Goal: Check status: Check status

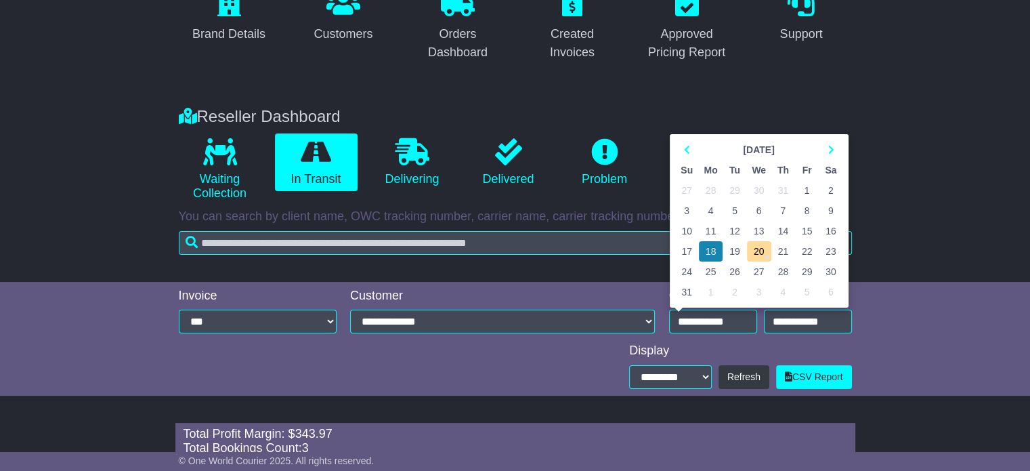
click at [714, 247] on td "18" at bounding box center [711, 251] width 24 height 20
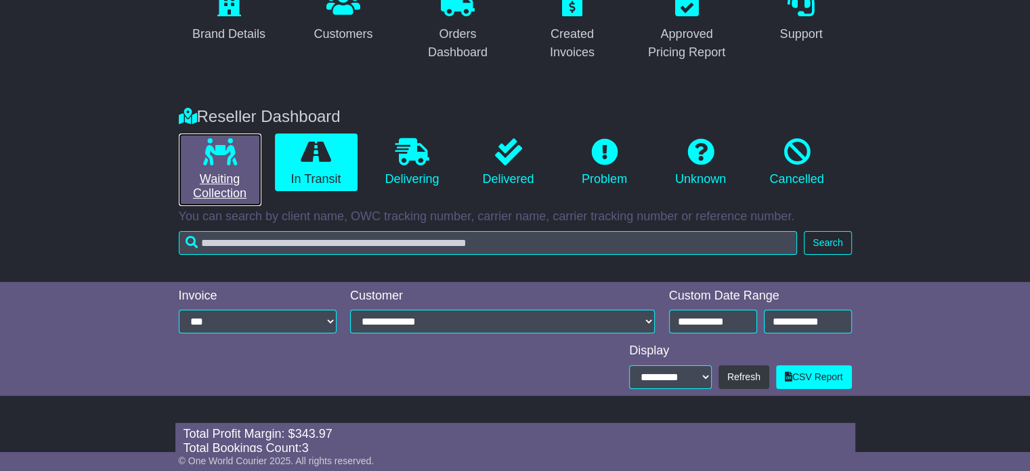
click at [225, 148] on icon at bounding box center [220, 151] width 34 height 27
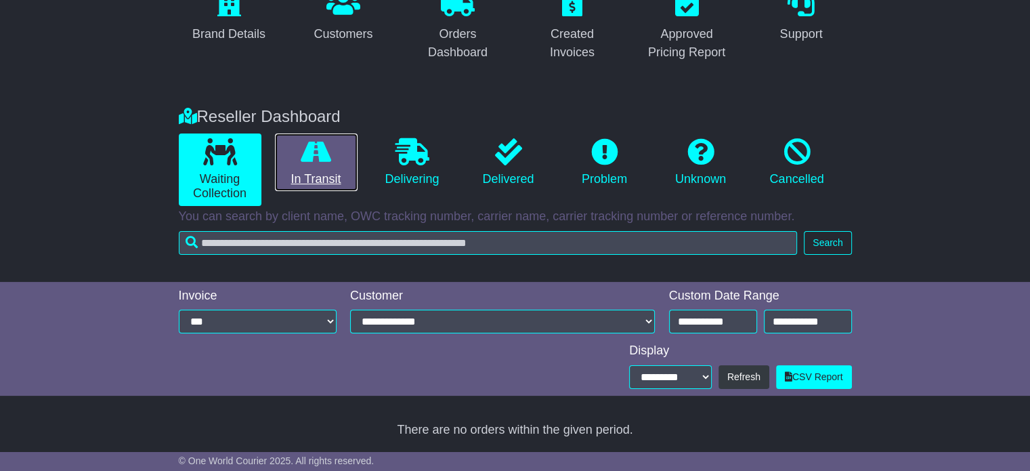
click at [344, 135] on link "In Transit" at bounding box center [316, 162] width 83 height 58
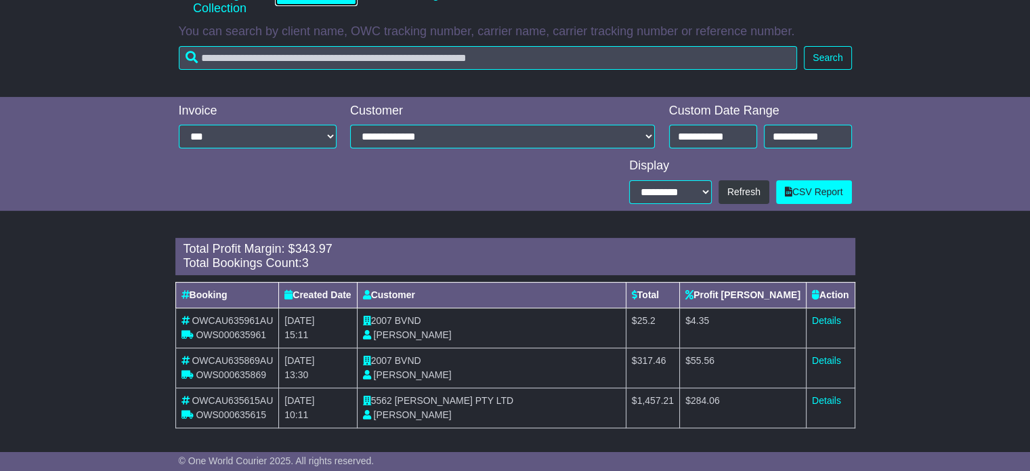
scroll to position [129, 0]
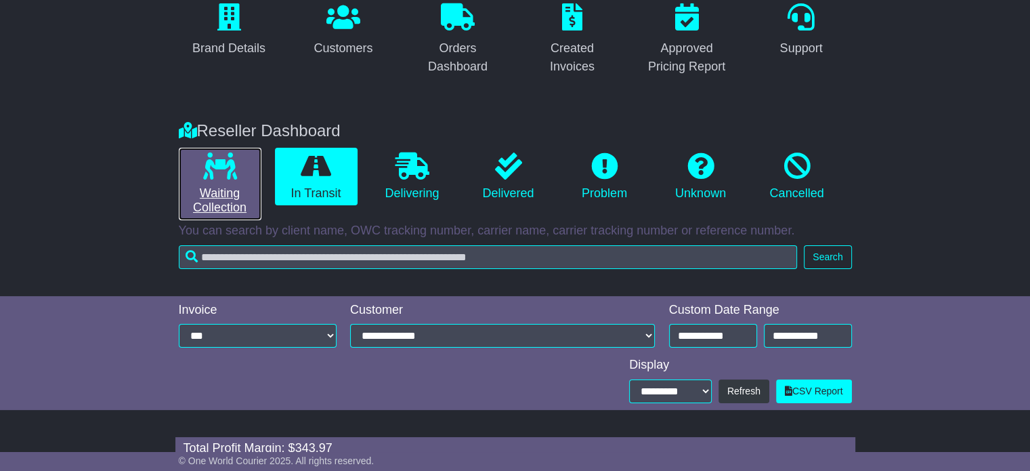
click at [190, 200] on link "Waiting Collection" at bounding box center [220, 184] width 83 height 72
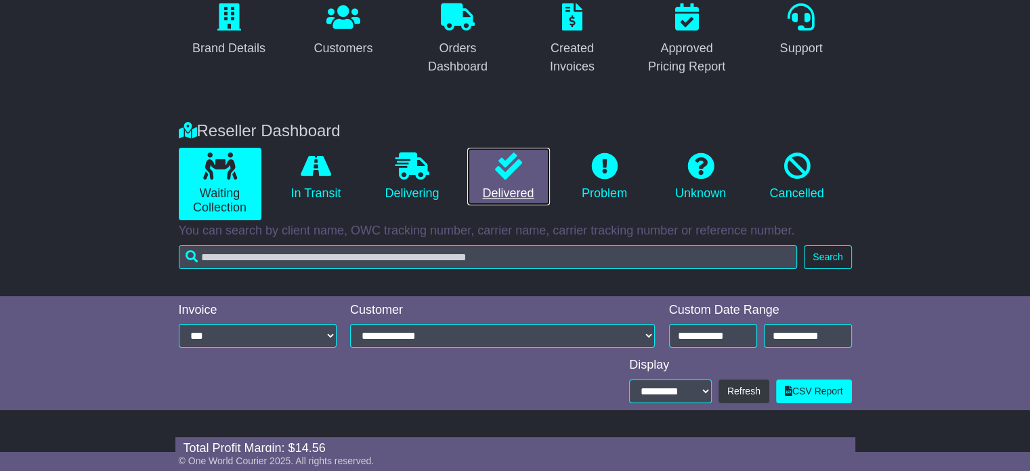
click at [536, 197] on link "Delivered" at bounding box center [508, 177] width 83 height 58
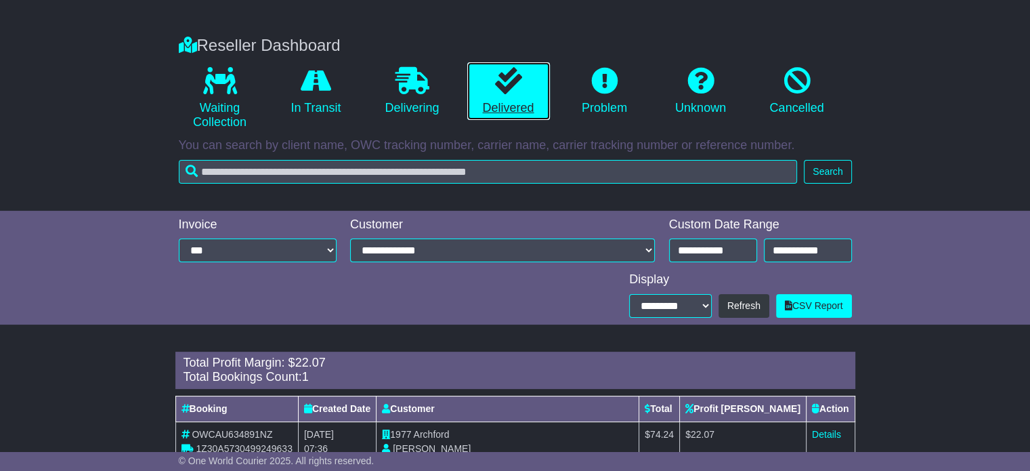
scroll to position [253, 0]
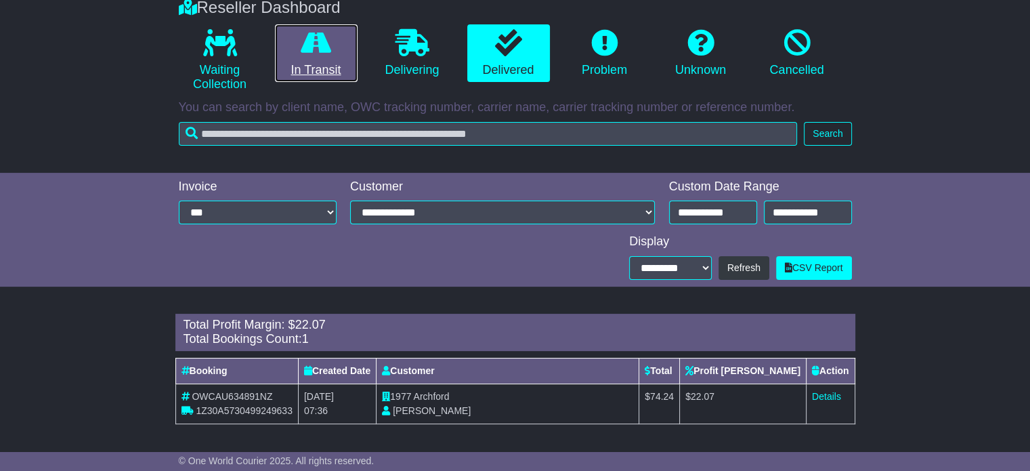
click at [320, 35] on icon at bounding box center [316, 42] width 30 height 27
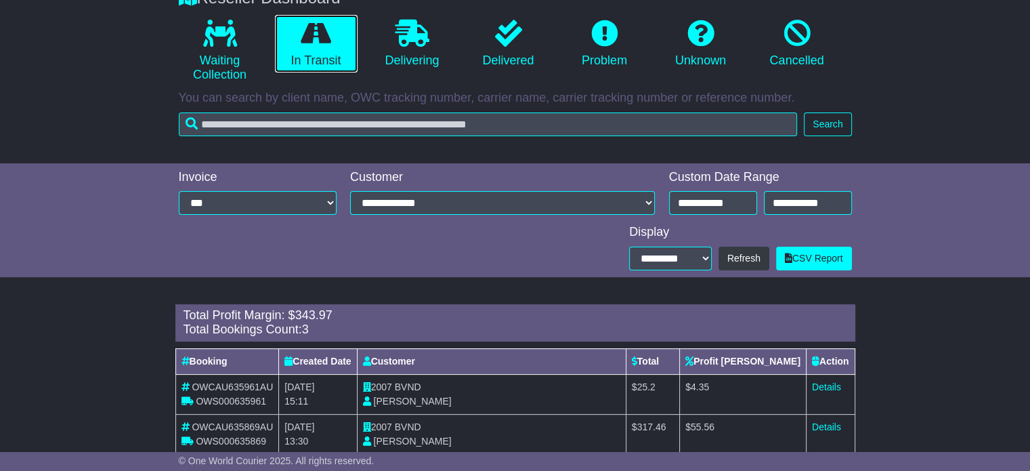
scroll to position [333, 0]
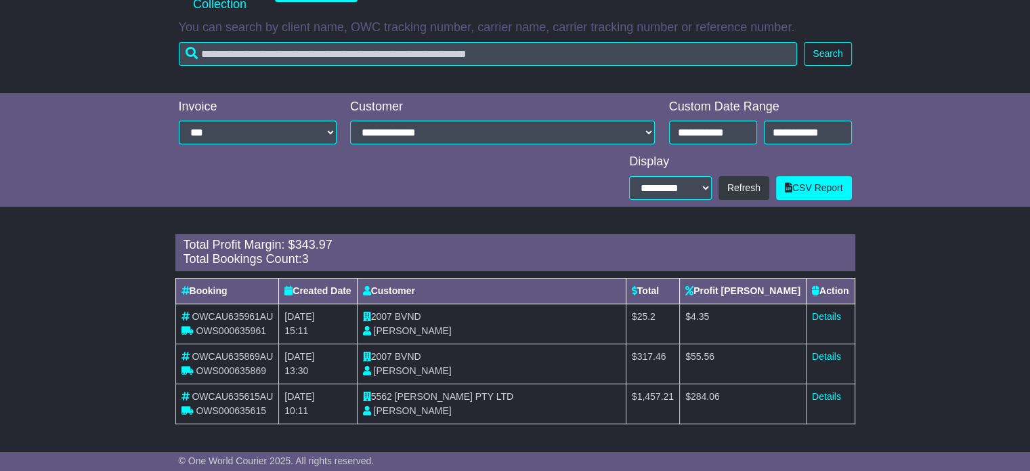
click at [407, 314] on span "BVND" at bounding box center [408, 316] width 26 height 11
copy span "BVND"
click at [829, 320] on link "Details" at bounding box center [826, 316] width 29 height 11
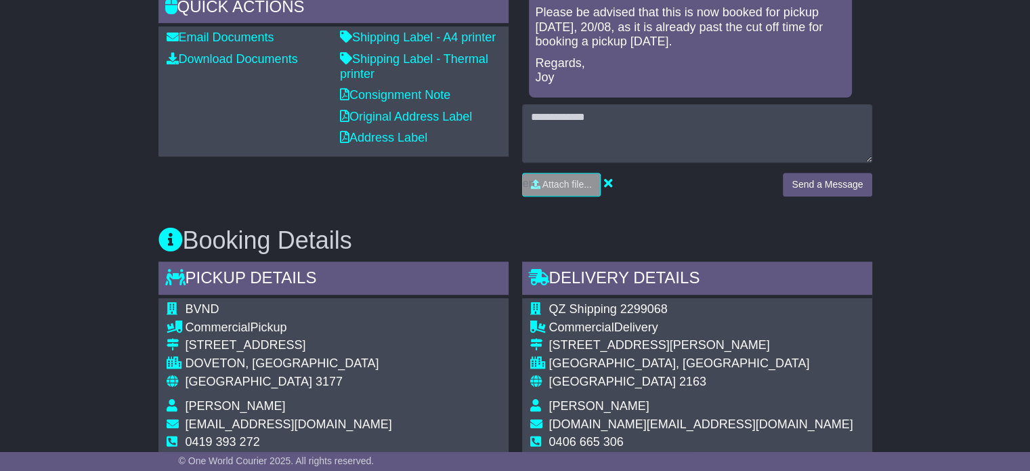
scroll to position [610, 0]
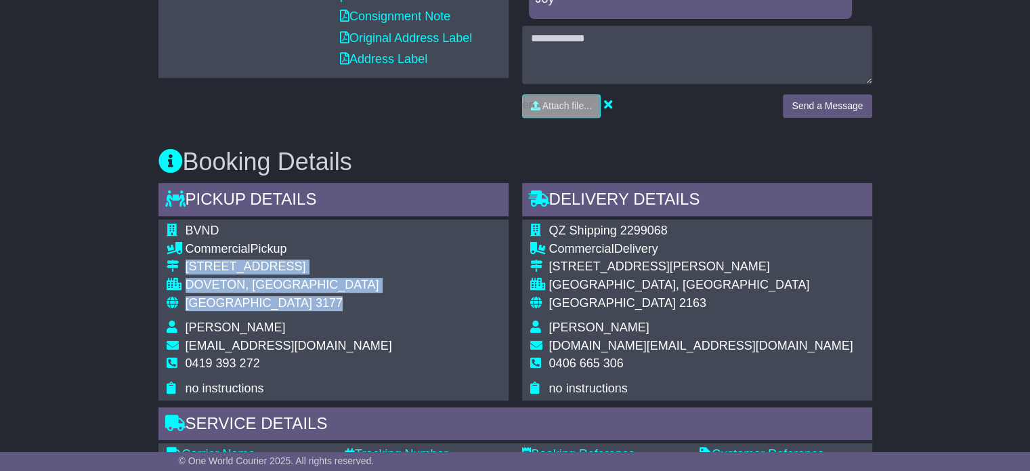
drag, startPoint x: 265, startPoint y: 274, endPoint x: 184, endPoint y: 237, distance: 89.4
click at [184, 237] on tbody "BVND Commercial Pickup [STREET_ADDRESS] [GEOGRAPHIC_DATA], [GEOGRAPHIC_DATA] Au…" at bounding box center [280, 310] width 226 height 172
copy tbody "[STREET_ADDRESS]"
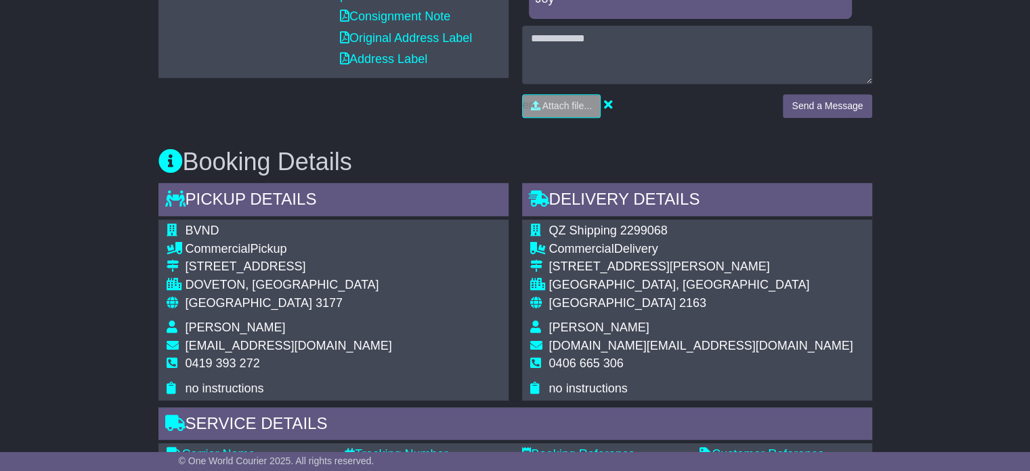
click at [249, 356] on span "0419 393 272" at bounding box center [223, 363] width 75 height 14
copy tbody "0419 393 272"
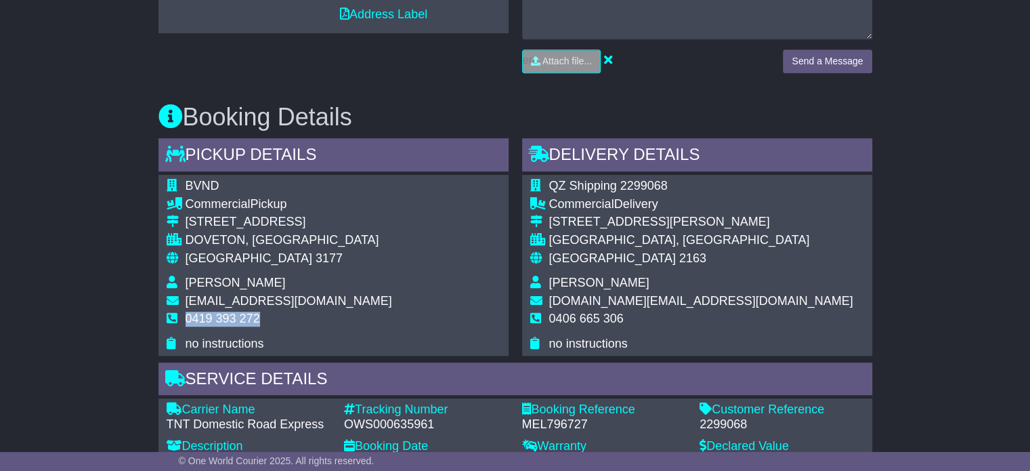
scroll to position [745, 0]
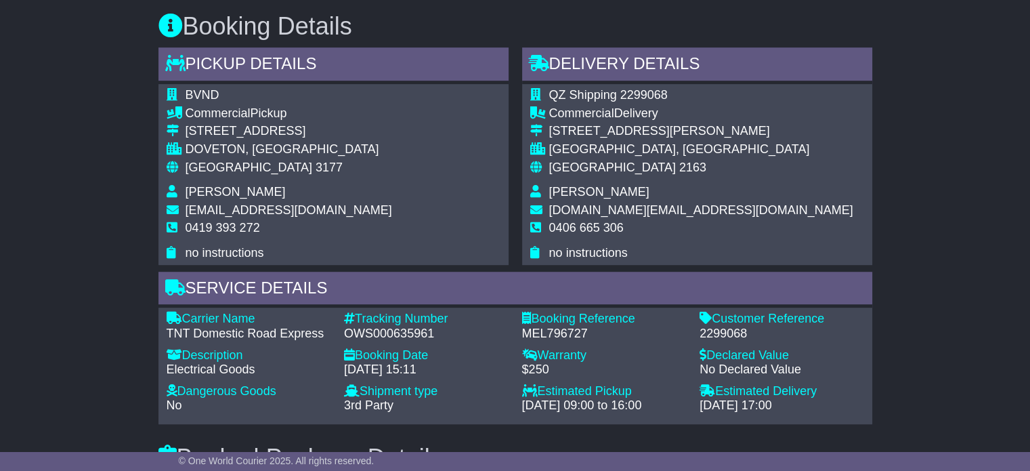
click at [402, 326] on div "OWS000635961" at bounding box center [426, 333] width 165 height 15
copy div "OWS000635961"
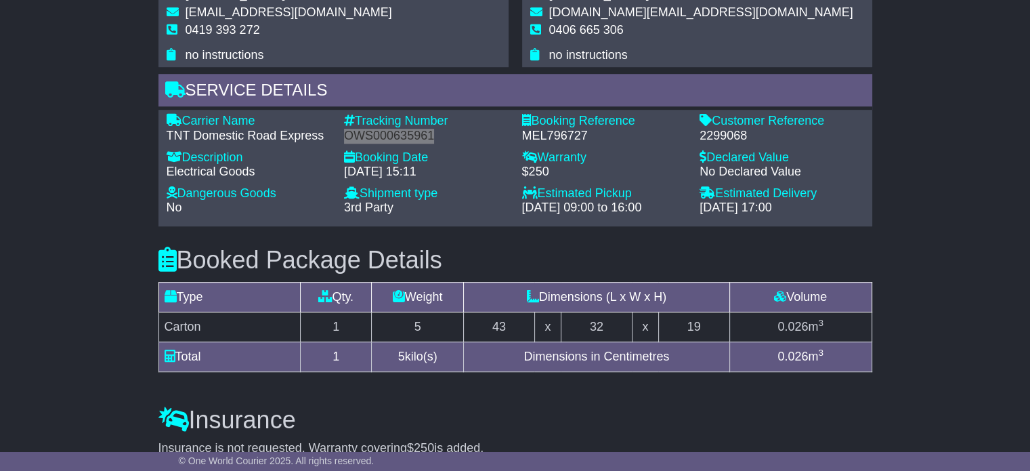
scroll to position [948, 0]
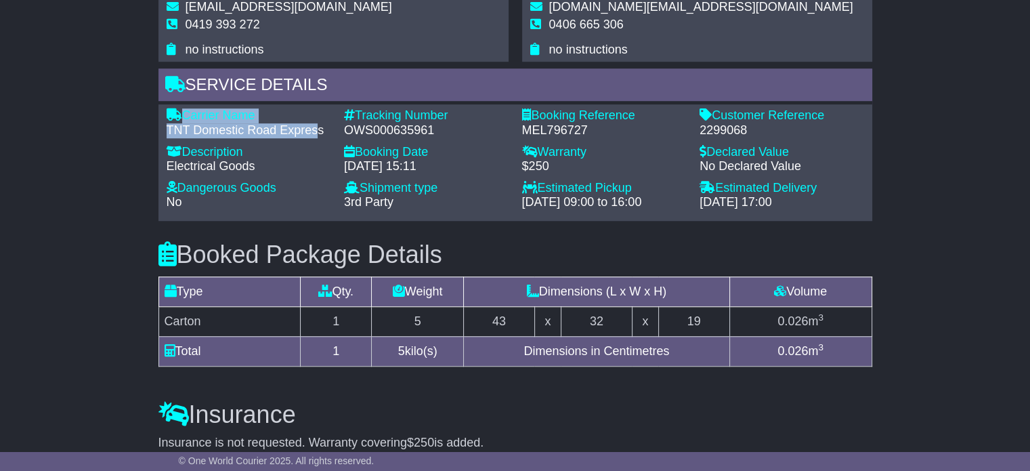
drag, startPoint x: 320, startPoint y: 100, endPoint x: 180, endPoint y: 86, distance: 140.9
click at [180, 108] on div "Carrier Name - TNT Domestic Road Express" at bounding box center [249, 122] width 178 height 29
copy div "Carrier Name - TNT Domestic Road Expres"
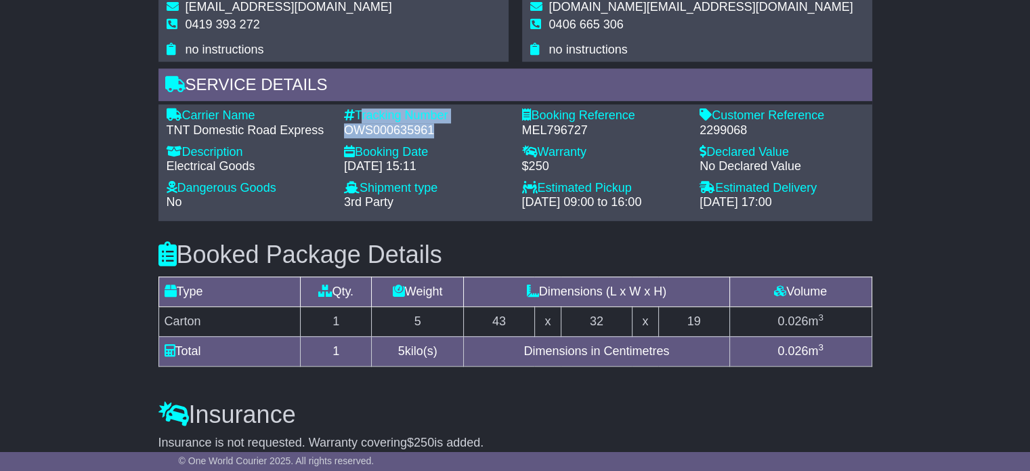
drag, startPoint x: 438, startPoint y: 95, endPoint x: 357, endPoint y: 82, distance: 82.4
click at [357, 108] on div "Tracking Number - OWS000635961" at bounding box center [426, 122] width 178 height 29
copy div "Tracking Number - OWS000635961"
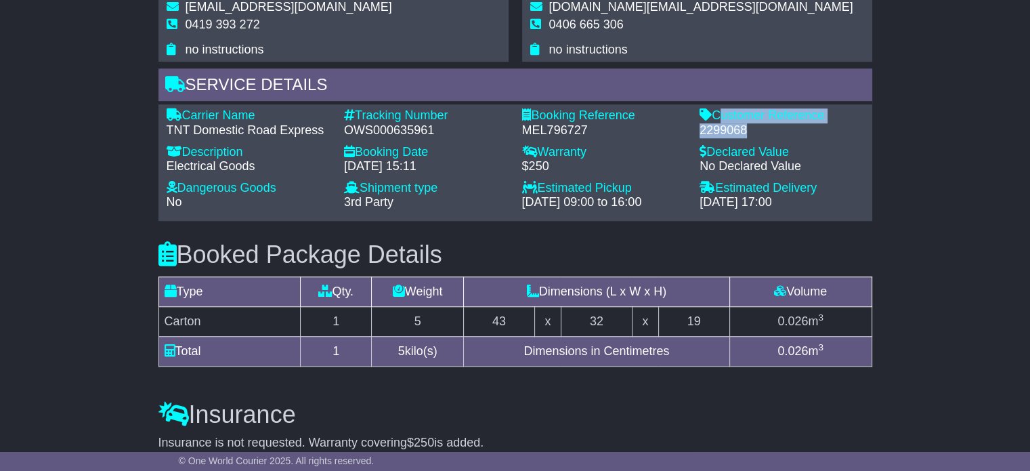
drag, startPoint x: 748, startPoint y: 97, endPoint x: 715, endPoint y: 82, distance: 35.8
click at [717, 108] on div "Customer Reference - 2299068" at bounding box center [782, 122] width 178 height 29
copy div "Customer Reference - 2299068"
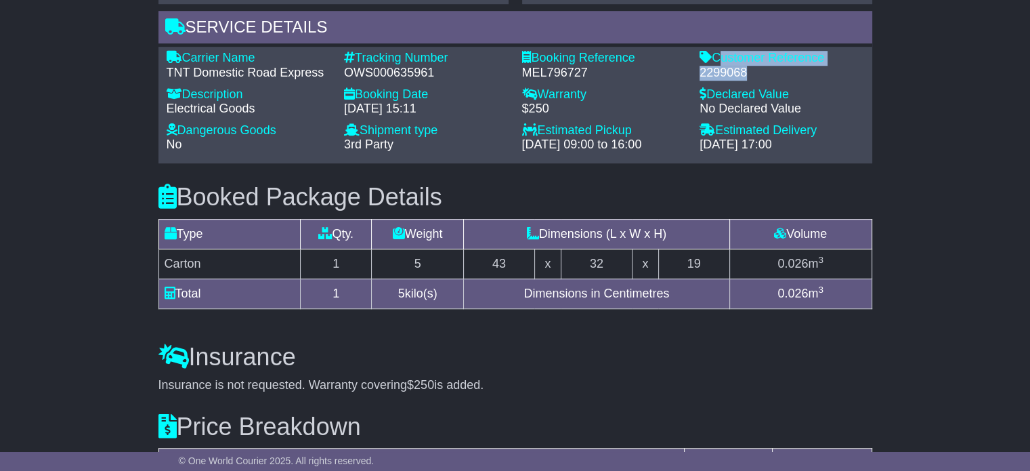
scroll to position [1016, 0]
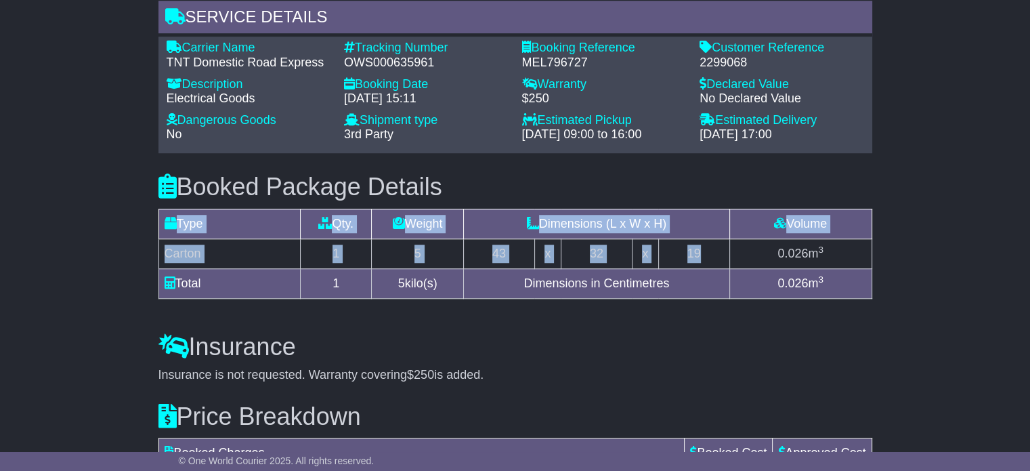
drag, startPoint x: 707, startPoint y: 221, endPoint x: 156, endPoint y: 221, distance: 551.3
click at [156, 221] on div "Booked Package Details (nonstackable) Type Qty. Weight Dimensions (L x W x H) V…" at bounding box center [515, 233] width 727 height 160
click at [166, 238] on td "Carton" at bounding box center [229, 253] width 142 height 30
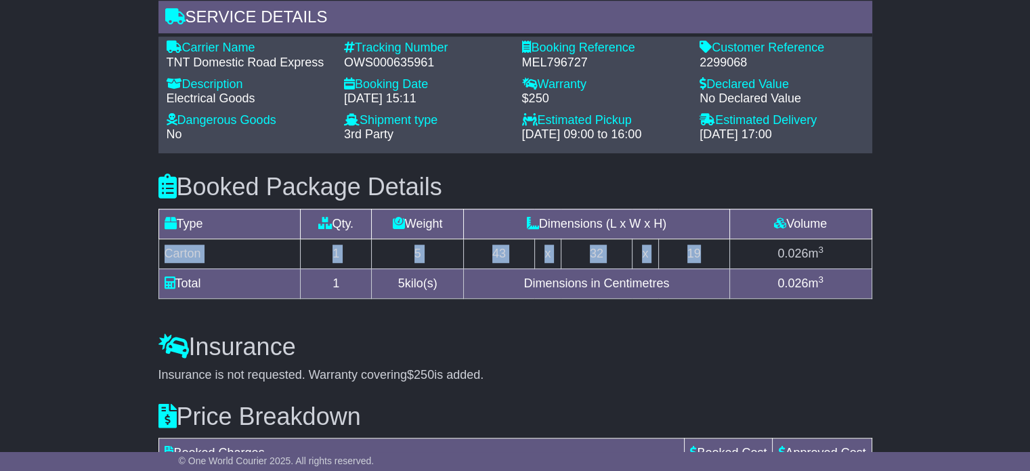
drag, startPoint x: 166, startPoint y: 221, endPoint x: 704, endPoint y: 209, distance: 538.6
click at [704, 238] on tr "Carton 1 5 43 x 32 x 19 0.026 m 3" at bounding box center [514, 253] width 713 height 30
copy tr "Carton 1 5 43 x 32 x 19"
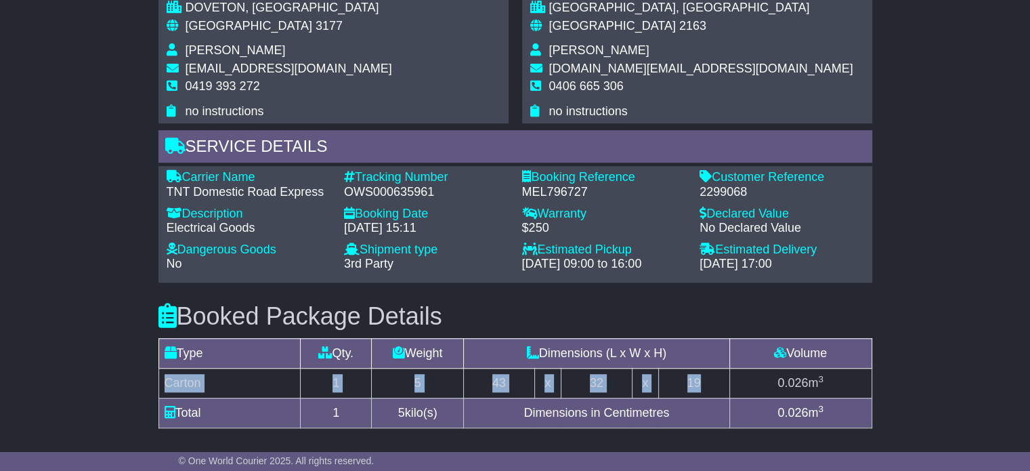
scroll to position [745, 0]
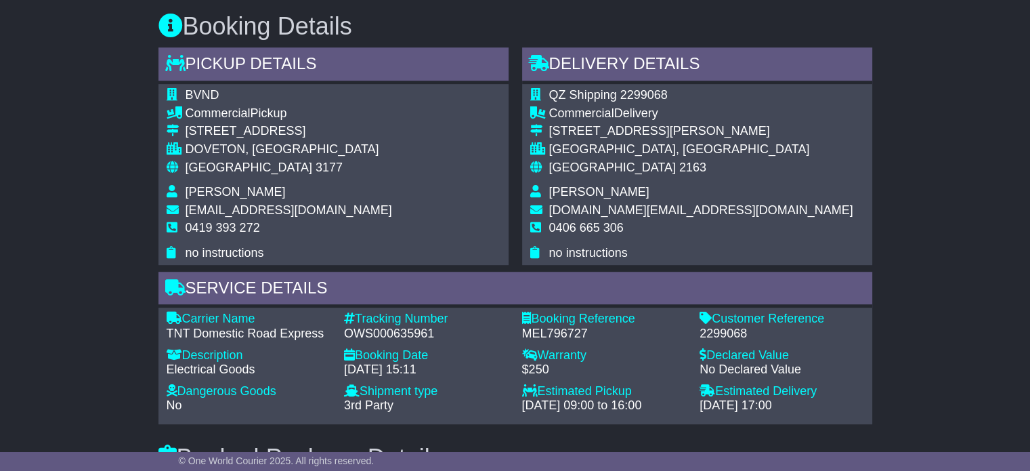
click at [573, 185] on span "Cindy Li" at bounding box center [599, 192] width 100 height 14
click at [571, 185] on span "Cindy Li" at bounding box center [599, 192] width 100 height 14
click at [569, 185] on span "Cindy Li" at bounding box center [599, 192] width 100 height 14
drag, startPoint x: 613, startPoint y: 160, endPoint x: 540, endPoint y: 157, distance: 72.5
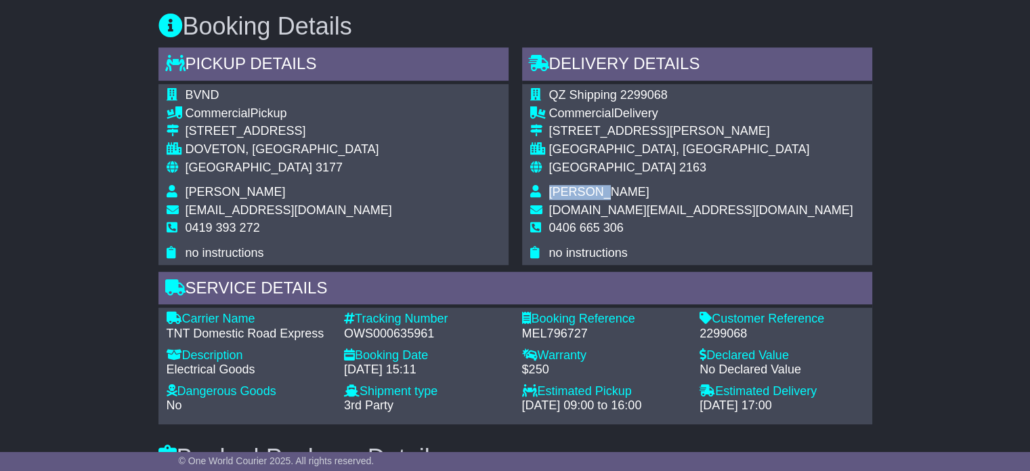
click at [540, 185] on tr "Cindy Li" at bounding box center [691, 194] width 323 height 18
copy tr "Cindy Li"
click at [591, 221] on span "0406 665 306" at bounding box center [586, 228] width 75 height 14
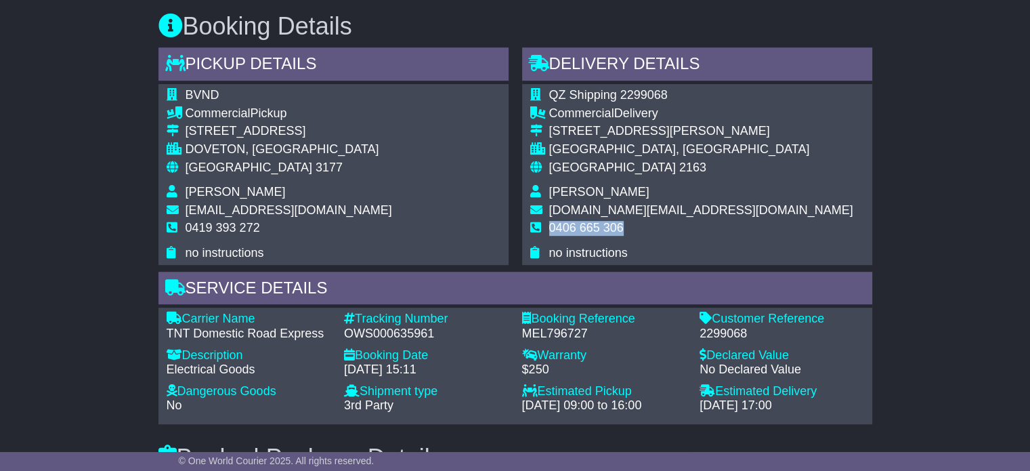
copy tbody "0406 665 306"
click at [200, 161] on span "[GEOGRAPHIC_DATA]" at bounding box center [249, 168] width 127 height 14
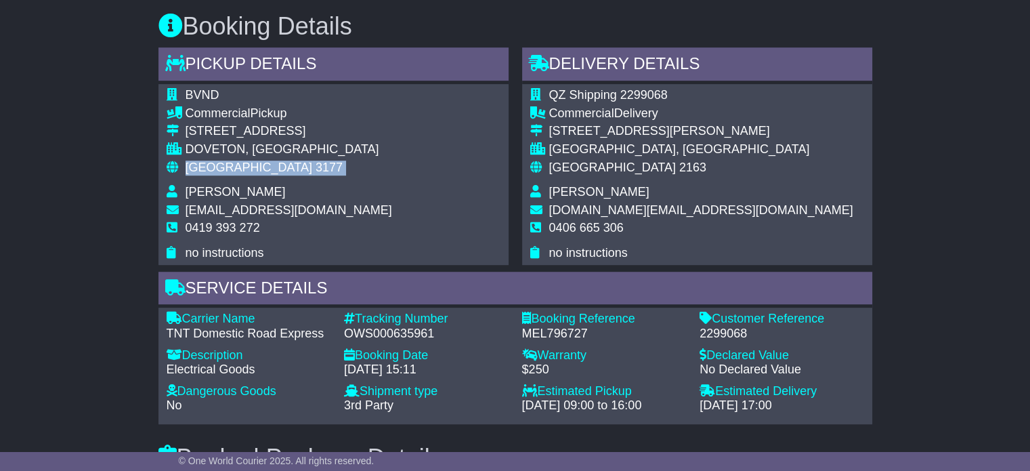
click at [200, 161] on span "[GEOGRAPHIC_DATA]" at bounding box center [249, 168] width 127 height 14
click at [679, 161] on span "2163" at bounding box center [692, 168] width 27 height 14
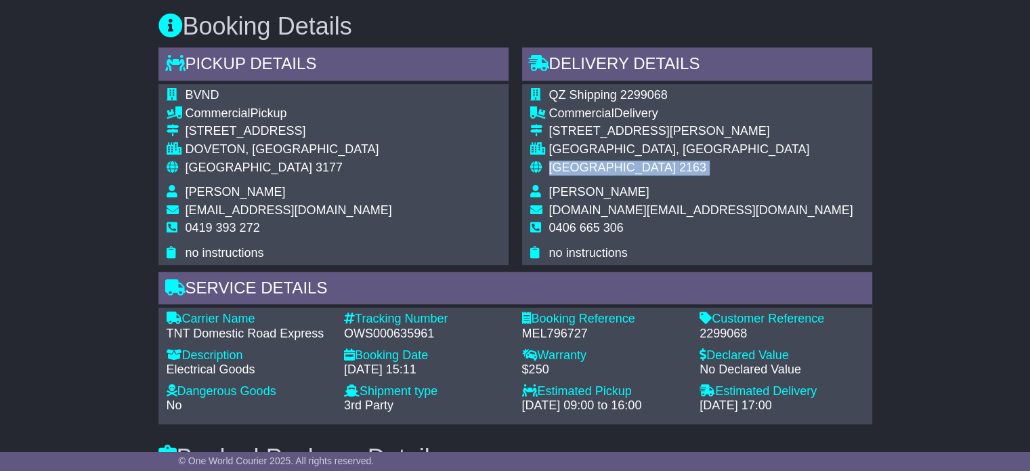
click at [679, 161] on span "2163" at bounding box center [692, 168] width 27 height 14
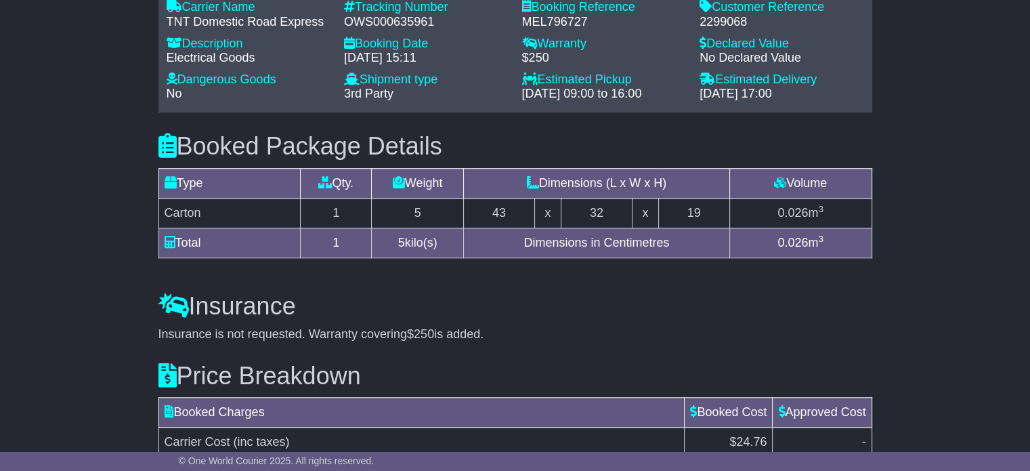
scroll to position [1178, 0]
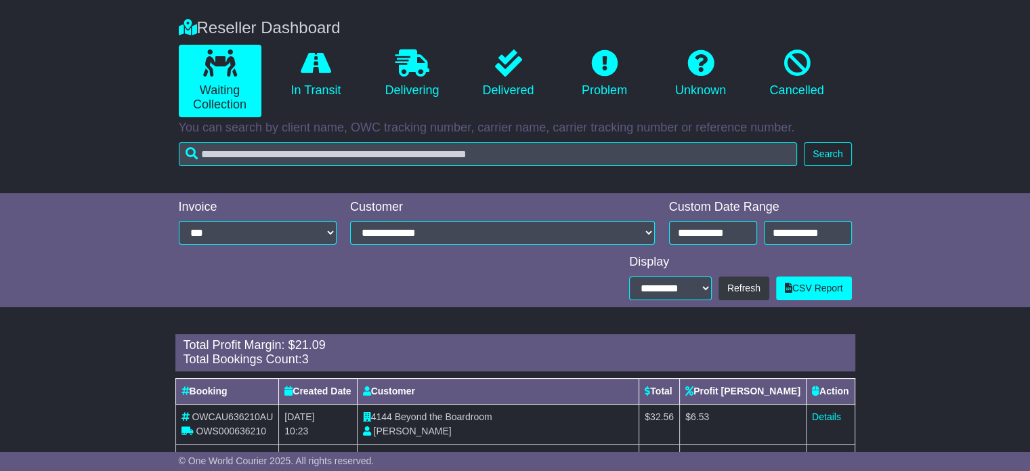
scroll to position [129, 0]
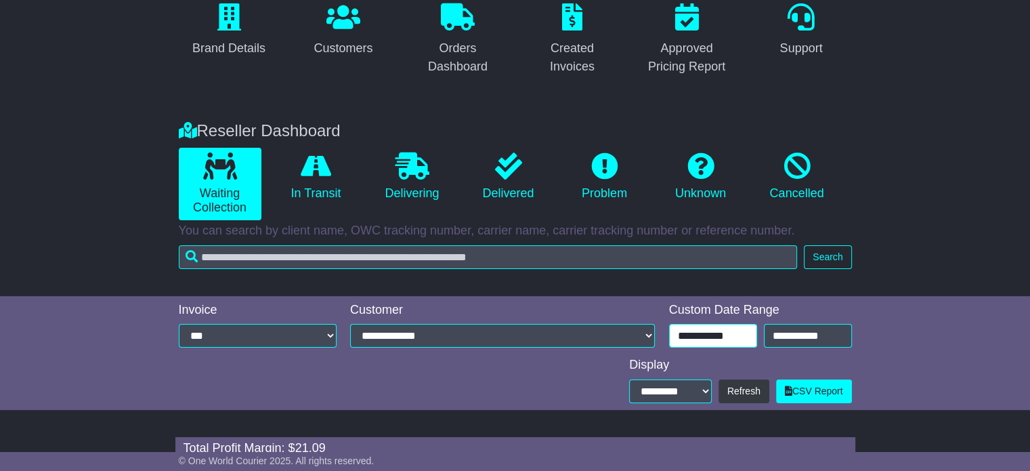
click at [718, 345] on input "**********" at bounding box center [713, 336] width 88 height 24
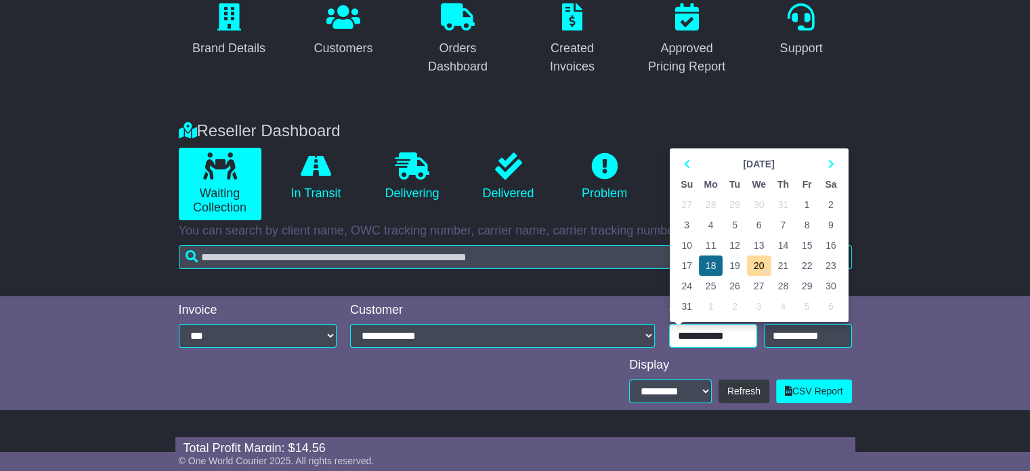
click at [707, 265] on td "18" at bounding box center [711, 265] width 24 height 20
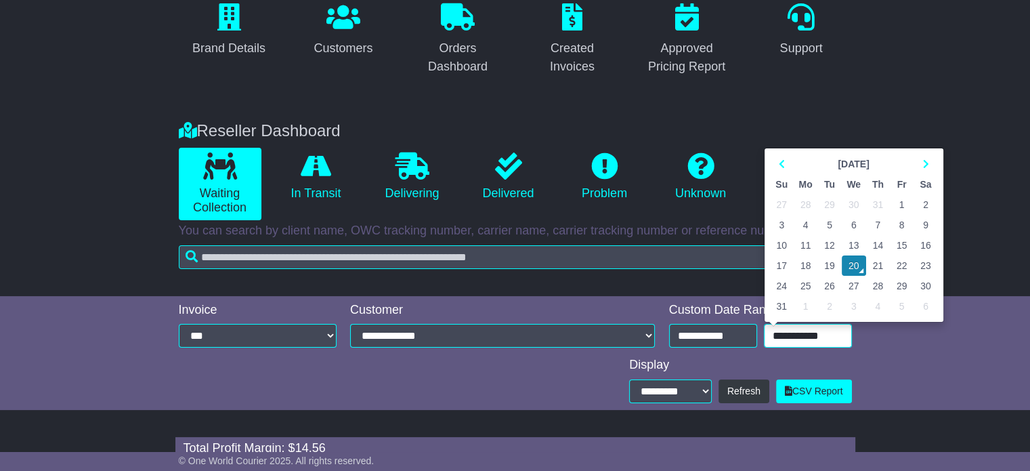
click at [799, 342] on input "**********" at bounding box center [808, 336] width 88 height 24
click at [804, 262] on td "18" at bounding box center [806, 265] width 24 height 20
type input "**********"
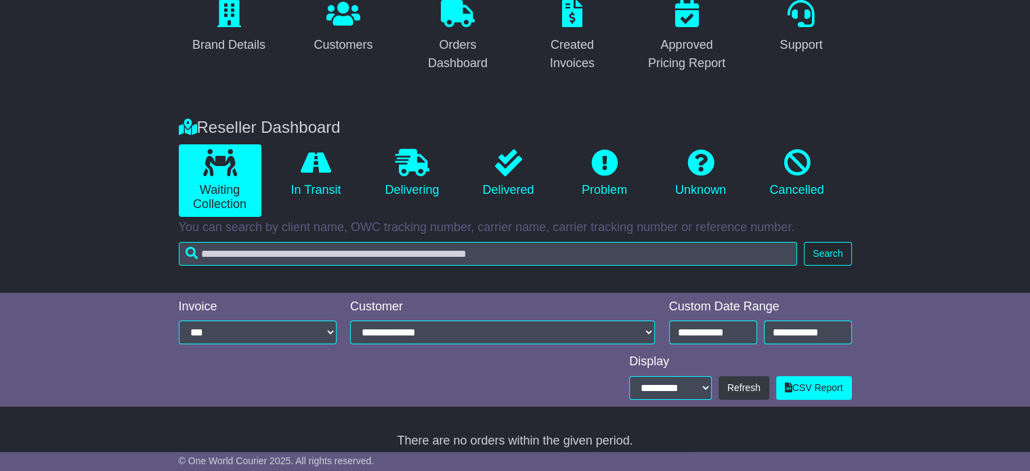
scroll to position [144, 0]
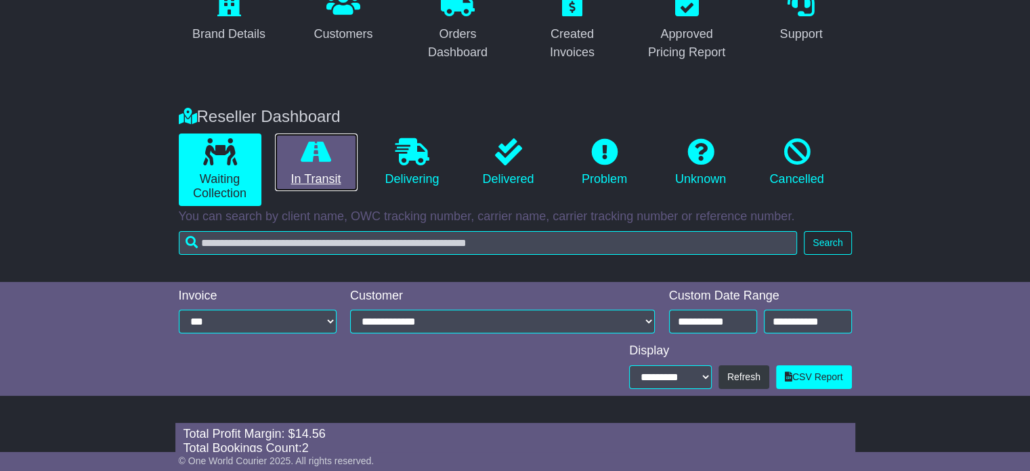
click at [341, 173] on link "In Transit" at bounding box center [316, 162] width 83 height 58
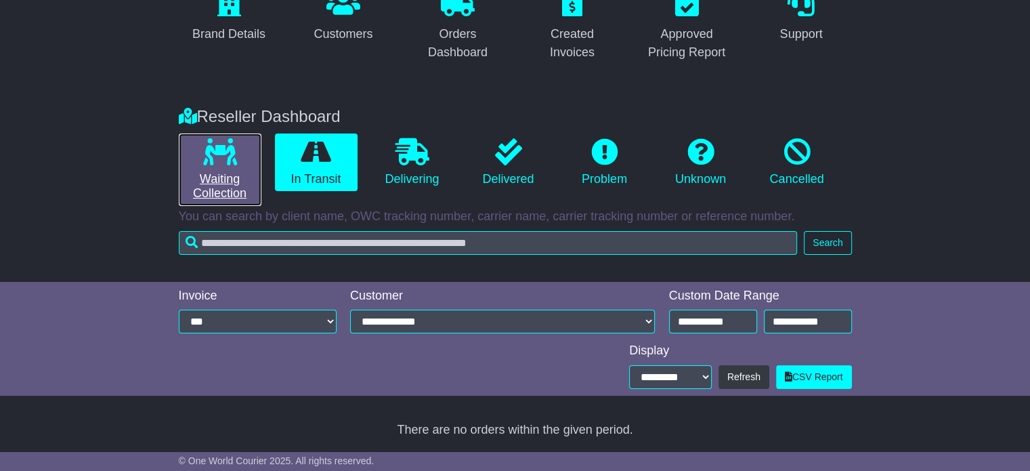
click at [225, 165] on link "Waiting Collection" at bounding box center [220, 169] width 83 height 72
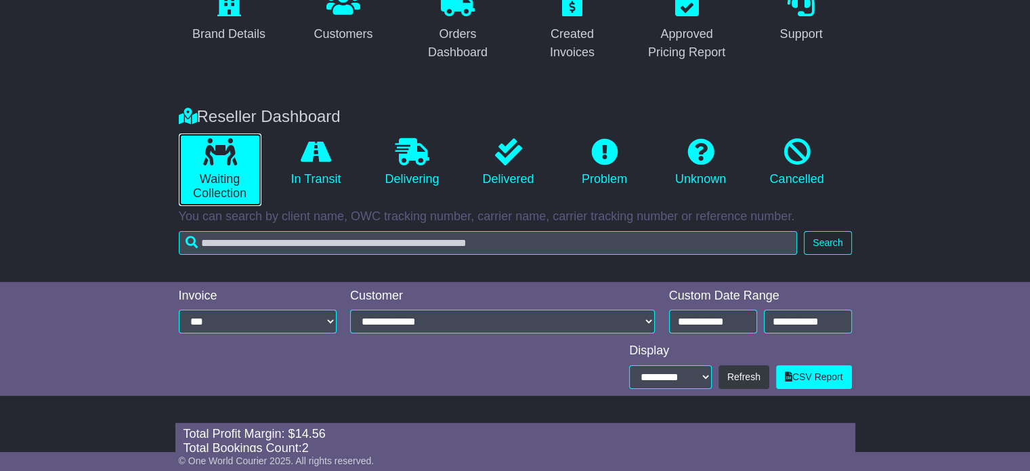
scroll to position [293, 0]
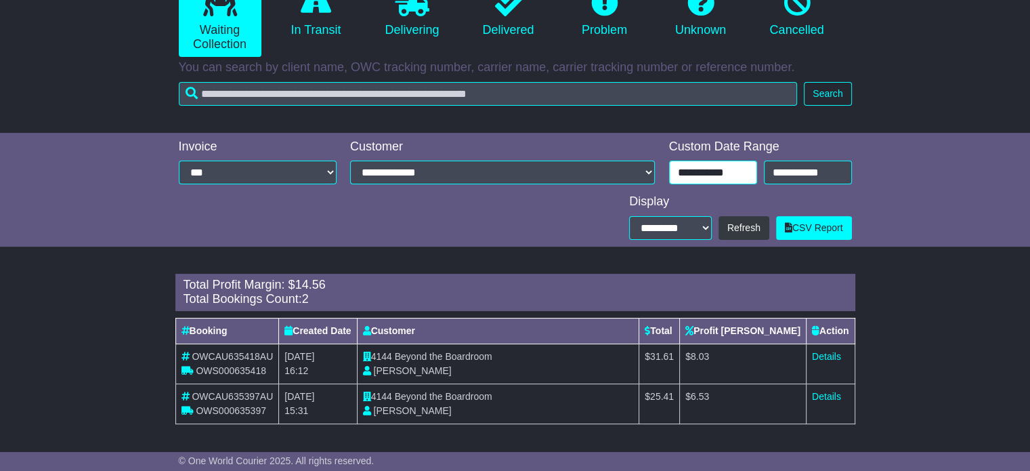
click at [754, 181] on input "**********" at bounding box center [713, 173] width 88 height 24
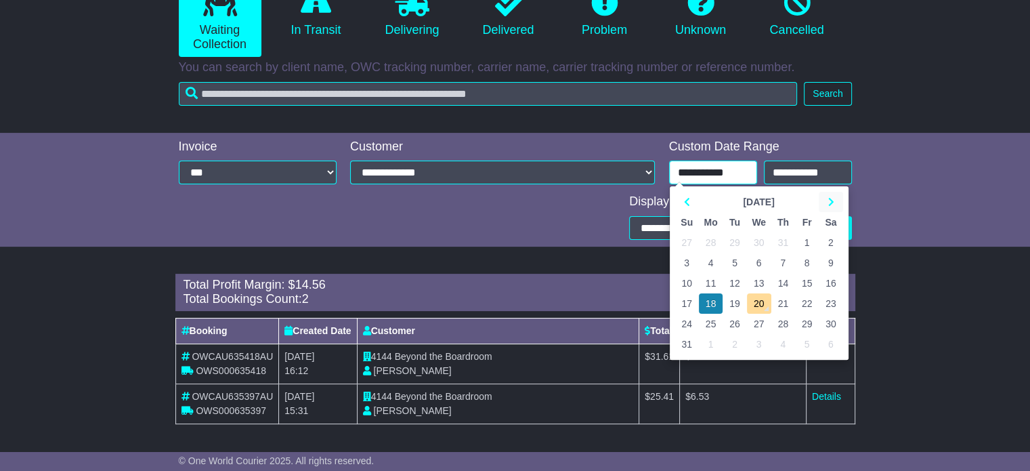
click at [830, 201] on icon at bounding box center [831, 201] width 6 height 9
click at [686, 199] on icon at bounding box center [687, 201] width 6 height 9
click at [704, 305] on td "18" at bounding box center [711, 303] width 24 height 20
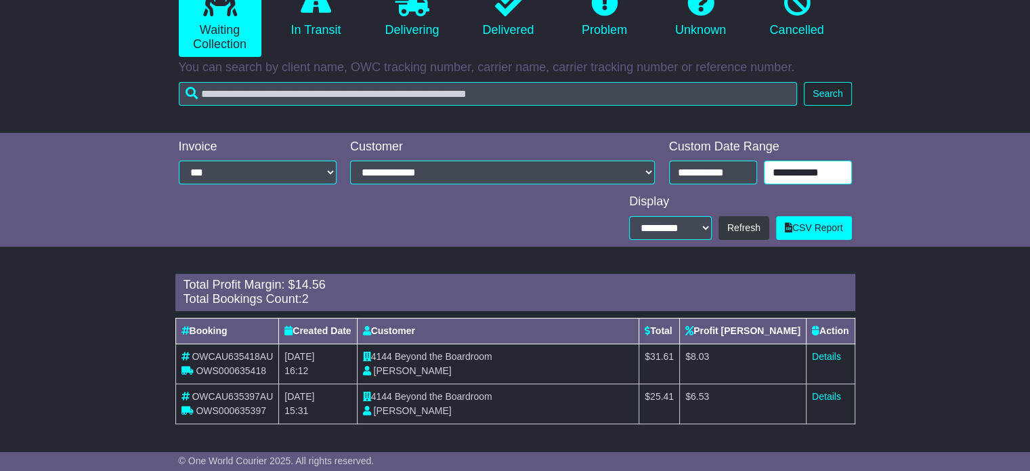
click at [784, 167] on input "**********" at bounding box center [808, 173] width 88 height 24
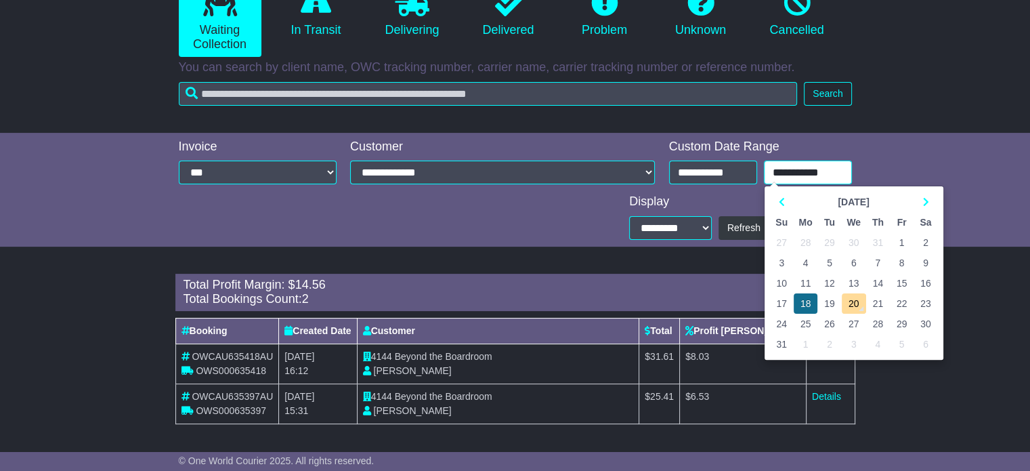
click at [796, 311] on td "18" at bounding box center [806, 303] width 24 height 20
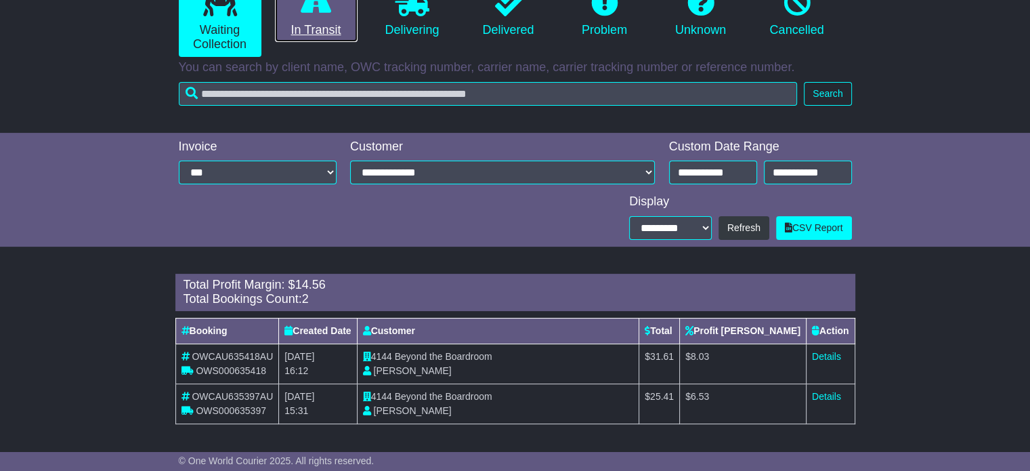
click at [351, 26] on link "In Transit" at bounding box center [316, 13] width 83 height 58
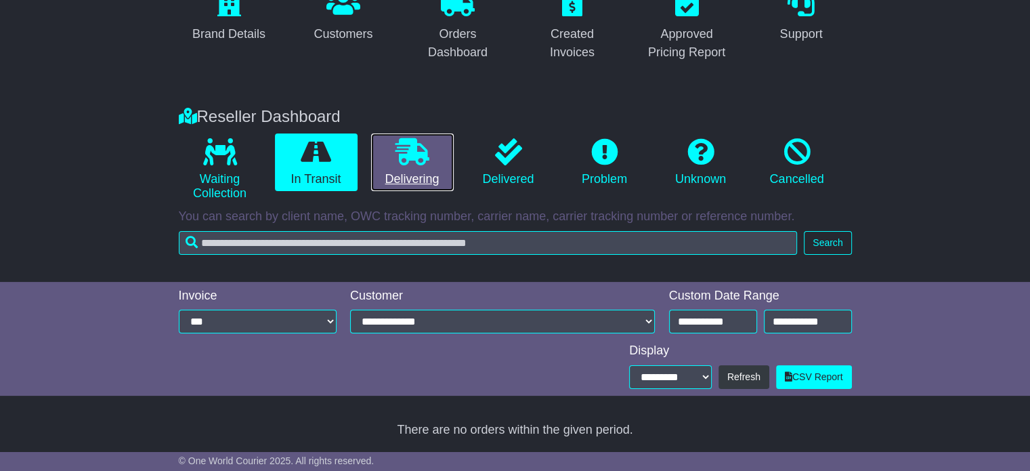
click at [426, 155] on icon at bounding box center [413, 151] width 34 height 27
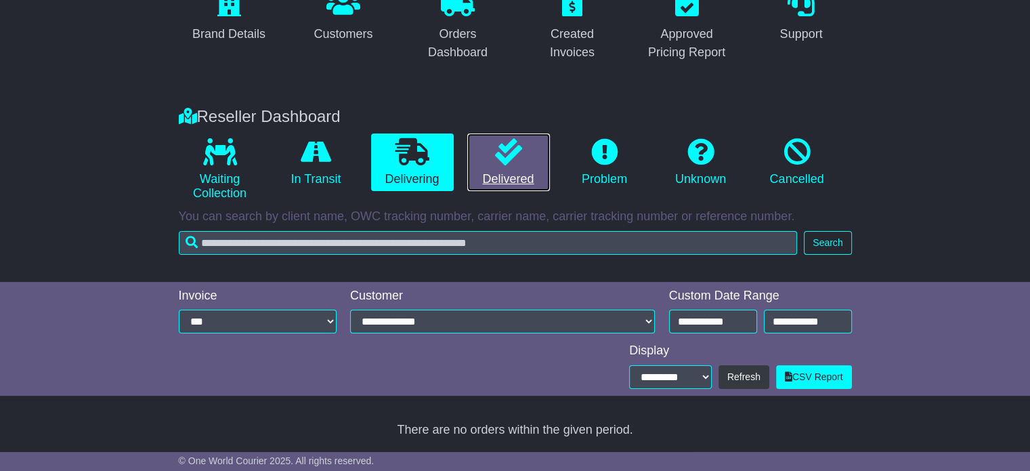
click at [524, 163] on link "Delivered" at bounding box center [508, 162] width 83 height 58
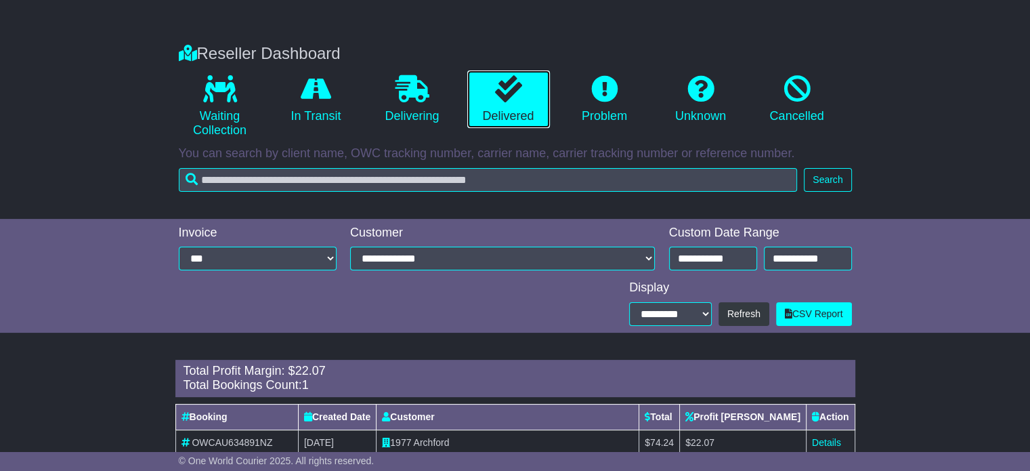
scroll to position [253, 0]
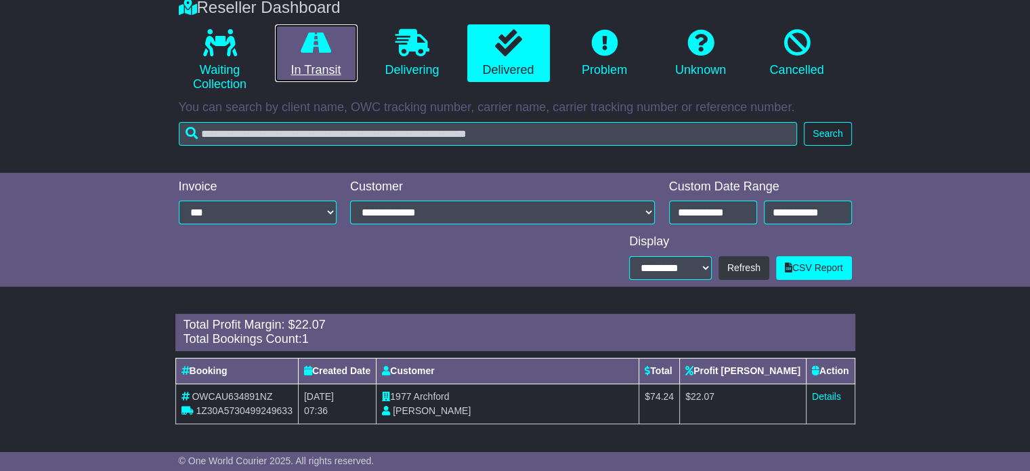
click at [320, 64] on link "In Transit" at bounding box center [316, 53] width 83 height 58
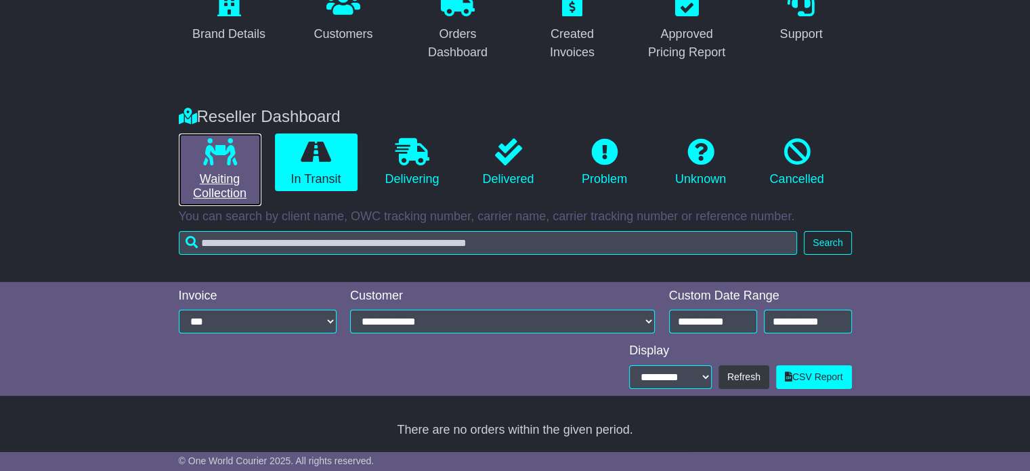
click at [225, 143] on icon at bounding box center [220, 151] width 34 height 27
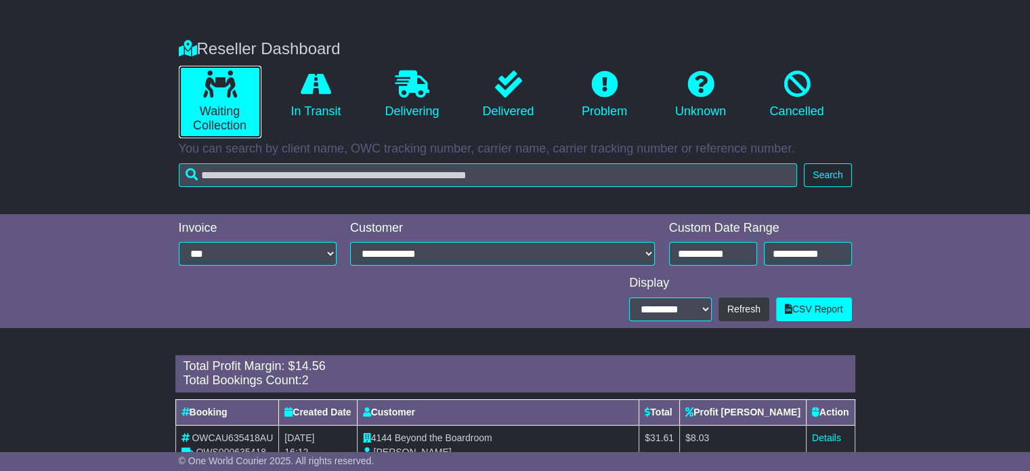
scroll to position [293, 0]
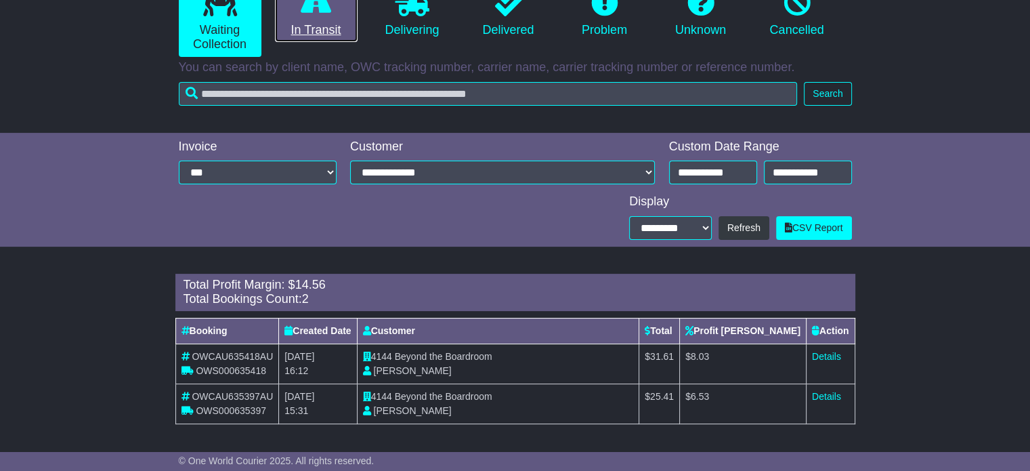
click at [320, 7] on icon at bounding box center [316, 2] width 30 height 27
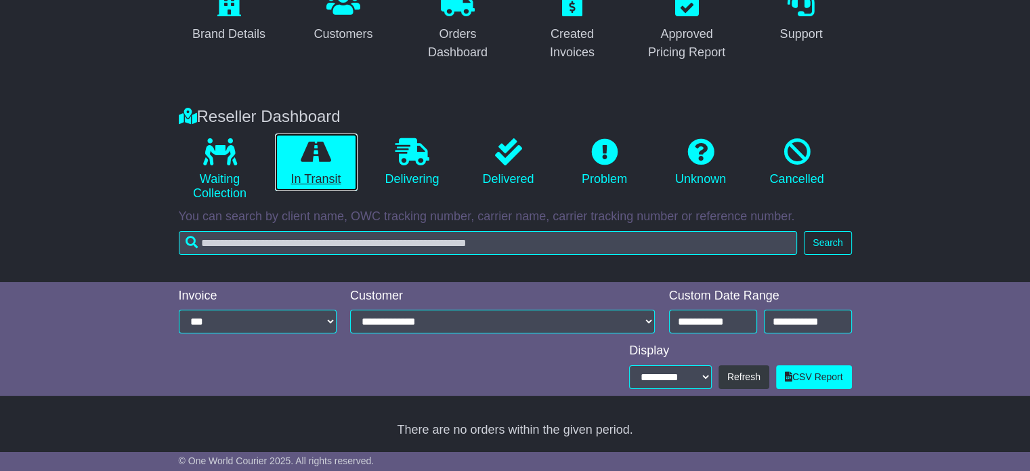
scroll to position [144, 0]
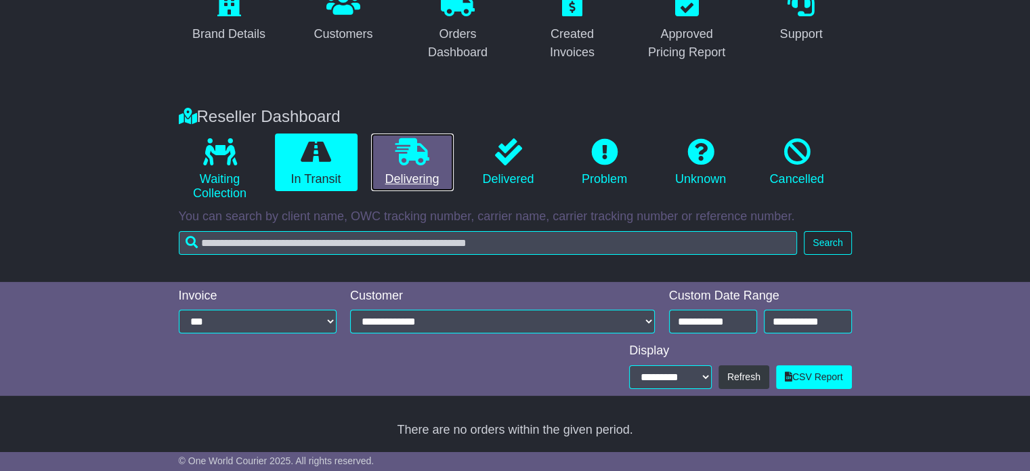
click at [400, 160] on icon at bounding box center [413, 151] width 34 height 27
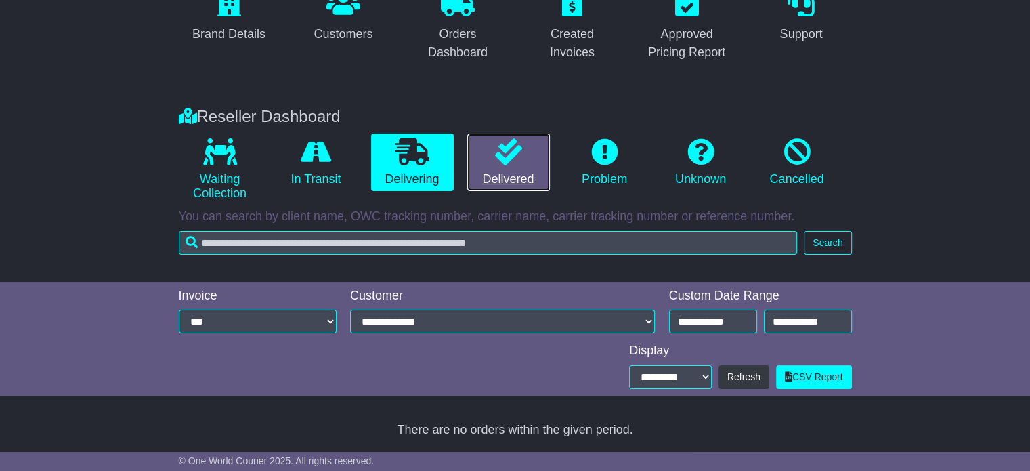
click at [515, 165] on link "Delivered" at bounding box center [508, 162] width 83 height 58
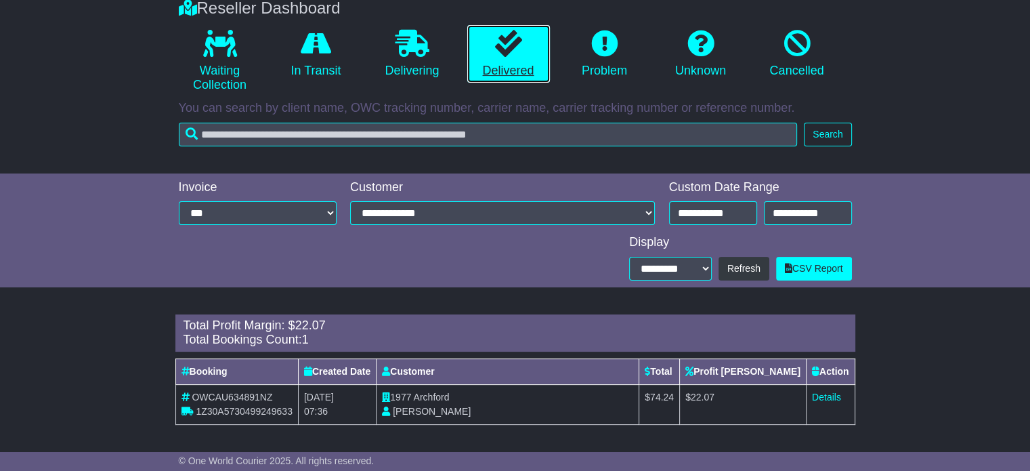
scroll to position [253, 0]
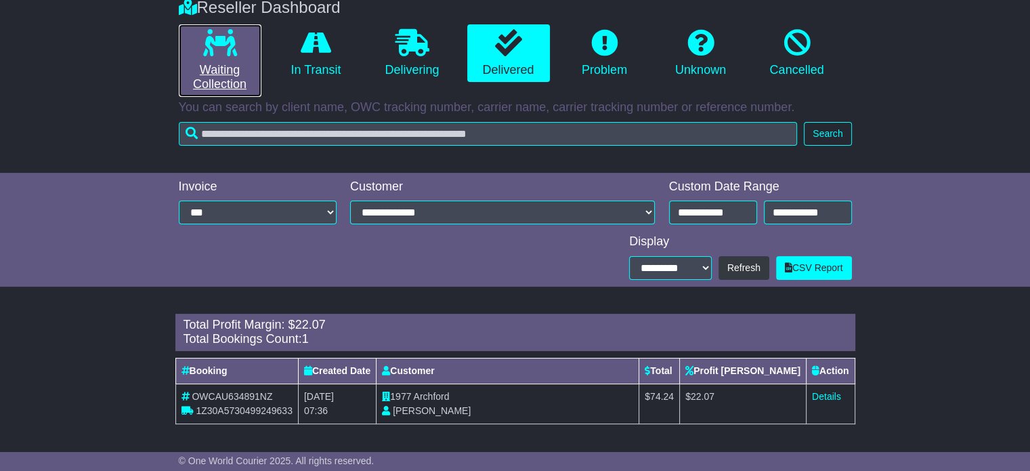
click at [211, 43] on icon at bounding box center [220, 42] width 34 height 27
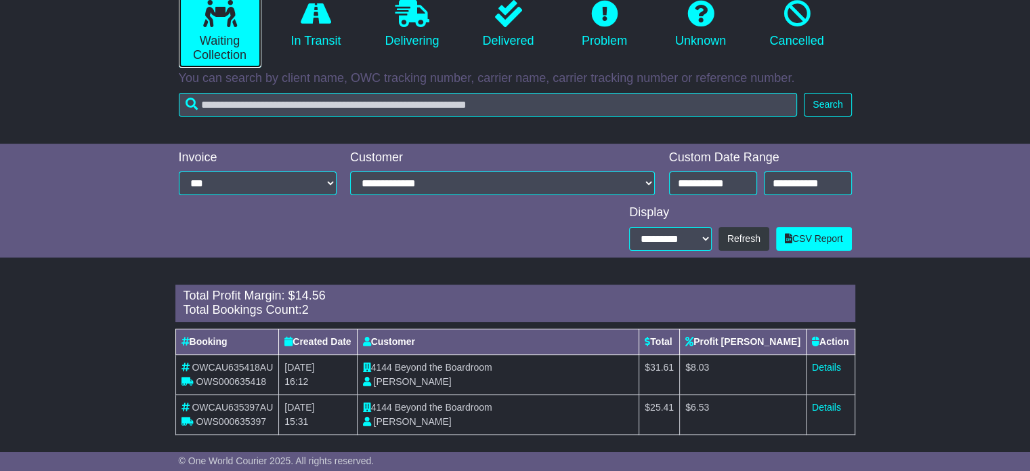
scroll to position [293, 0]
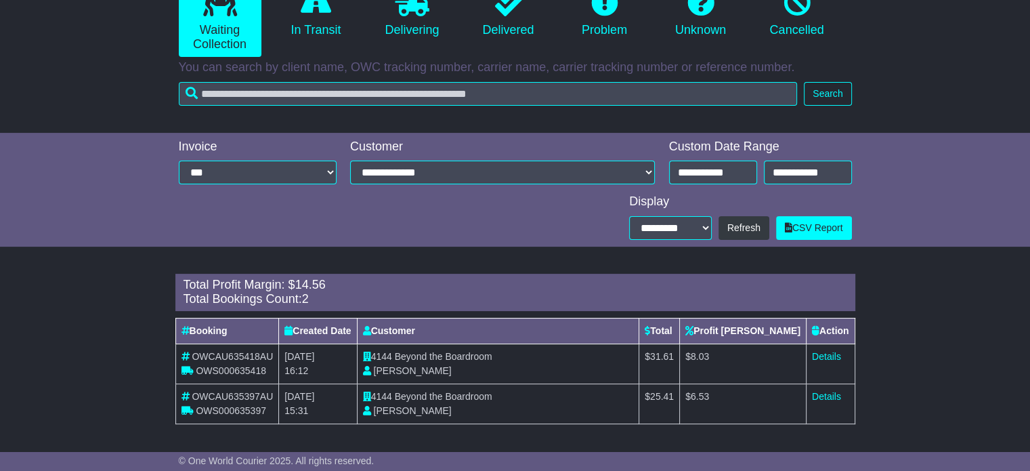
click at [404, 354] on span "Beyond the Boardroom" at bounding box center [444, 356] width 98 height 11
drag, startPoint x: 402, startPoint y: 354, endPoint x: 556, endPoint y: 361, distance: 154.6
click at [556, 361] on td "4144 Beyond the Boardroom Sophie Dean" at bounding box center [498, 363] width 282 height 40
copy span "Beyond the Boardroom"
click at [826, 352] on link "Details" at bounding box center [826, 356] width 29 height 11
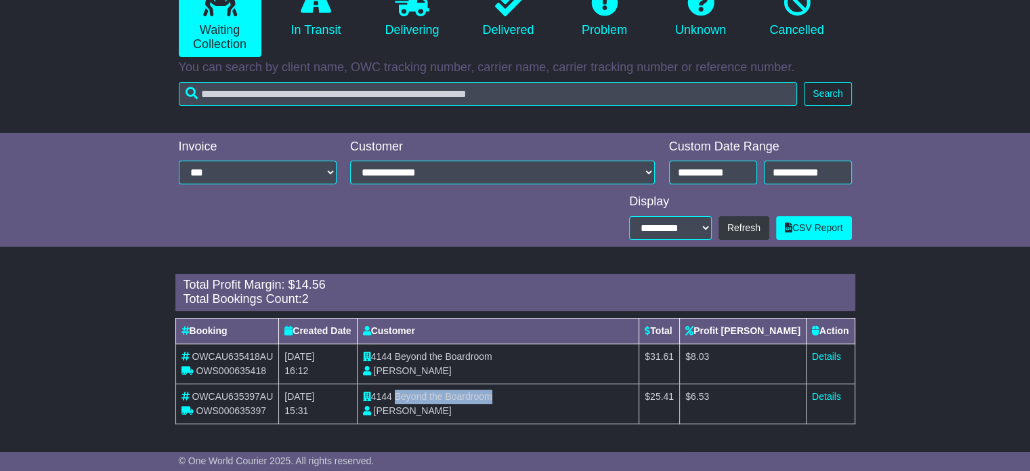
drag, startPoint x: 402, startPoint y: 397, endPoint x: 528, endPoint y: 399, distance: 126.0
click at [528, 399] on td "4144 Beyond the Boardroom Sophie Dean" at bounding box center [498, 403] width 282 height 40
copy span "Beyond the Boardroom"
click at [827, 398] on link "Details" at bounding box center [826, 396] width 29 height 11
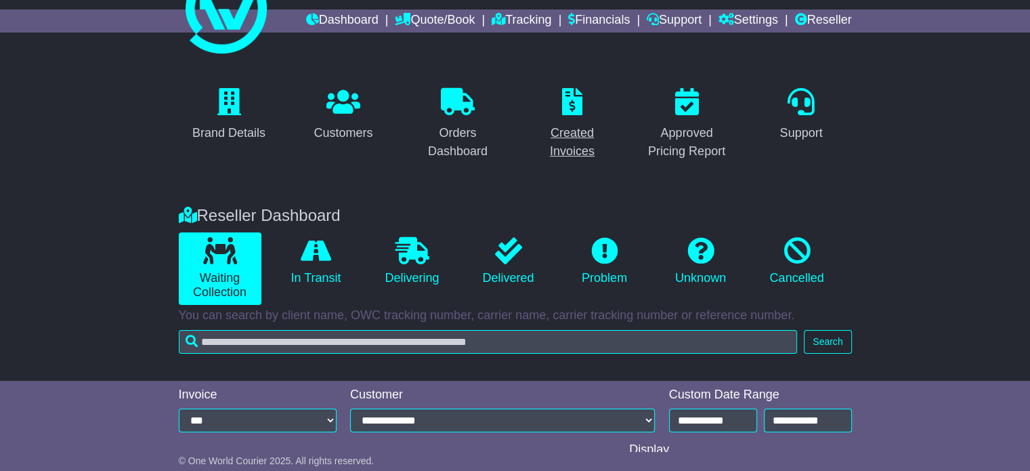
scroll to position [22, 0]
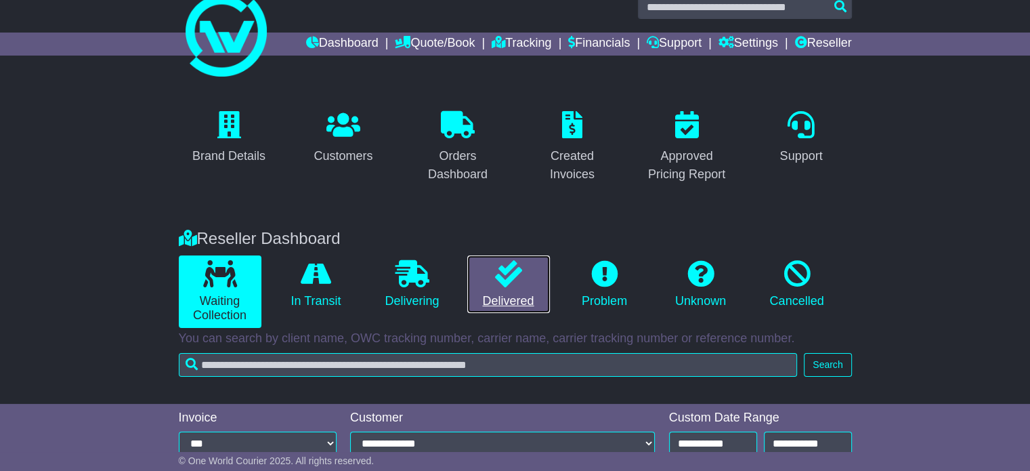
click at [528, 284] on link "Delivered" at bounding box center [508, 284] width 83 height 58
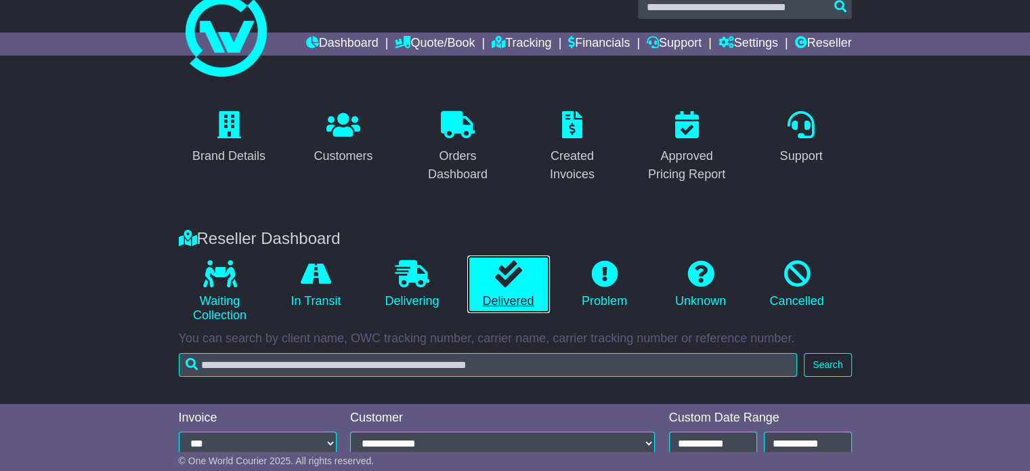
scroll to position [253, 0]
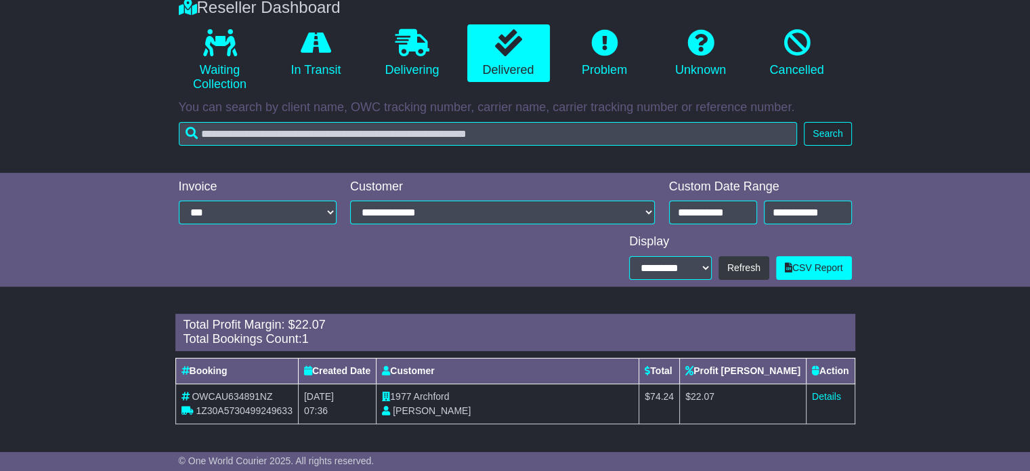
click at [448, 394] on span "Archford" at bounding box center [432, 396] width 36 height 11
copy span "Archford"
click at [821, 398] on link "Details" at bounding box center [826, 396] width 29 height 11
click at [708, 207] on input "**********" at bounding box center [713, 212] width 88 height 24
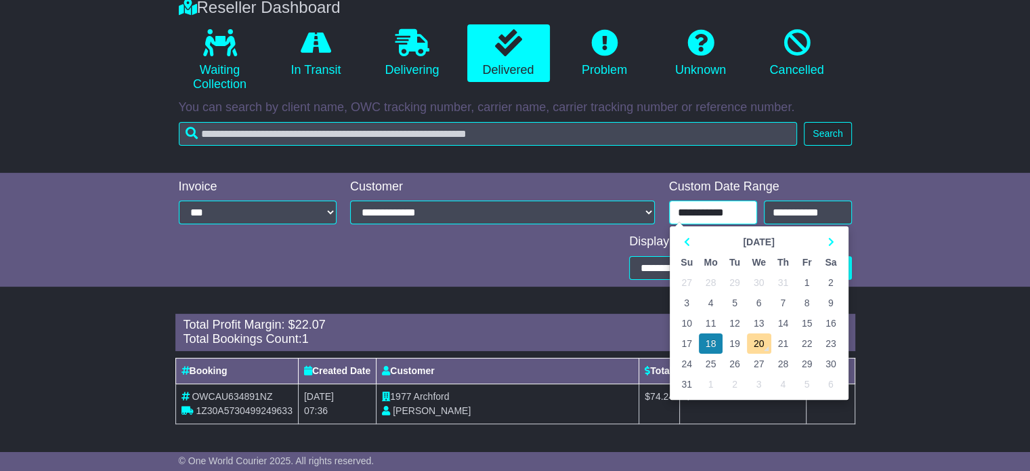
click at [734, 343] on td "19" at bounding box center [735, 343] width 24 height 20
type input "**********"
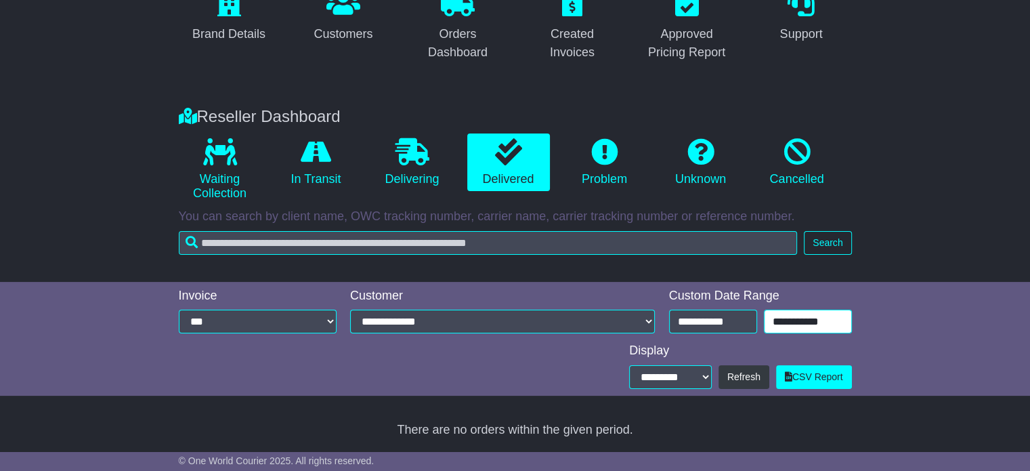
click at [786, 320] on input "**********" at bounding box center [808, 322] width 88 height 24
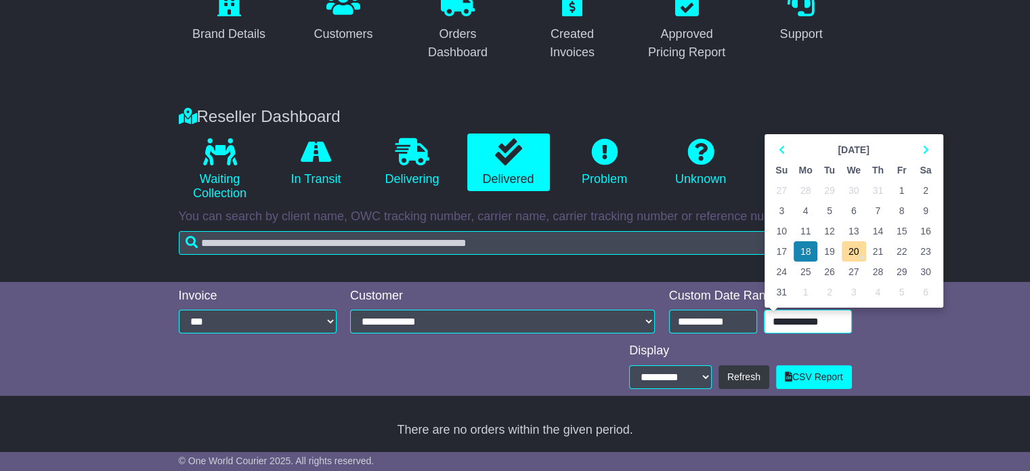
click at [828, 246] on td "19" at bounding box center [829, 251] width 24 height 20
type input "**********"
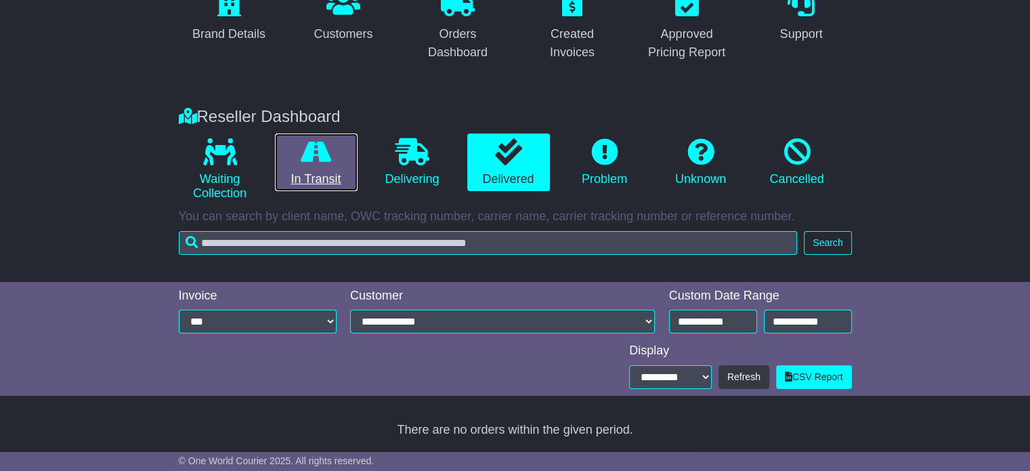
click at [319, 150] on icon at bounding box center [316, 151] width 30 height 27
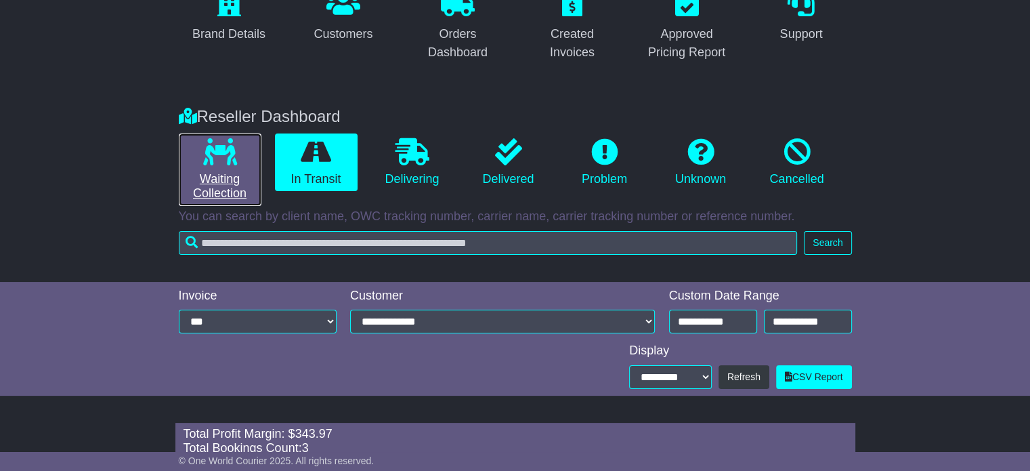
click at [254, 151] on link "Waiting Collection" at bounding box center [220, 169] width 83 height 72
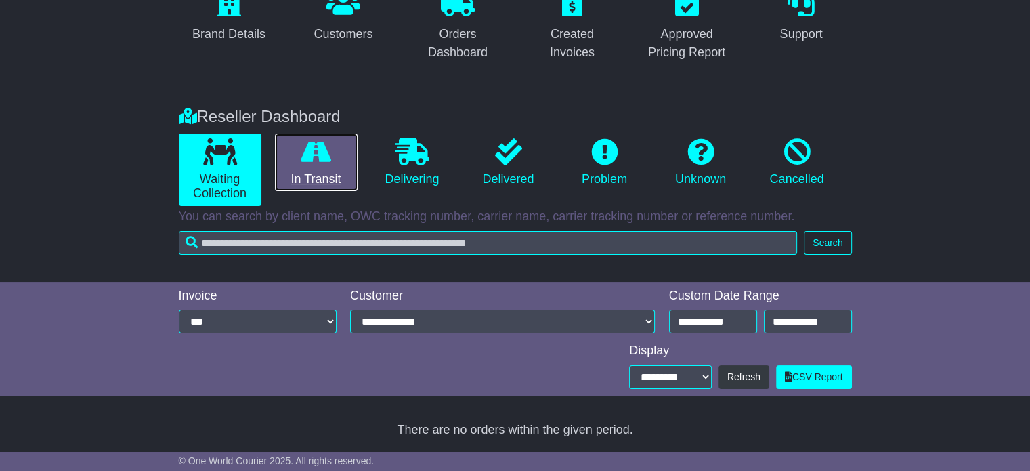
click at [331, 156] on icon at bounding box center [316, 151] width 30 height 27
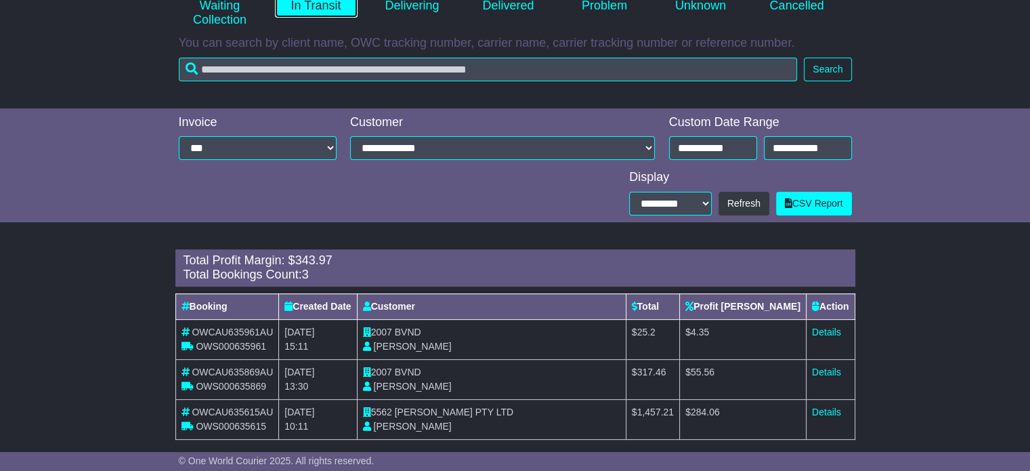
scroll to position [333, 0]
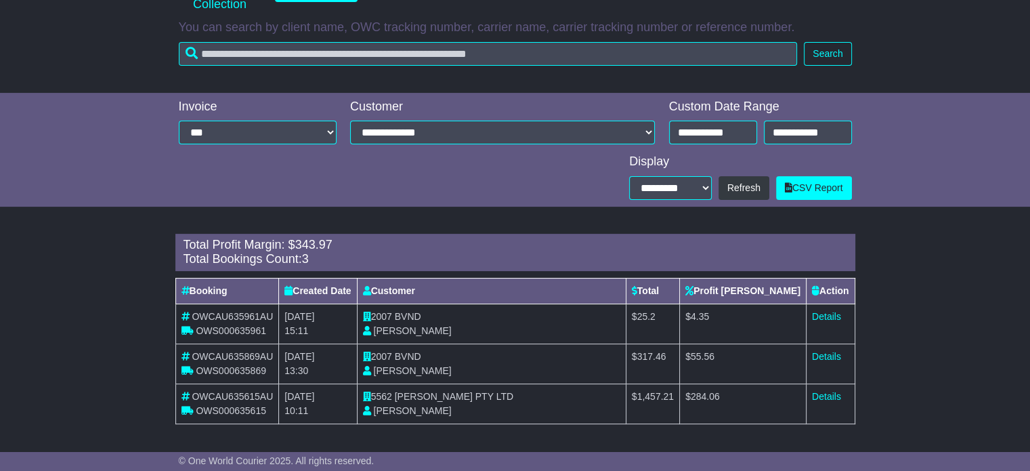
click at [230, 327] on span "OWS000635961" at bounding box center [231, 330] width 70 height 11
copy span "OWS000635961"
click at [221, 369] on span "OWS000635869" at bounding box center [231, 370] width 70 height 11
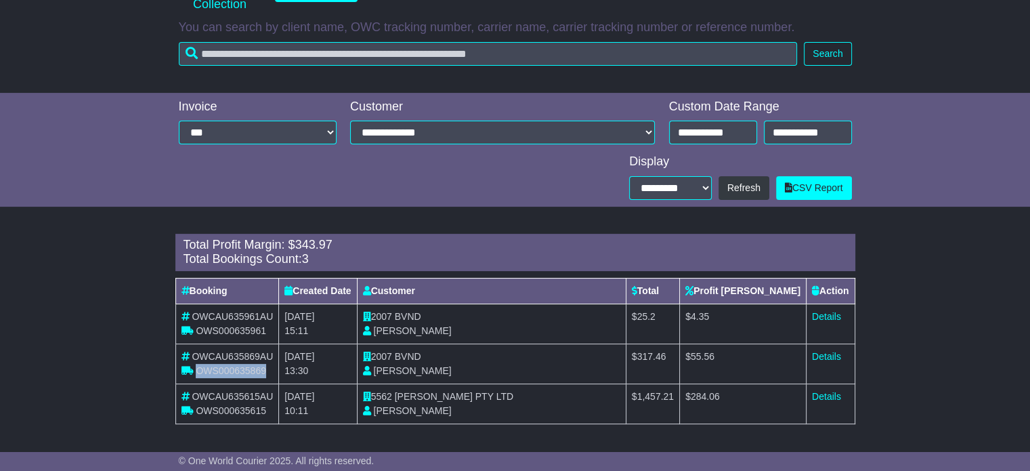
copy span "OWS000635869"
click at [410, 360] on span "BVND" at bounding box center [408, 356] width 26 height 11
click at [409, 360] on span "BVND" at bounding box center [408, 356] width 26 height 11
click at [420, 354] on span "BVND" at bounding box center [408, 356] width 26 height 11
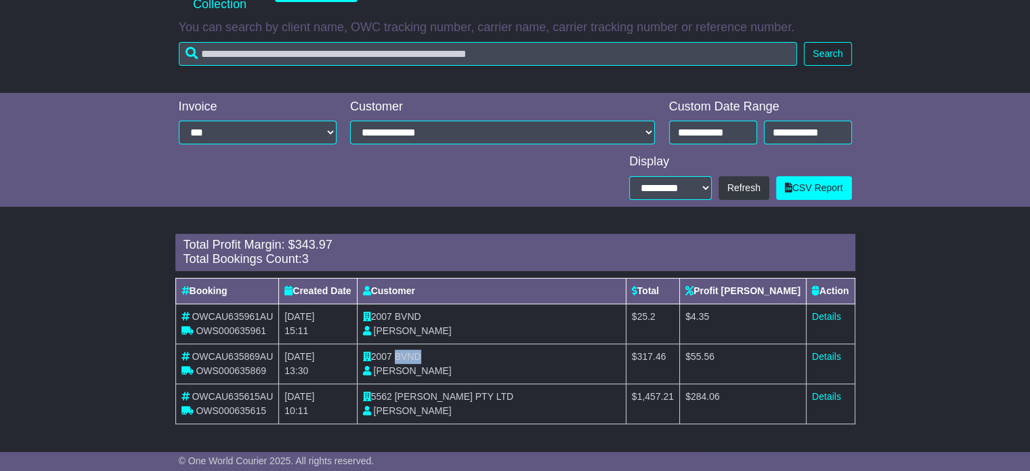
copy span "BVND"
click at [827, 354] on link "Details" at bounding box center [826, 356] width 29 height 11
drag, startPoint x: 402, startPoint y: 394, endPoint x: 534, endPoint y: 388, distance: 132.2
click at [534, 388] on td "5562 Oscar Wylee PTY LTD Natalie Handforth" at bounding box center [491, 403] width 269 height 40
copy span "Oscar Wylee PTY LTD"
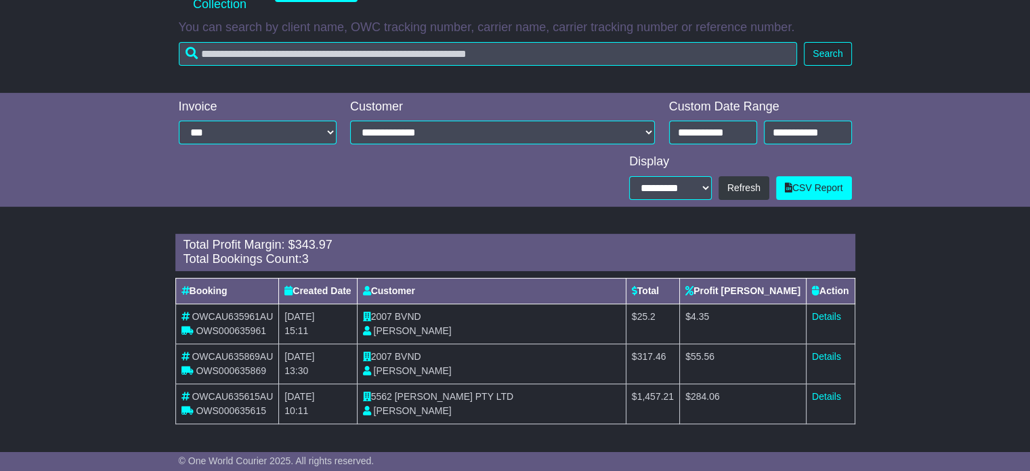
click at [839, 400] on td "Details" at bounding box center [830, 403] width 49 height 40
click at [822, 396] on link "Details" at bounding box center [826, 396] width 29 height 11
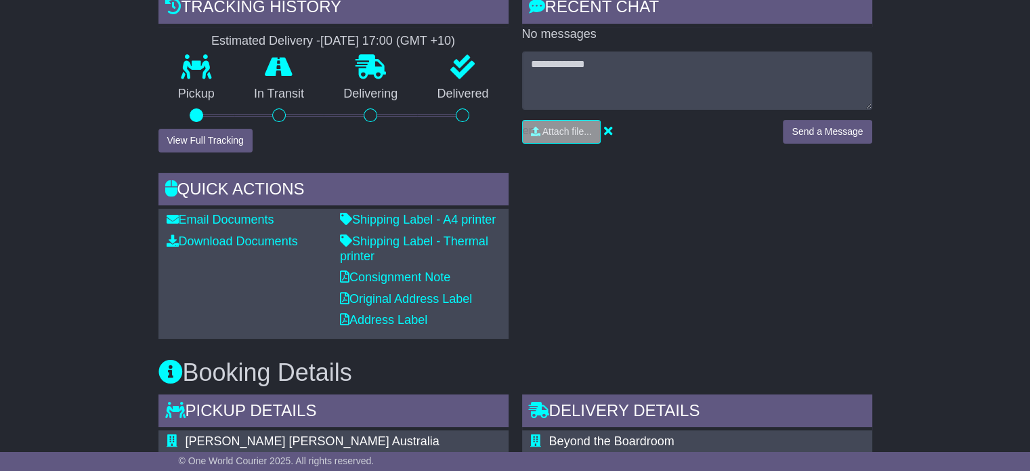
scroll to position [610, 0]
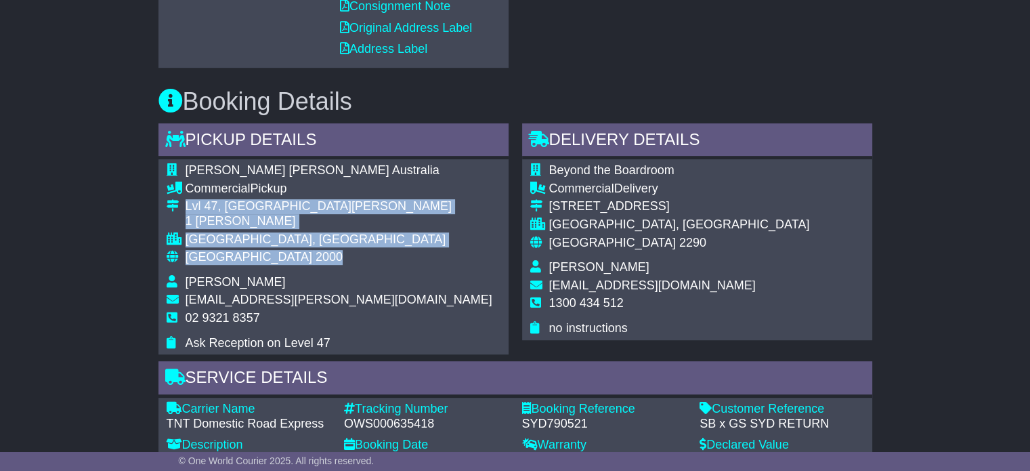
drag, startPoint x: 266, startPoint y: 257, endPoint x: 187, endPoint y: 200, distance: 97.6
click at [187, 200] on tbody "Goldman Sachs Australia Commercial Pickup Lvl 47, Governor Phillip Tower 1 Farr…" at bounding box center [330, 256] width 326 height 187
copy tbody "Lvl 47, Governor Phillip Tower 1 Farrer Pl SYDNEY, NSW Australia 2000"
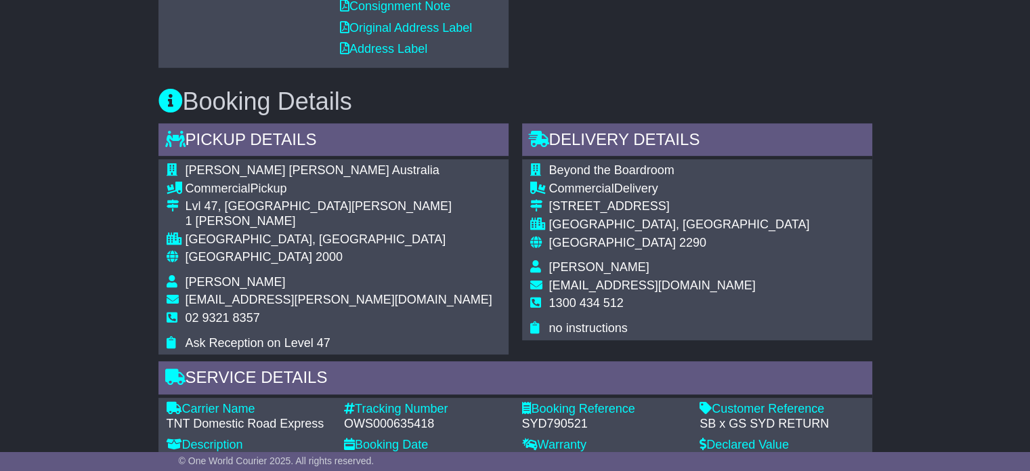
drag, startPoint x: 218, startPoint y: 299, endPoint x: 214, endPoint y: 309, distance: 10.9
click at [218, 299] on span "Emma.F.Dobbie@gs.com" at bounding box center [339, 300] width 307 height 14
click at [212, 318] on span "02 9321 8357" at bounding box center [223, 318] width 75 height 14
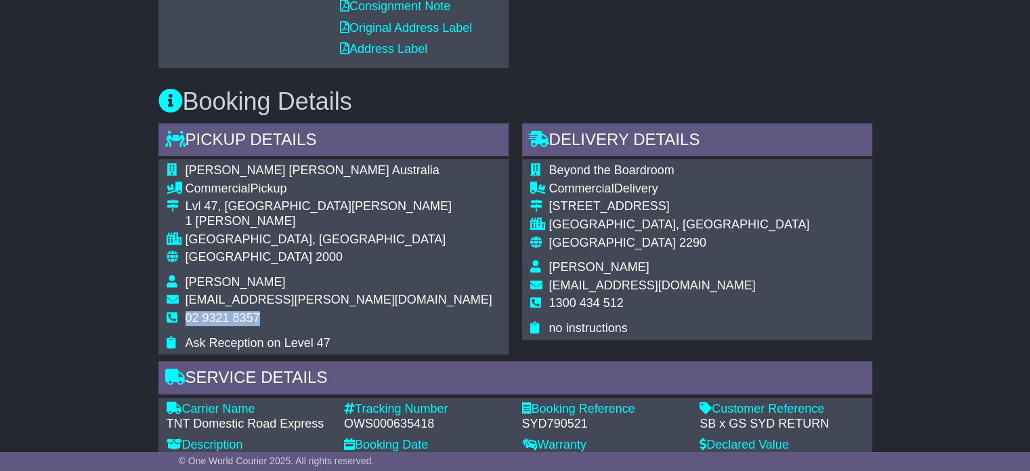
copy tbody "02 9321 8357"
click at [396, 422] on div "OWS000635418" at bounding box center [426, 424] width 165 height 15
copy div "OWS000635418"
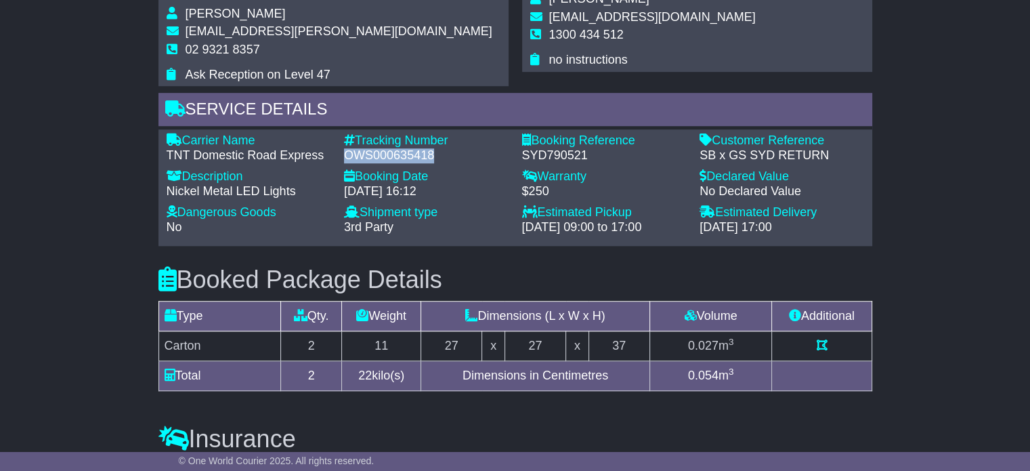
scroll to position [880, 0]
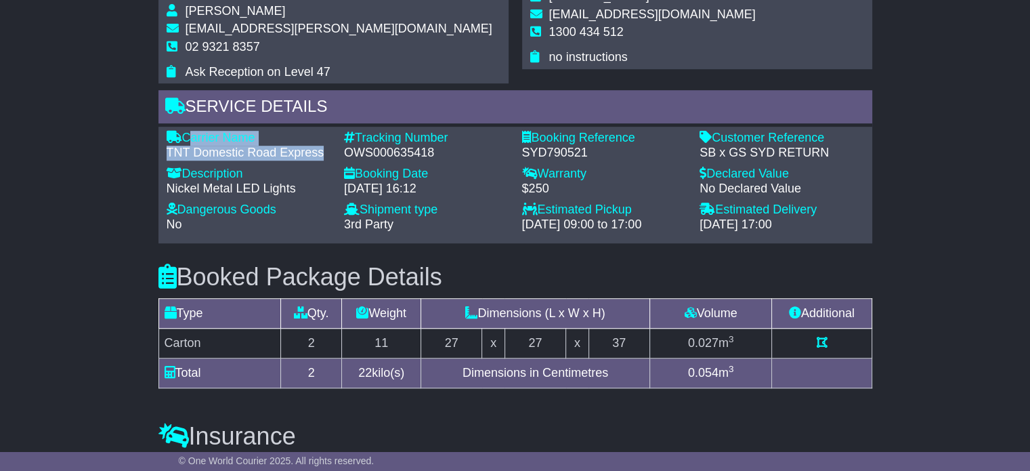
drag, startPoint x: 322, startPoint y: 151, endPoint x: 186, endPoint y: 134, distance: 137.9
click at [186, 134] on div "Carrier Name - TNT Domestic Road Express" at bounding box center [249, 145] width 178 height 29
copy div "Carrier Name - TNT Domestic Road Express"
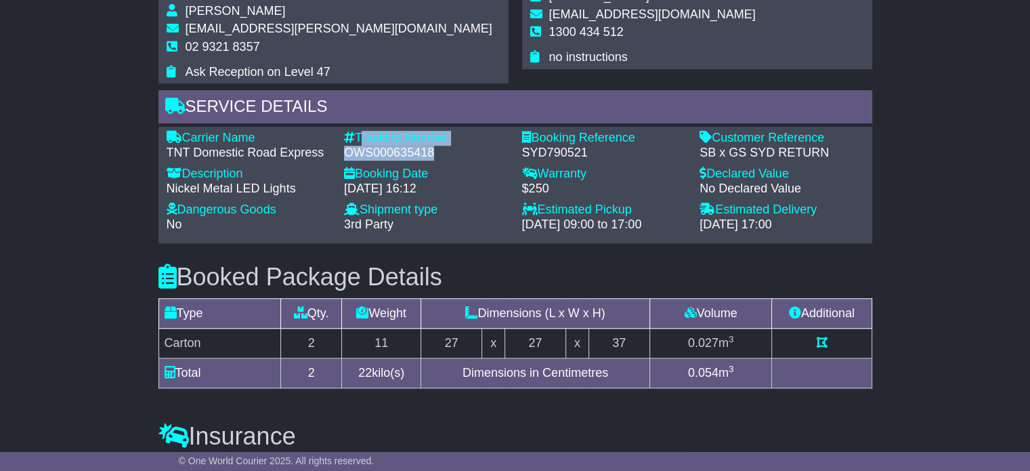
drag, startPoint x: 433, startPoint y: 150, endPoint x: 358, endPoint y: 128, distance: 78.9
click at [358, 128] on div "Carrier Name - TNT Domestic Road Express Description - Nickel Metal LED Lights …" at bounding box center [515, 185] width 714 height 116
copy div "Tracking Number - OWS000635418"
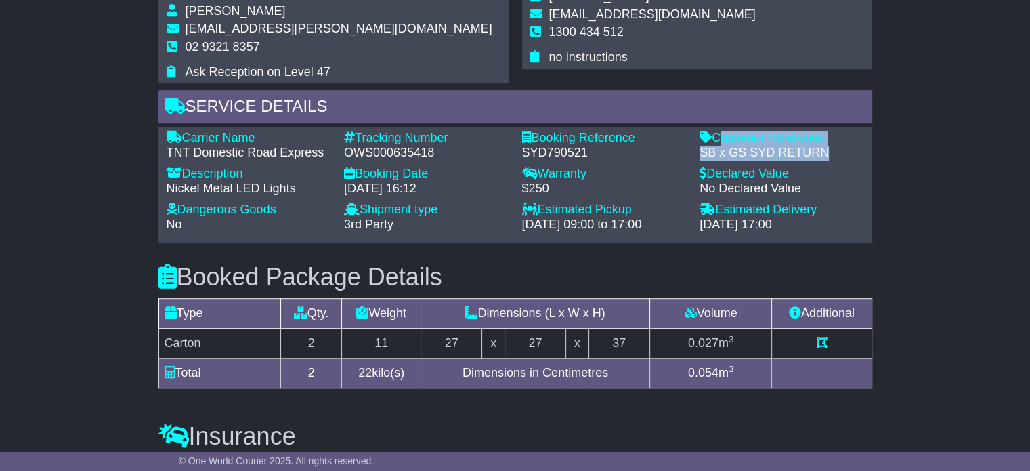
drag, startPoint x: 829, startPoint y: 148, endPoint x: 718, endPoint y: 137, distance: 111.6
click at [718, 137] on div "Customer Reference - SB x GS SYD RETURN" at bounding box center [782, 145] width 178 height 29
copy div "Customer Reference - SB x GS SYD RETURN"
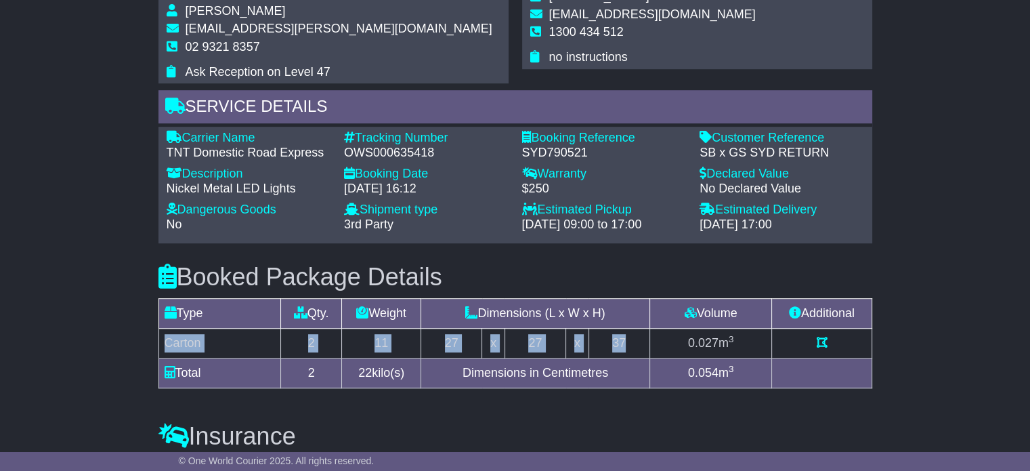
drag, startPoint x: 626, startPoint y: 337, endPoint x: 164, endPoint y: 333, distance: 462.6
click at [164, 333] on tr "Carton 2 11 27 x 27 x 37 0.027 m 3" at bounding box center [514, 343] width 713 height 30
copy tr "Carton 2 11 27 x 27 x 37"
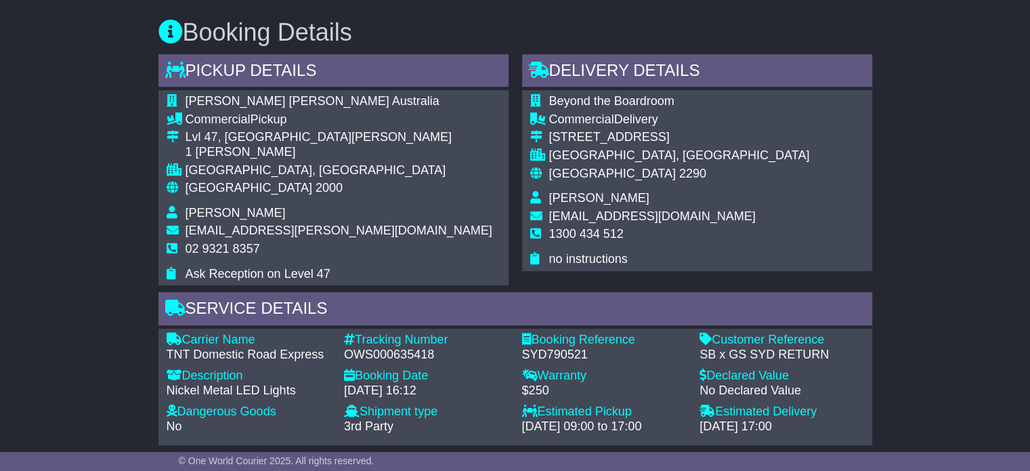
scroll to position [677, 0]
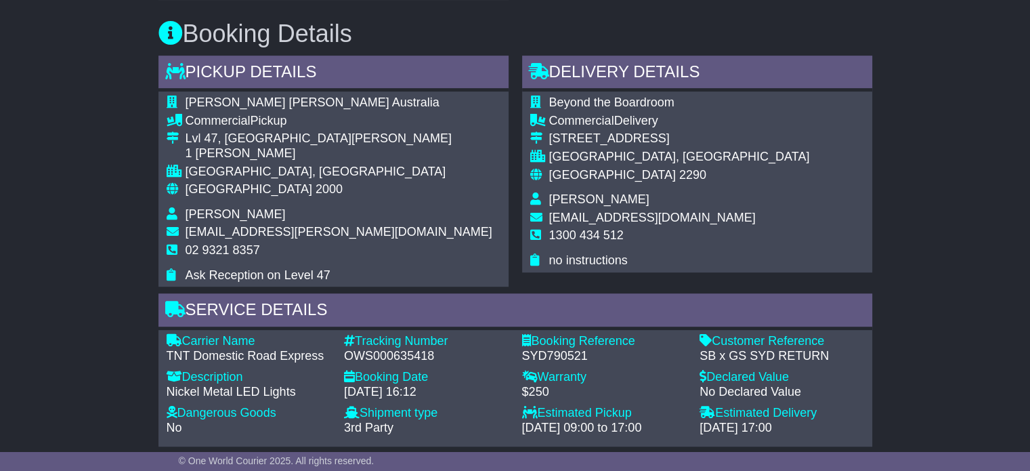
click at [587, 198] on span "[PERSON_NAME]" at bounding box center [599, 199] width 100 height 14
click at [587, 197] on span "[PERSON_NAME]" at bounding box center [599, 199] width 100 height 14
click at [587, 196] on span "[PERSON_NAME]" at bounding box center [599, 199] width 100 height 14
click at [577, 196] on span "[PERSON_NAME]" at bounding box center [599, 199] width 100 height 14
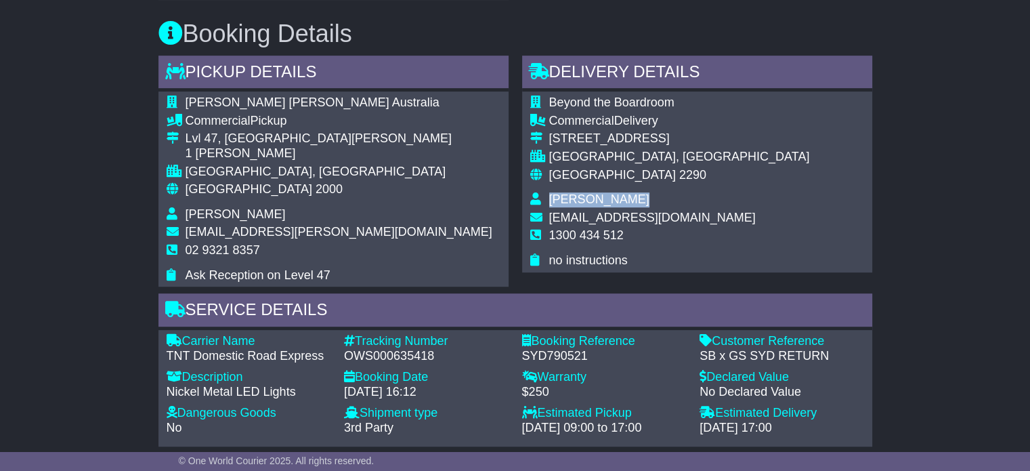
click at [577, 196] on span "[PERSON_NAME]" at bounding box center [599, 199] width 100 height 14
copy tbody "[PERSON_NAME]"
click at [591, 233] on span "1300 434 512" at bounding box center [586, 235] width 75 height 14
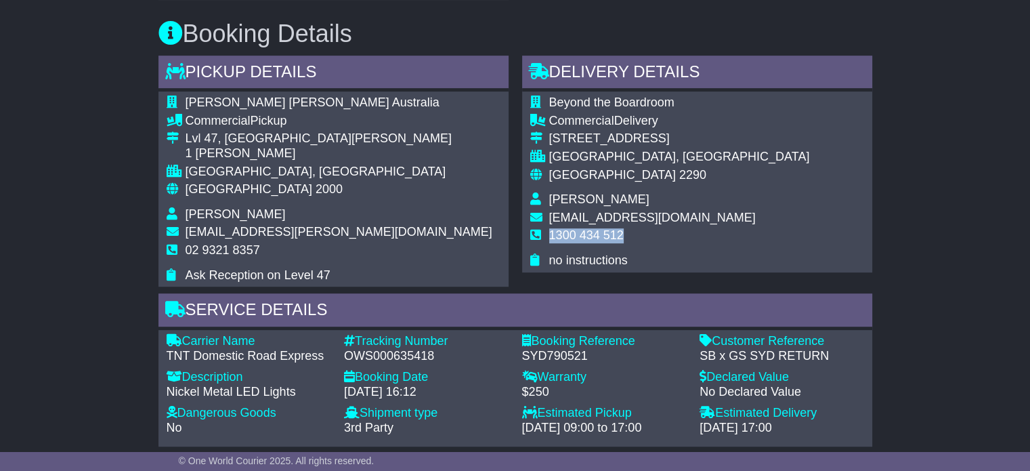
copy tbody "1300 434 512"
click at [205, 191] on span "[GEOGRAPHIC_DATA]" at bounding box center [249, 189] width 127 height 14
copy tbody "Australia 2000"
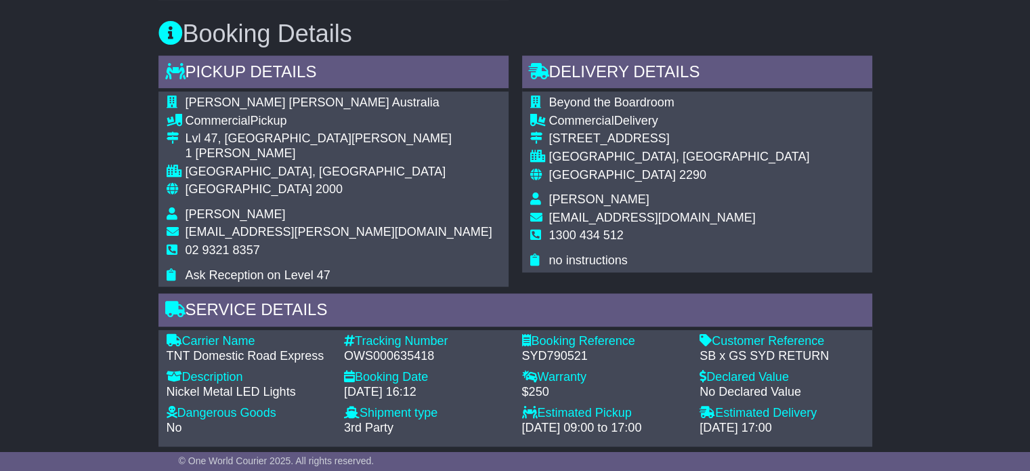
click at [574, 169] on div "Australia 2290" at bounding box center [679, 175] width 261 height 15
click at [574, 169] on span "[GEOGRAPHIC_DATA]" at bounding box center [612, 175] width 127 height 14
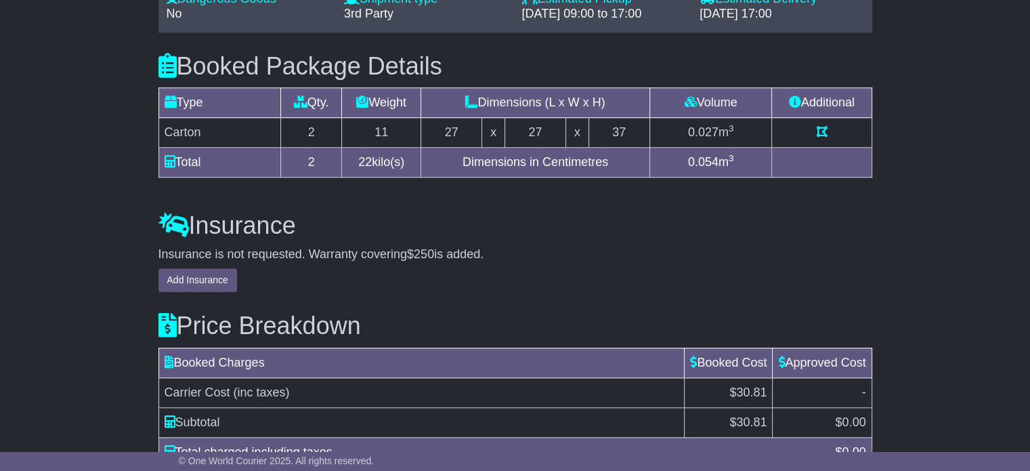
scroll to position [1192, 0]
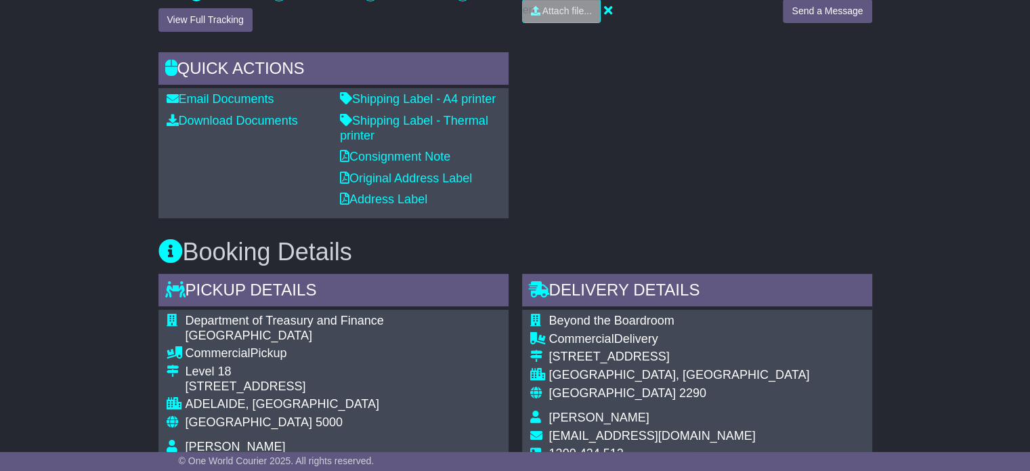
scroll to position [542, 0]
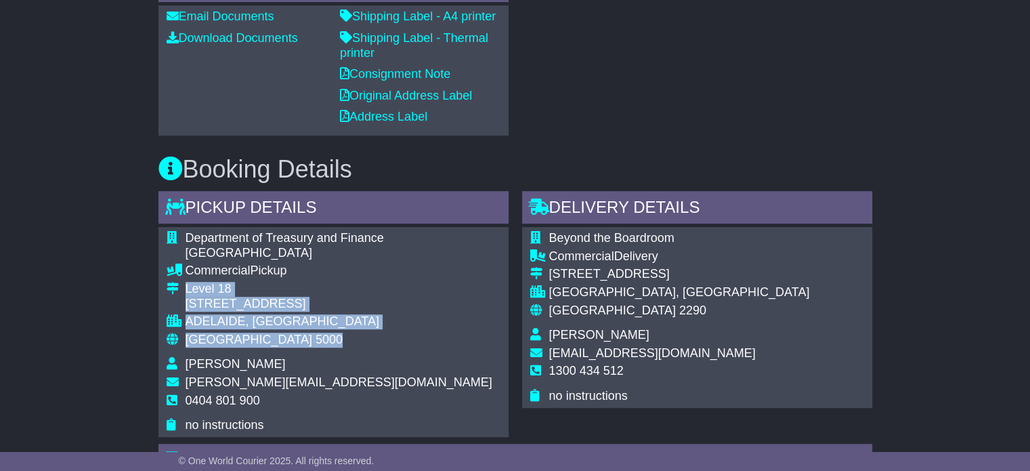
drag, startPoint x: 270, startPoint y: 326, endPoint x: 178, endPoint y: 274, distance: 105.9
click at [178, 274] on tbody "Department of Treasury and Finance [GEOGRAPHIC_DATA] Commercial Pickup [STREET_…" at bounding box center [334, 332] width 334 height 202
copy tbody "Level 18 [STREET_ADDRESS]"
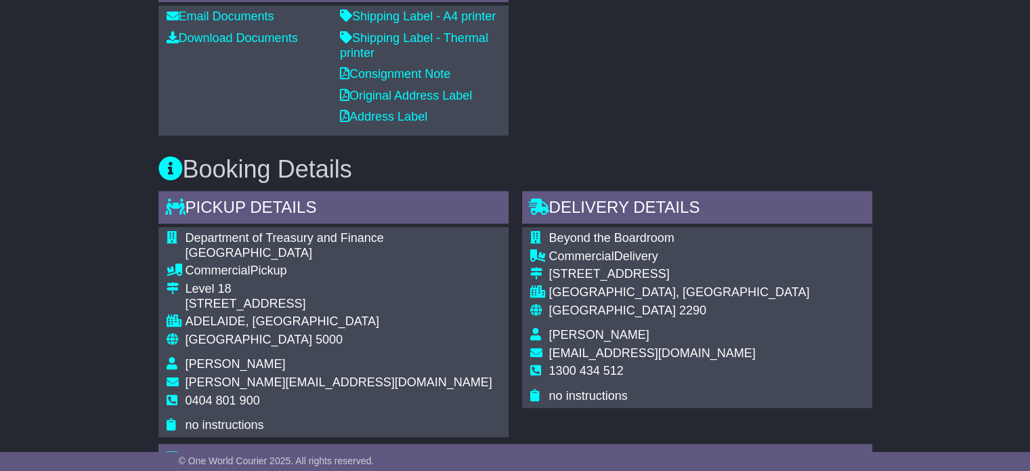
click at [232, 394] on span "0404 801 900" at bounding box center [223, 401] width 75 height 14
copy tbody "0404 801 900"
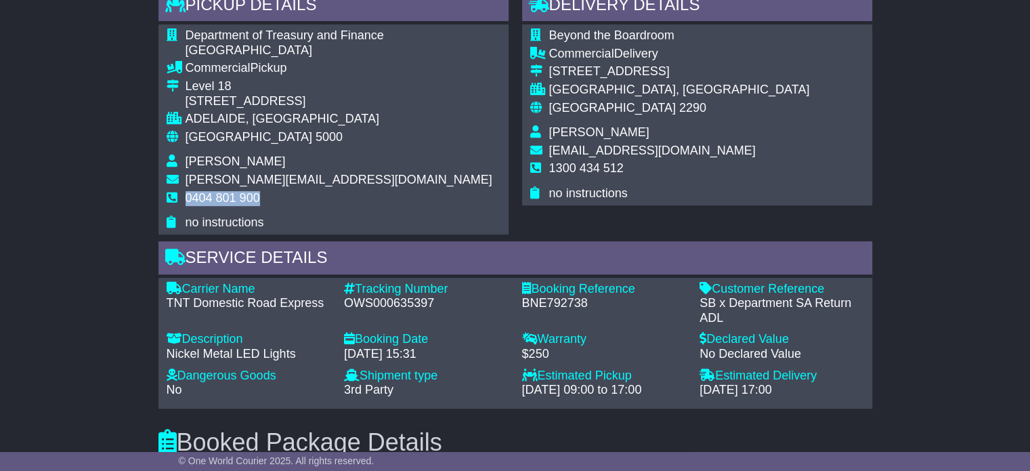
scroll to position [745, 0]
click at [396, 295] on div "OWS000635397" at bounding box center [426, 302] width 165 height 15
copy div "OWS000635397"
drag, startPoint x: 322, startPoint y: 289, endPoint x: 275, endPoint y: 288, distance: 47.4
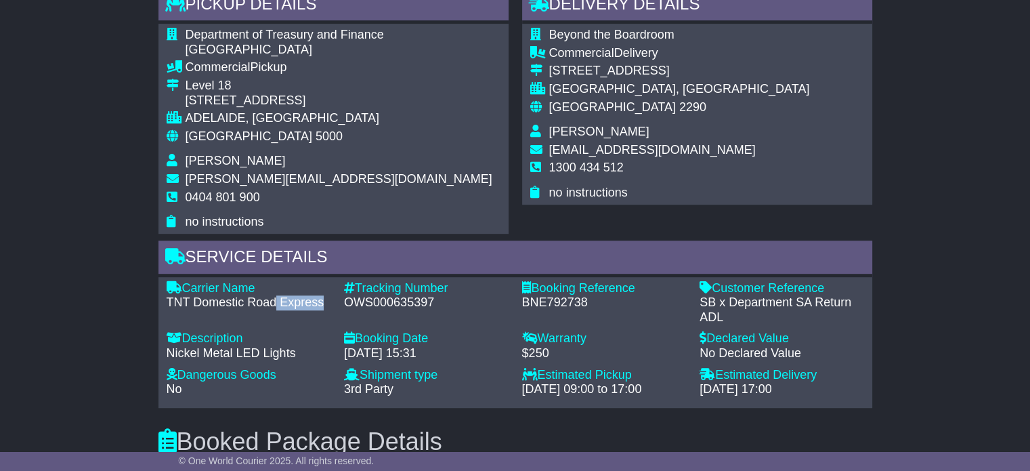
click at [275, 295] on div "TNT Domestic Road Express" at bounding box center [249, 302] width 165 height 15
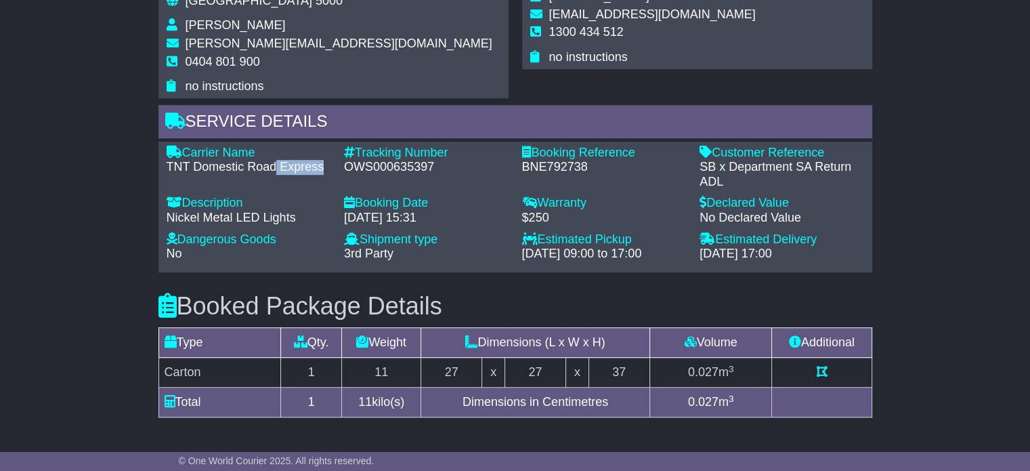
click at [295, 160] on div "TNT Domestic Road Express" at bounding box center [249, 167] width 165 height 15
drag, startPoint x: 291, startPoint y: 145, endPoint x: 186, endPoint y: 135, distance: 104.7
click at [186, 146] on div "Carrier Name - TNT Domestic Road Express" at bounding box center [249, 168] width 178 height 44
copy div "Carrier Name - TNT Domestic Road Expres"
drag, startPoint x: 410, startPoint y: 143, endPoint x: 359, endPoint y: 129, distance: 52.6
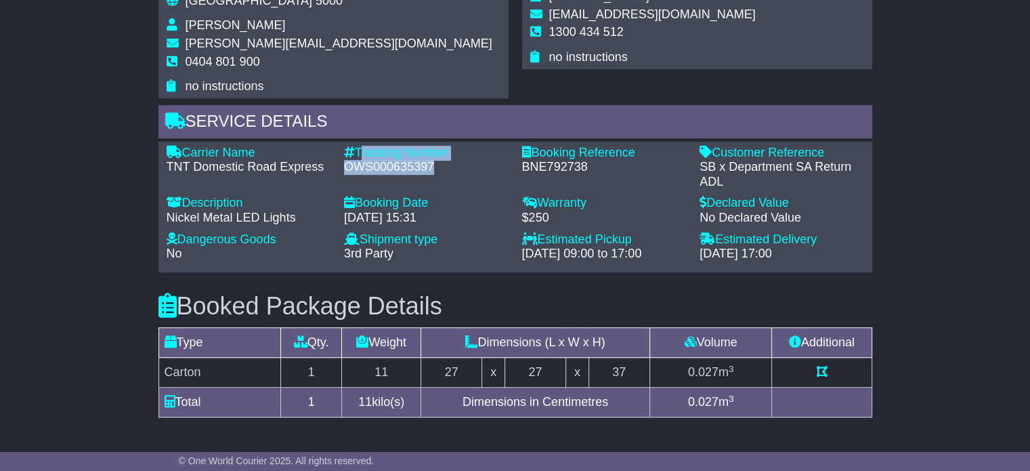
click at [359, 146] on div "Tracking Number - OWS000635397" at bounding box center [426, 168] width 178 height 44
copy div "Tracking Number - OWS000635397"
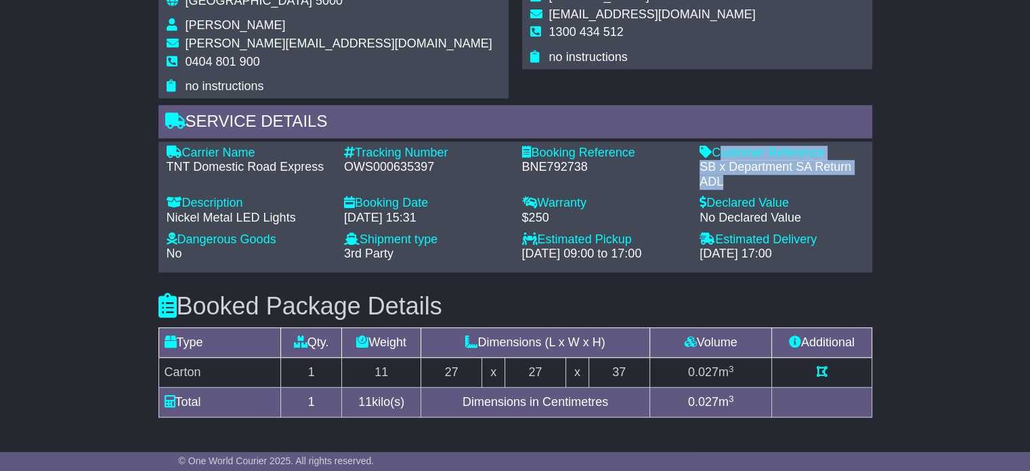
drag, startPoint x: 721, startPoint y: 164, endPoint x: 715, endPoint y: 134, distance: 30.6
click at [715, 146] on div "Customer Reference - SB x Department SA Return ADL" at bounding box center [782, 168] width 178 height 44
copy div "Customer Reference - SB x Department SA Return ADL"
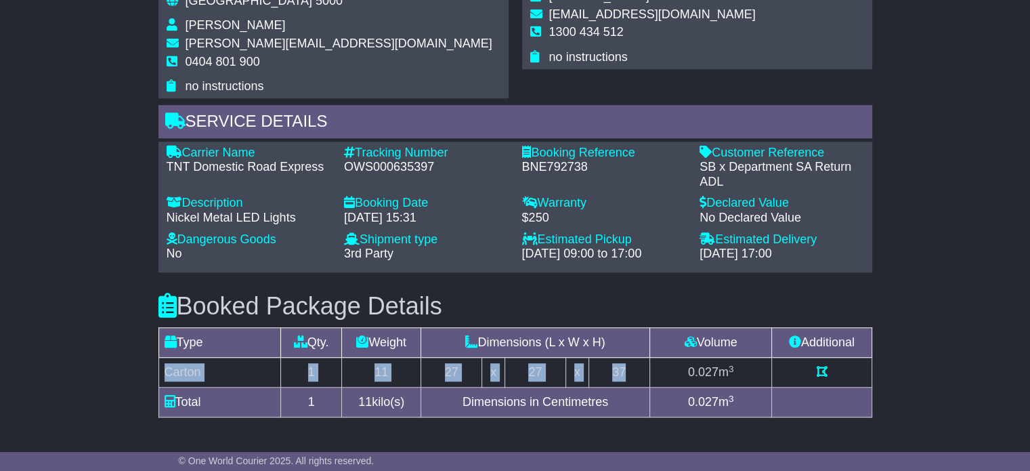
drag, startPoint x: 625, startPoint y: 352, endPoint x: 163, endPoint y: 352, distance: 462.6
click at [163, 358] on tr "Carton 1 11 27 x 27 x 37 0.027 m 3" at bounding box center [514, 373] width 713 height 30
copy tr "Carton 1 11 27 x 27 x 37"
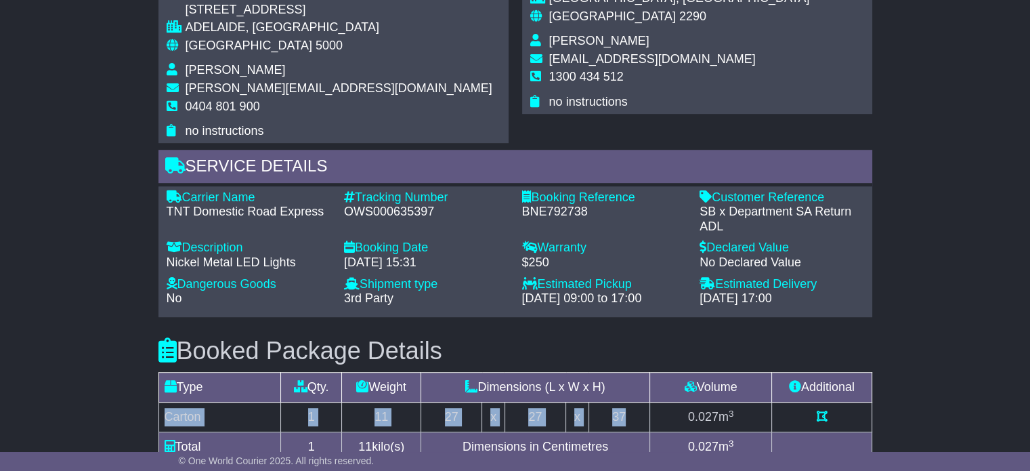
scroll to position [813, 0]
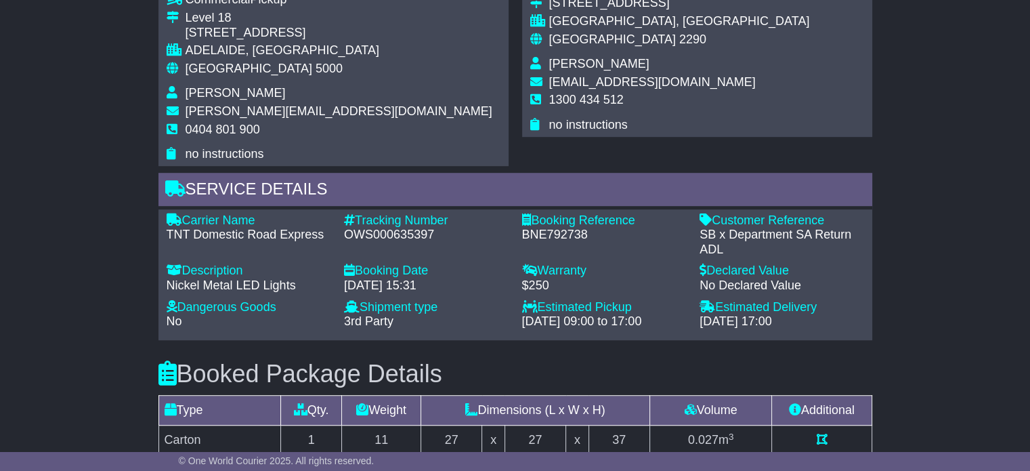
click at [577, 71] on td "[PERSON_NAME]" at bounding box center [679, 66] width 261 height 18
click at [577, 66] on span "[PERSON_NAME]" at bounding box center [599, 64] width 100 height 14
click at [577, 65] on span "[PERSON_NAME]" at bounding box center [599, 64] width 100 height 14
click at [577, 64] on span "Sophie Dean" at bounding box center [599, 64] width 100 height 14
copy tbody "Sophie Dean"
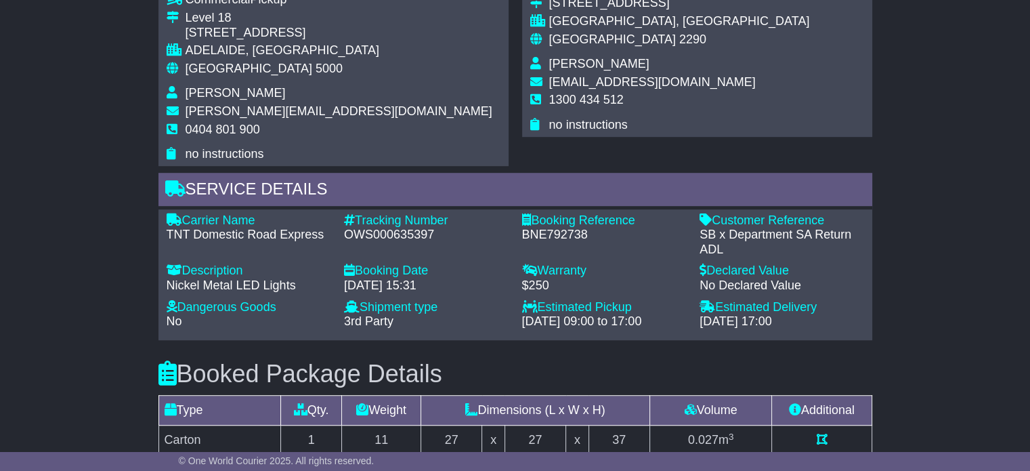
click at [591, 102] on span "1300 434 512" at bounding box center [586, 100] width 75 height 14
copy tbody "1300 434 512"
click at [219, 62] on span "[GEOGRAPHIC_DATA]" at bounding box center [249, 69] width 127 height 14
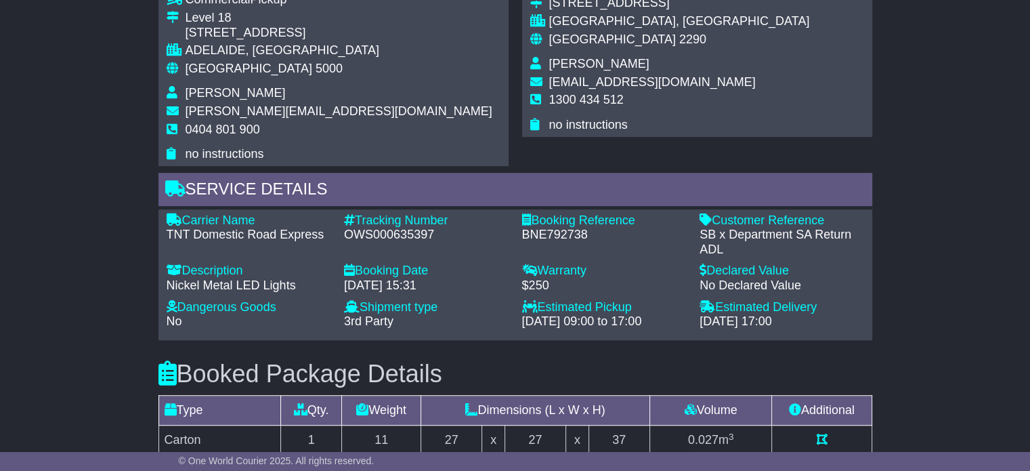
click at [213, 62] on span "[GEOGRAPHIC_DATA]" at bounding box center [249, 69] width 127 height 14
copy tbody "Australia 5000"
click at [598, 43] on div "Australia 2290" at bounding box center [679, 40] width 261 height 15
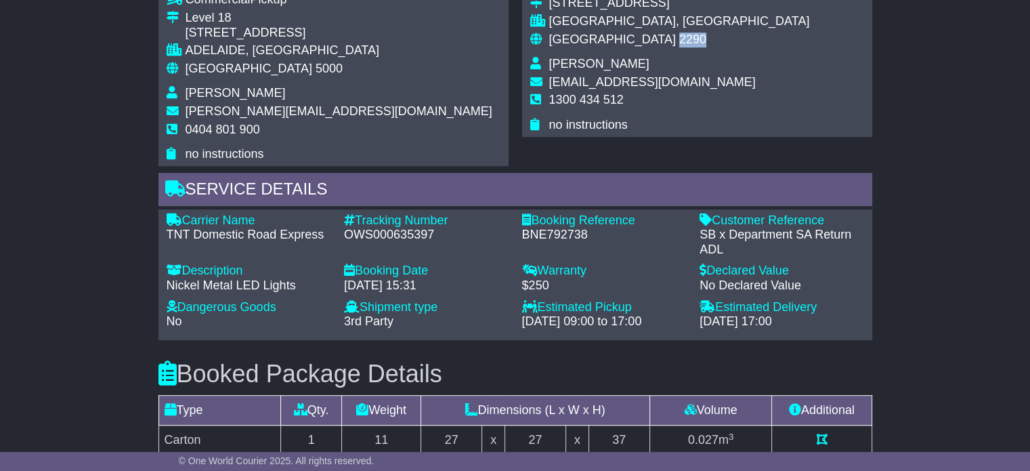
click at [598, 43] on div "Australia 2290" at bounding box center [679, 40] width 261 height 15
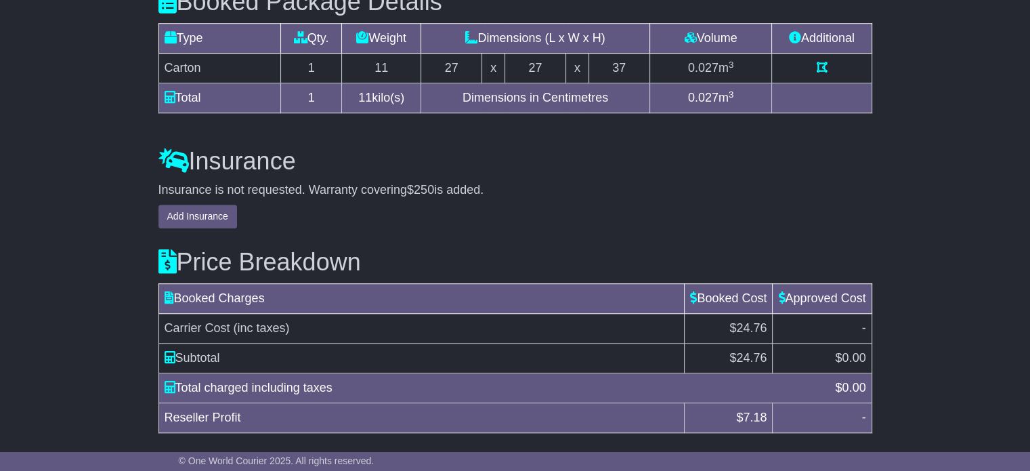
scroll to position [1207, 0]
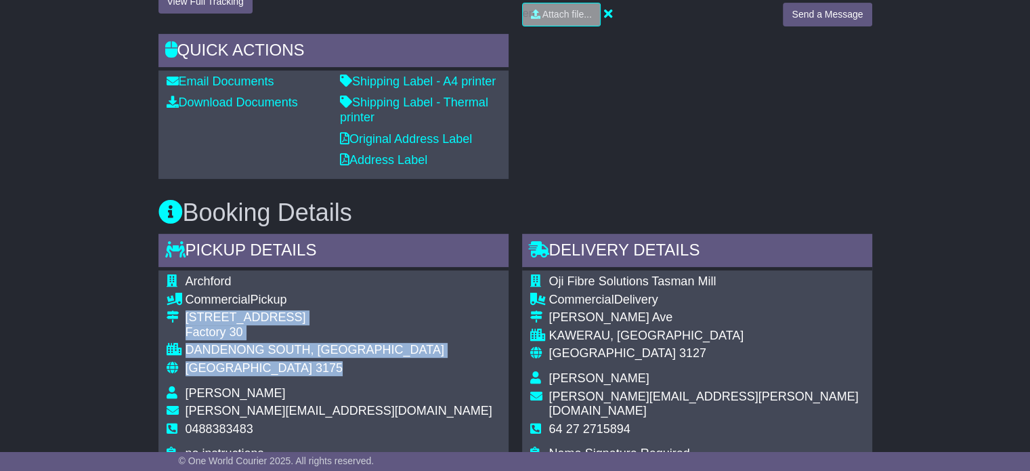
drag, startPoint x: 265, startPoint y: 373, endPoint x: 178, endPoint y: 313, distance: 106.1
click at [178, 313] on tbody "Archford Commercial Pickup [STREET_ADDRESS] [GEOGRAPHIC_DATA], [GEOGRAPHIC_DATA…" at bounding box center [330, 367] width 326 height 187
copy tbody "[STREET_ADDRESS]"
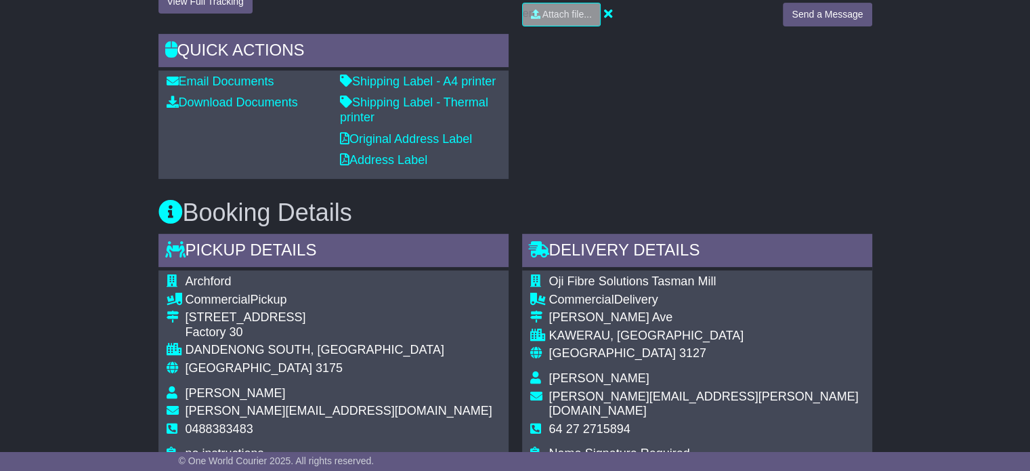
click at [220, 424] on span "0488383483" at bounding box center [220, 429] width 68 height 14
copy tbody "0488383483"
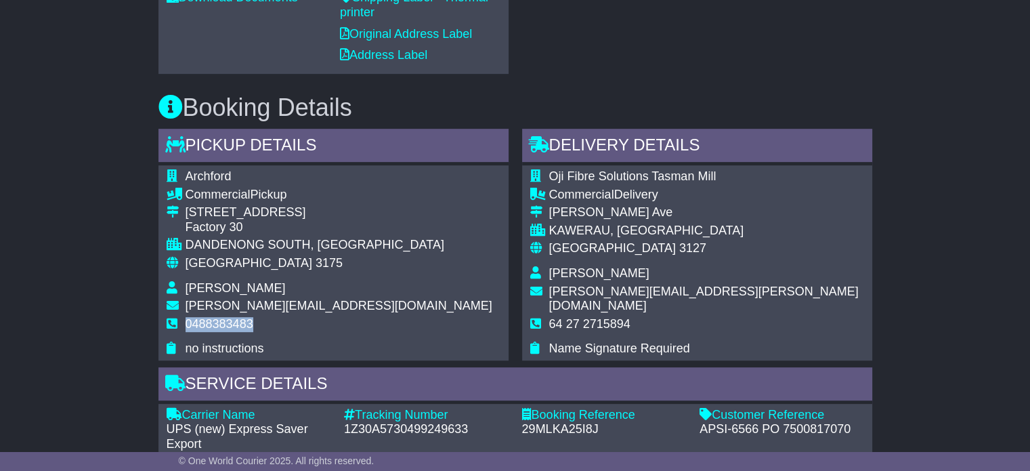
scroll to position [677, 0]
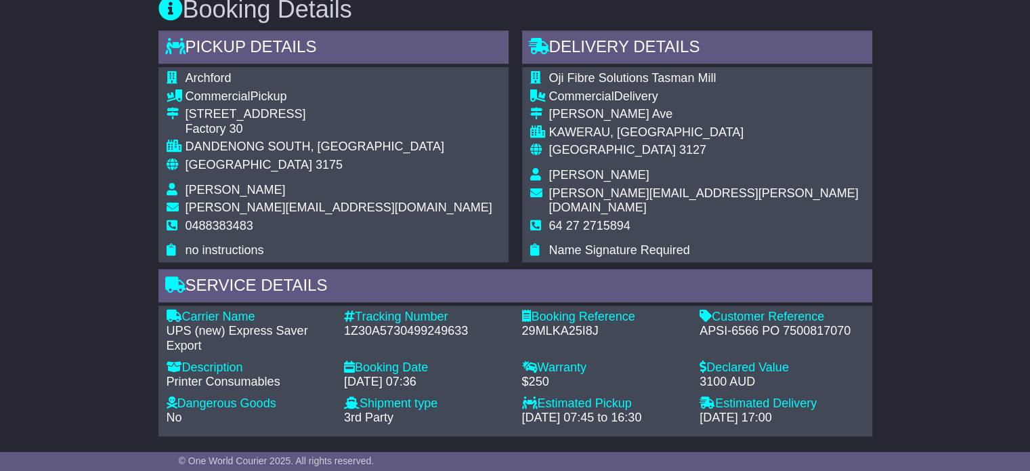
click at [370, 334] on div "1Z30A5730499249633" at bounding box center [426, 331] width 165 height 15
copy div "1Z30A5730499249633"
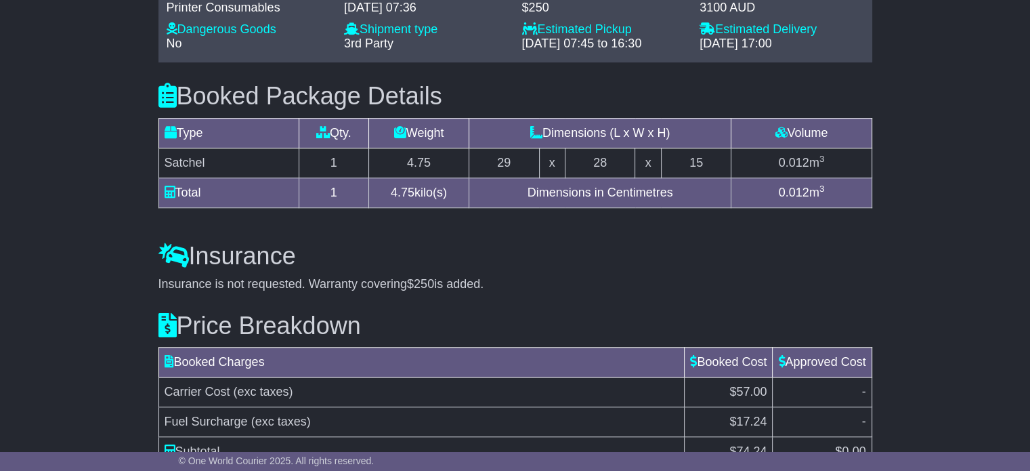
scroll to position [843, 0]
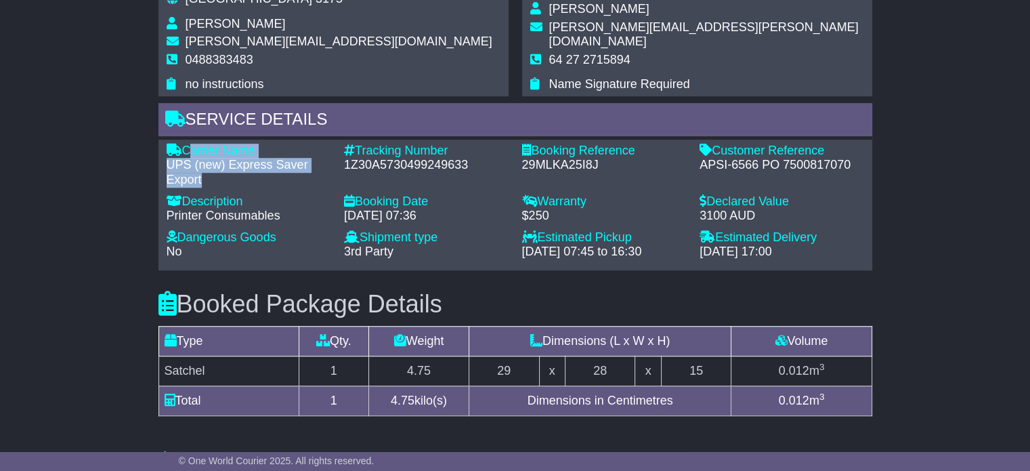
drag, startPoint x: 219, startPoint y: 178, endPoint x: 187, endPoint y: 147, distance: 45.0
click at [187, 147] on div "Carrier Name - UPS (new) Express Saver Export" at bounding box center [249, 166] width 178 height 44
copy div "Carrier Name - UPS (new) Express Saver Export"
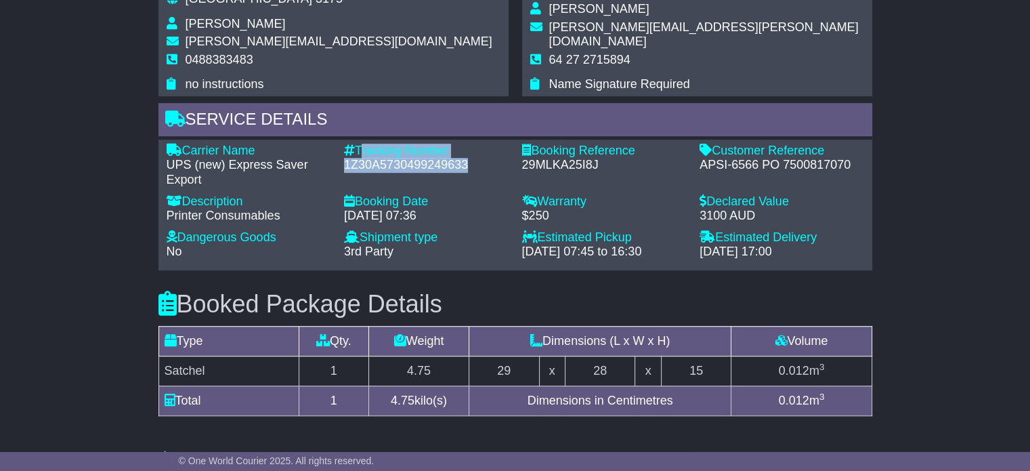
drag, startPoint x: 469, startPoint y: 163, endPoint x: 358, endPoint y: 144, distance: 112.6
click at [358, 144] on div "Tracking Number - 1Z30A5730499249633" at bounding box center [426, 166] width 178 height 44
copy div "Tracking Number - 1Z30A5730499249633"
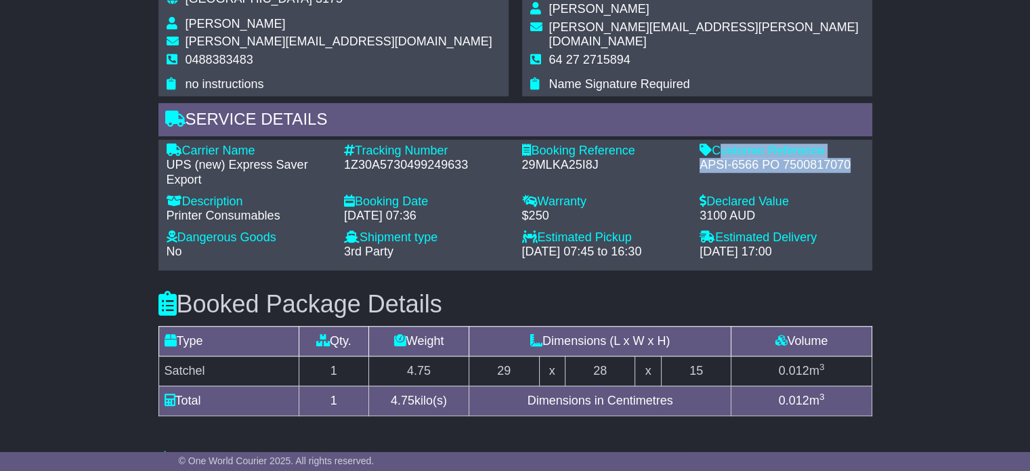
drag, startPoint x: 850, startPoint y: 162, endPoint x: 716, endPoint y: 146, distance: 135.1
click at [716, 146] on div "Customer Reference - APSI-6566 PO 7500817070" at bounding box center [782, 166] width 178 height 44
copy div "Customer Reference - APSI-6566 PO 7500817070"
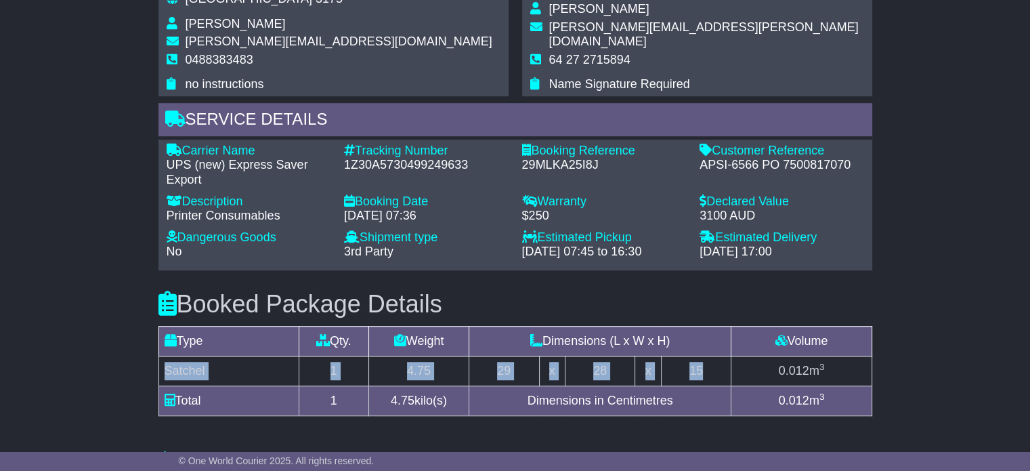
drag, startPoint x: 703, startPoint y: 362, endPoint x: 178, endPoint y: 356, distance: 524.9
click at [167, 364] on tr "Satchel 1 4.75 29 x 28 x 15 0.012 m 3" at bounding box center [514, 371] width 713 height 30
copy tr "Satchel 1 4.75 29 x 28 x 15"
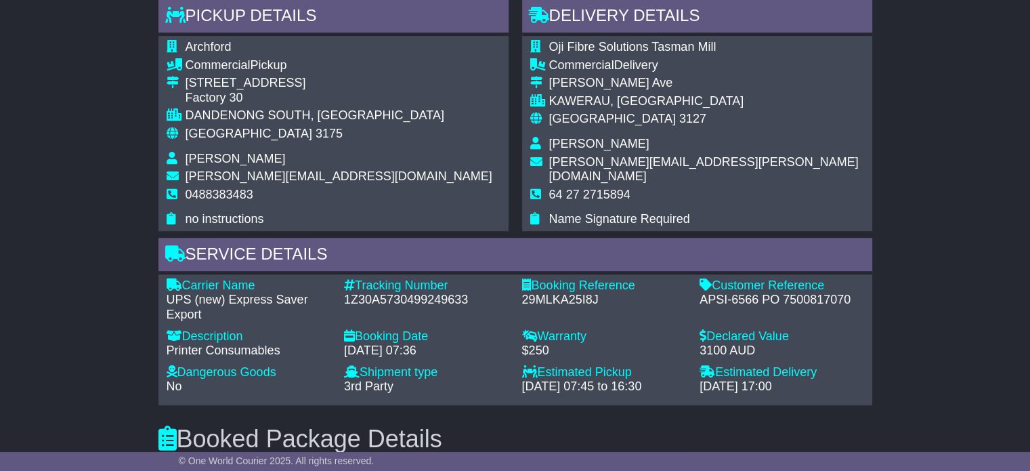
scroll to position [708, 0]
click at [591, 137] on span "Rachel Jackson" at bounding box center [599, 144] width 100 height 14
click at [590, 138] on span "Rachel Jackson" at bounding box center [599, 144] width 100 height 14
copy tbody "Rachel Jackson"
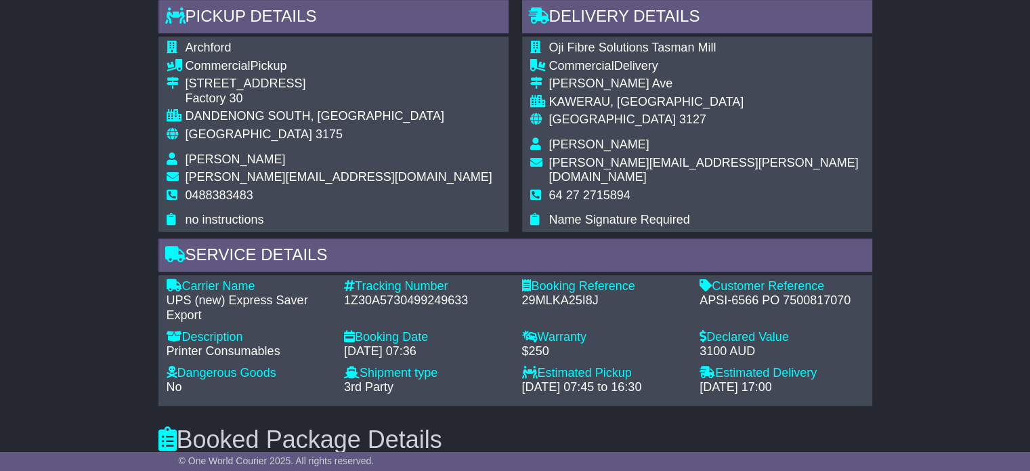
click at [557, 188] on span "64 27 2715894" at bounding box center [589, 195] width 81 height 14
copy tbody "64 27 2715894"
click at [209, 133] on span "[GEOGRAPHIC_DATA]" at bounding box center [249, 134] width 127 height 14
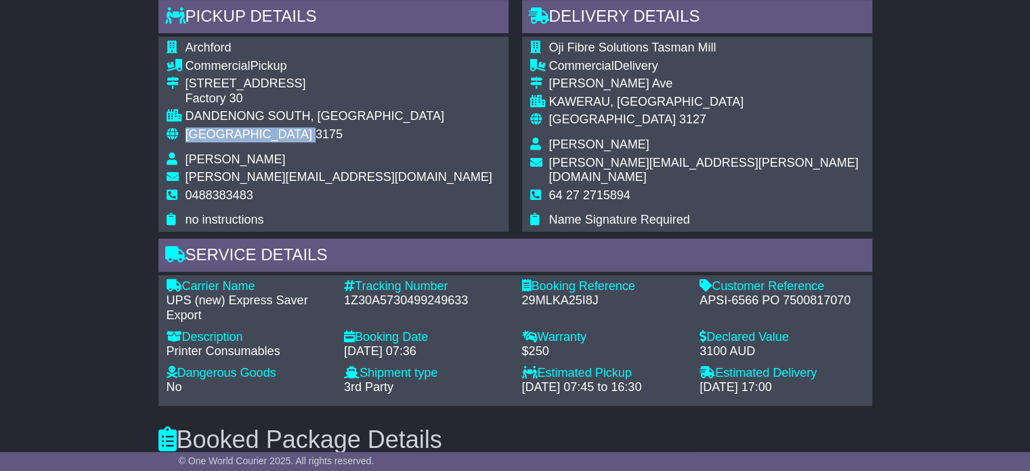
click at [209, 133] on span "[GEOGRAPHIC_DATA]" at bounding box center [249, 134] width 127 height 14
copy tbody "Australia 3175"
click at [607, 122] on span "New Zealand" at bounding box center [612, 119] width 127 height 14
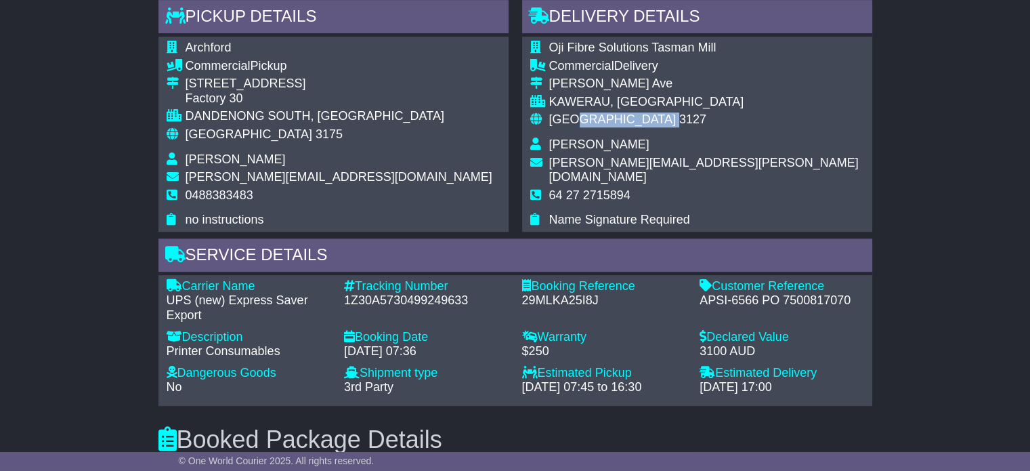
click at [607, 122] on span "New Zealand" at bounding box center [612, 119] width 127 height 14
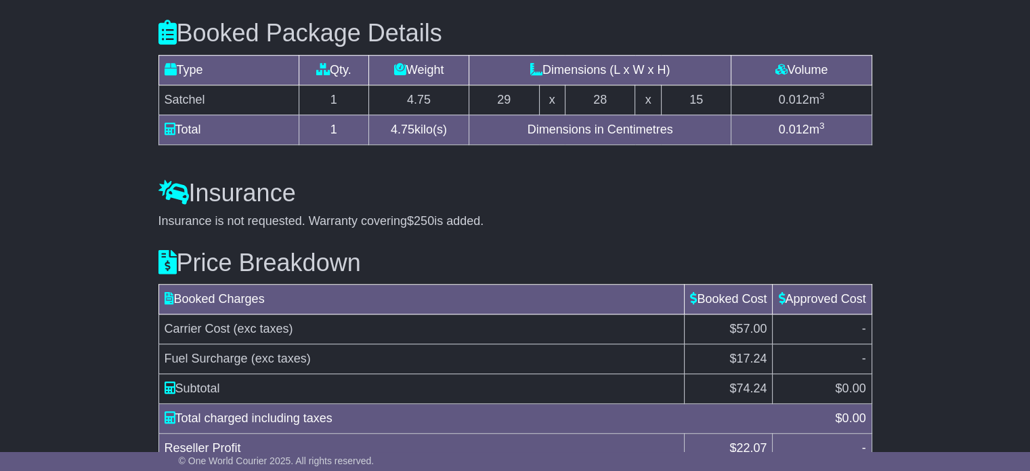
scroll to position [1182, 0]
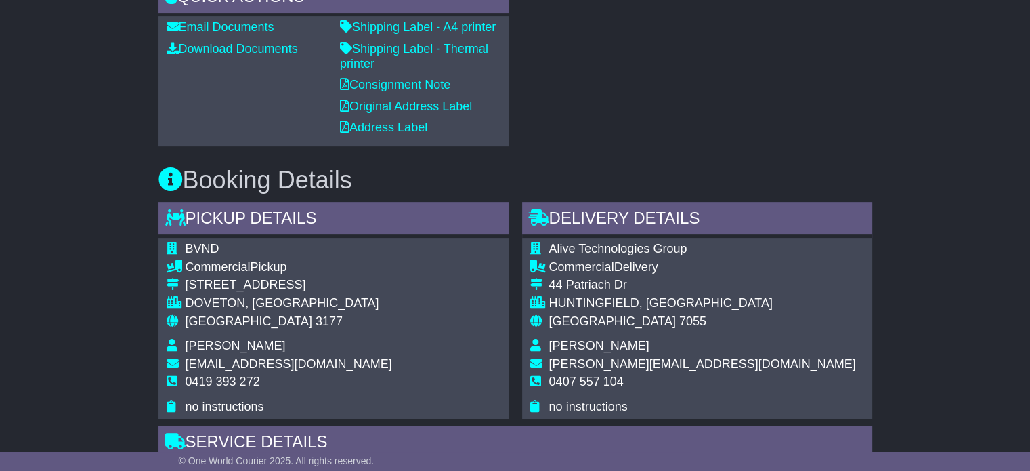
scroll to position [542, 0]
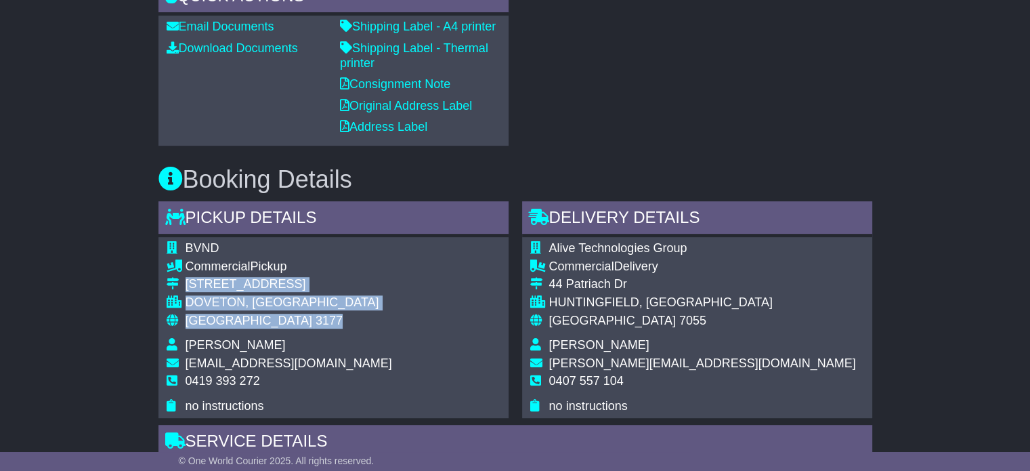
drag, startPoint x: 270, startPoint y: 313, endPoint x: 186, endPoint y: 276, distance: 91.6
click at [186, 276] on tbody "BVND Commercial Pickup [STREET_ADDRESS] [GEOGRAPHIC_DATA], [GEOGRAPHIC_DATA] Au…" at bounding box center [280, 327] width 226 height 172
copy tbody "[STREET_ADDRESS]"
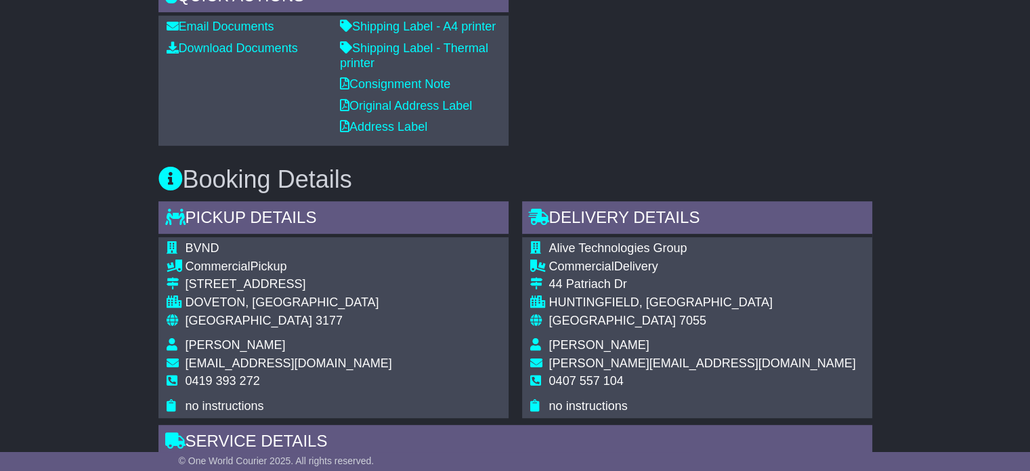
click at [226, 374] on span "0419 393 272" at bounding box center [223, 381] width 75 height 14
click at [225, 374] on span "0419 393 272" at bounding box center [223, 381] width 75 height 14
copy tbody "0419 393 272"
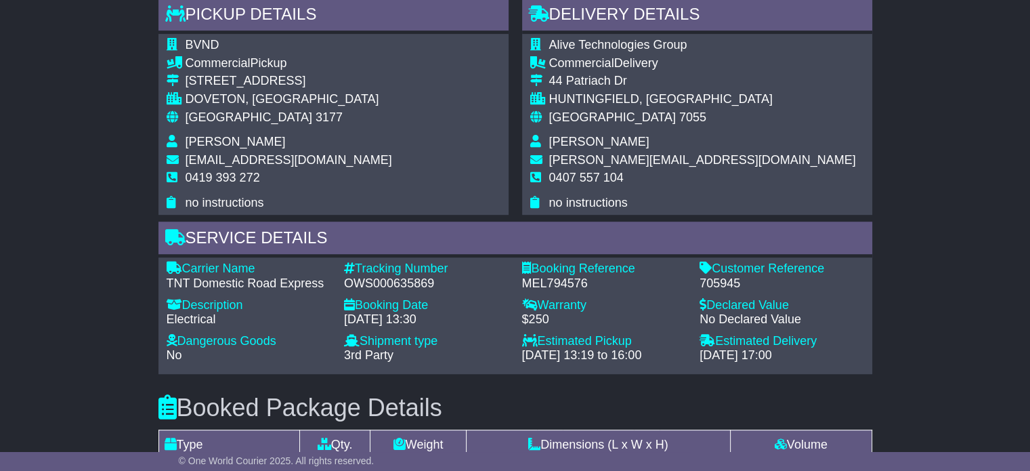
click at [389, 276] on div "OWS000635869" at bounding box center [426, 283] width 165 height 15
copy div "OWS000635869"
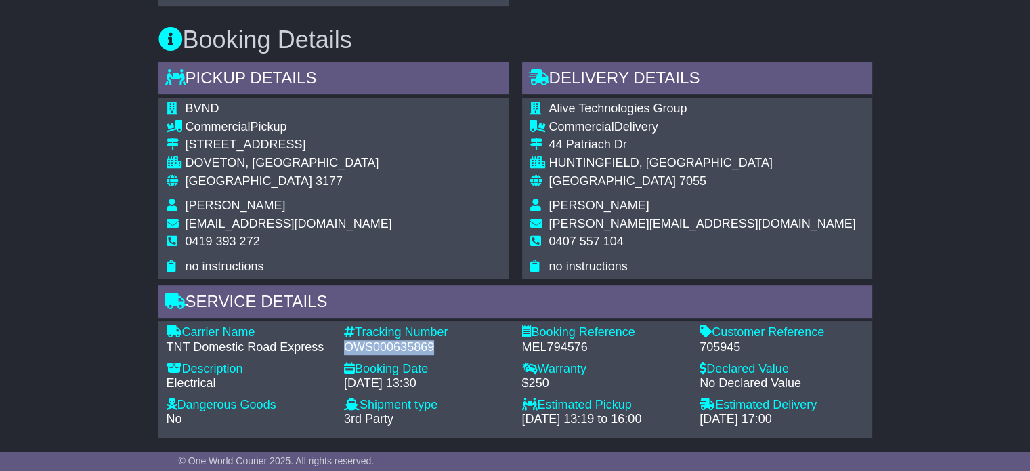
scroll to position [677, 0]
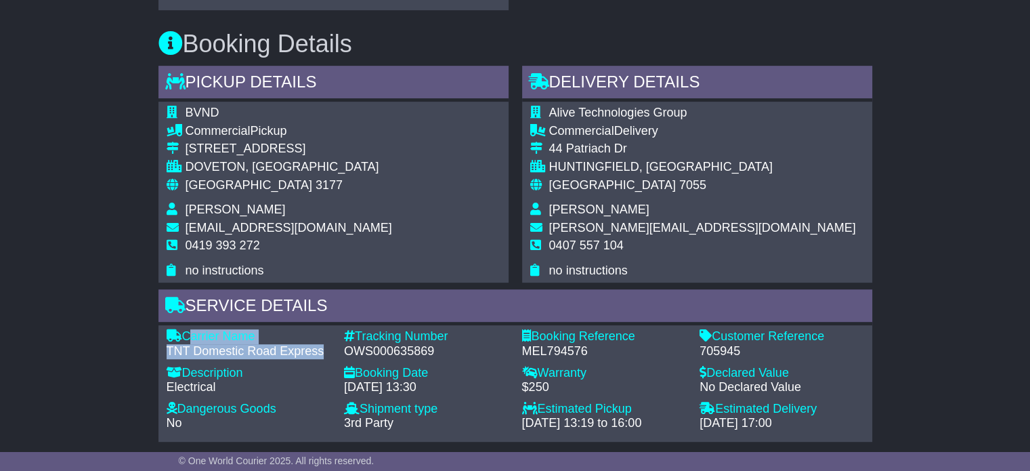
drag, startPoint x: 324, startPoint y: 339, endPoint x: 184, endPoint y: 319, distance: 140.9
click at [184, 329] on div "Carrier Name - TNT Domestic Road Express" at bounding box center [249, 343] width 178 height 29
copy div "Carrier Name - TNT Domestic Road Express"
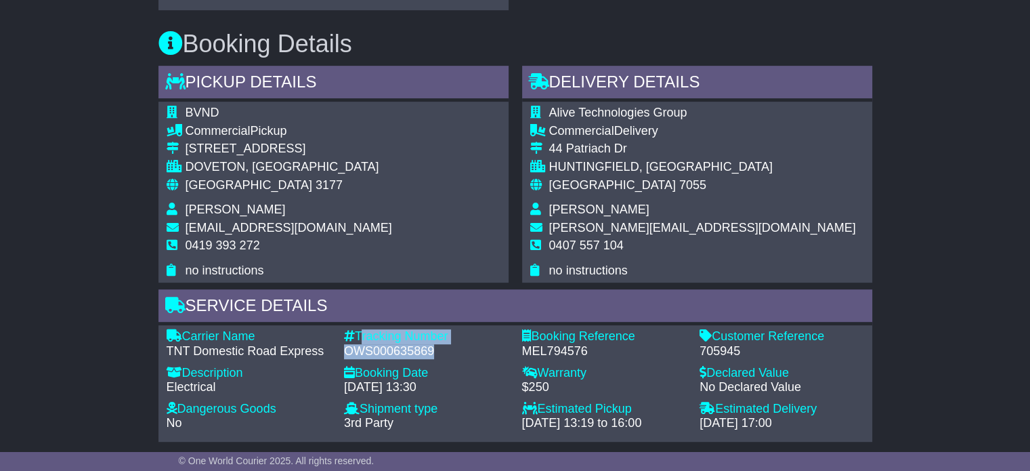
drag, startPoint x: 434, startPoint y: 339, endPoint x: 358, endPoint y: 322, distance: 78.4
click at [358, 329] on div "Tracking Number - OWS000635869" at bounding box center [426, 343] width 178 height 29
copy div "Tracking Number - OWS000635869"
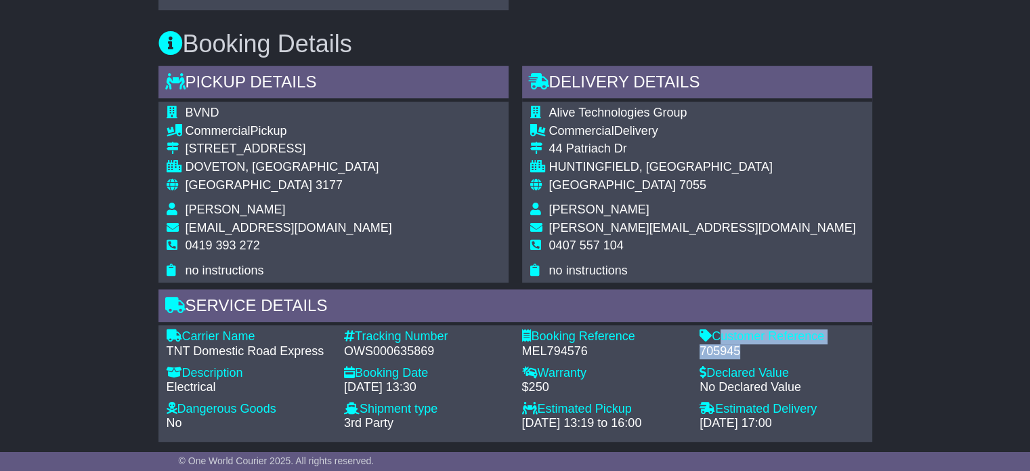
drag, startPoint x: 742, startPoint y: 338, endPoint x: 717, endPoint y: 324, distance: 28.8
click at [717, 329] on div "Customer Reference - 705945" at bounding box center [782, 343] width 178 height 29
copy div "Customer Reference - 705945"
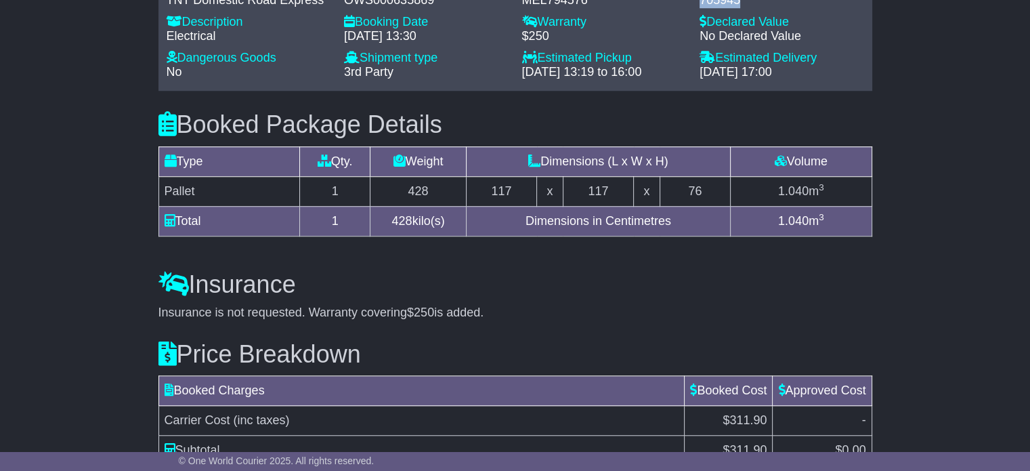
scroll to position [1012, 0]
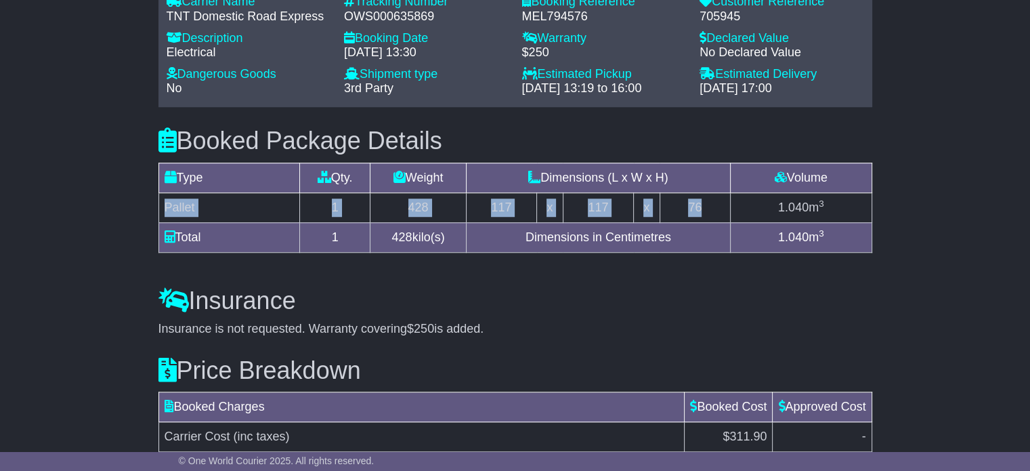
drag, startPoint x: 702, startPoint y: 194, endPoint x: 167, endPoint y: 192, distance: 535.1
click at [167, 192] on tr "Pallet 1 428 117 x 117 x 76 1.040 m 3" at bounding box center [514, 207] width 713 height 30
copy tr "Pallet 1 428 117 x 117 x 76"
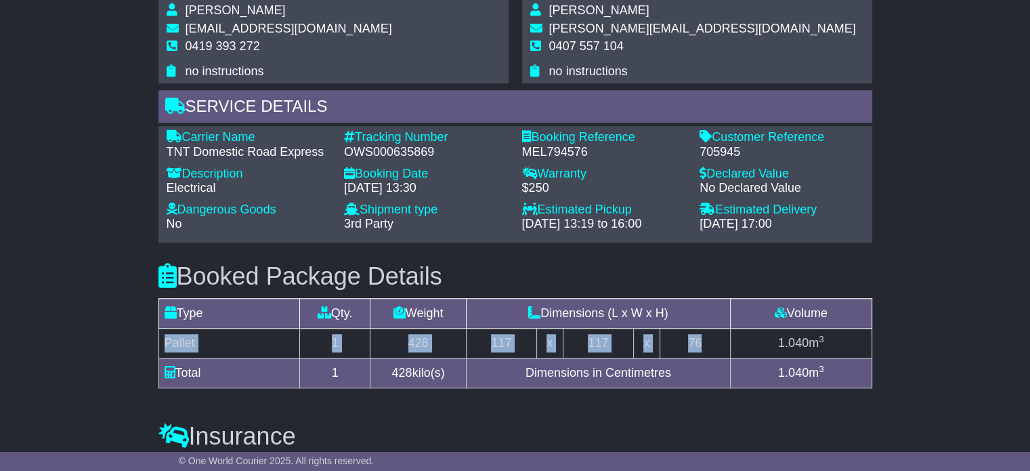
scroll to position [741, 0]
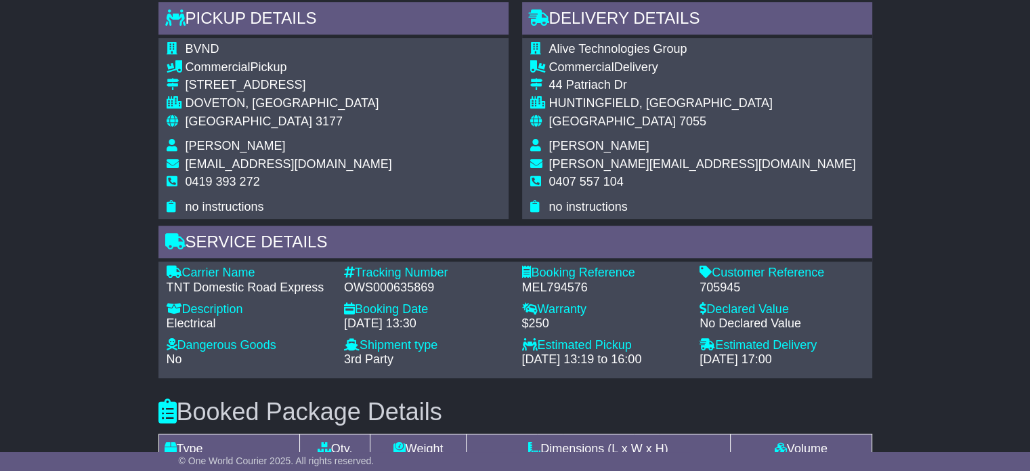
click at [570, 127] on td "Australia 7055" at bounding box center [702, 126] width 307 height 25
click at [564, 139] on span "[PERSON_NAME]" at bounding box center [599, 146] width 100 height 14
click at [568, 139] on span "[PERSON_NAME]" at bounding box center [599, 146] width 100 height 14
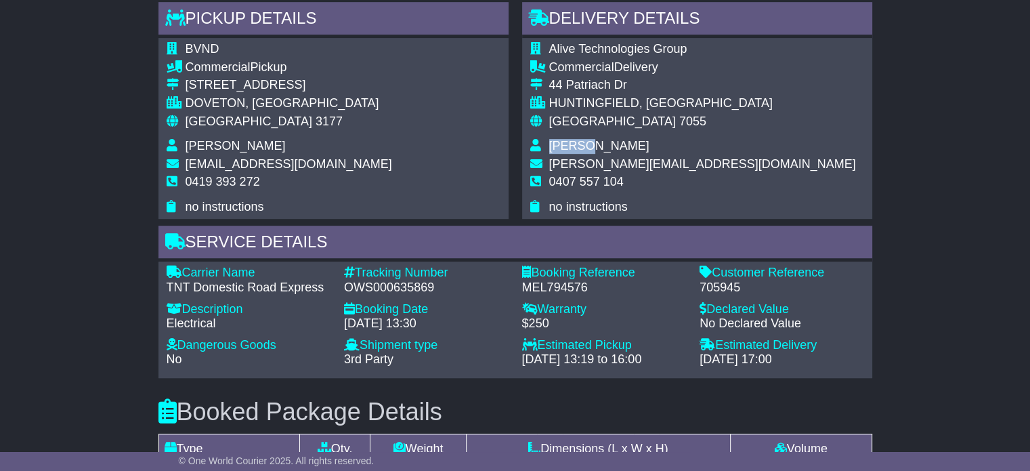
click at [568, 139] on span "[PERSON_NAME]" at bounding box center [599, 146] width 100 height 14
copy tbody "[PERSON_NAME]"
click at [582, 175] on span "0407 557 104" at bounding box center [586, 182] width 75 height 14
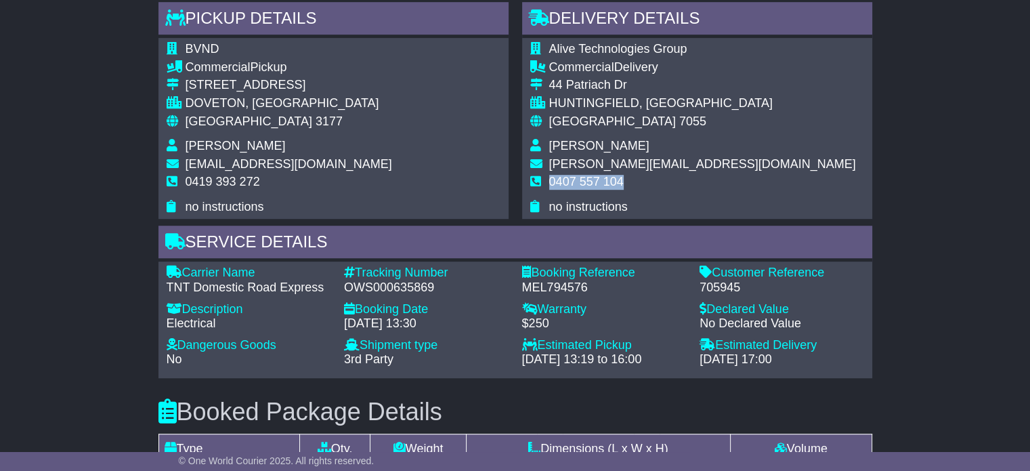
click at [582, 175] on span "0407 557 104" at bounding box center [586, 182] width 75 height 14
copy tbody "0407 557 104"
click at [230, 114] on span "[GEOGRAPHIC_DATA]" at bounding box center [249, 121] width 127 height 14
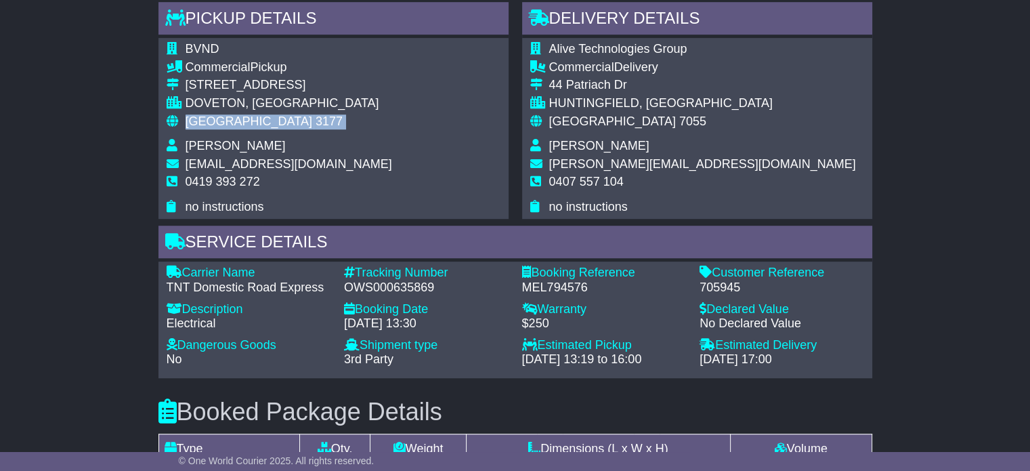
copy tbody "Australia 3177"
click at [581, 114] on span "[GEOGRAPHIC_DATA]" at bounding box center [612, 121] width 127 height 14
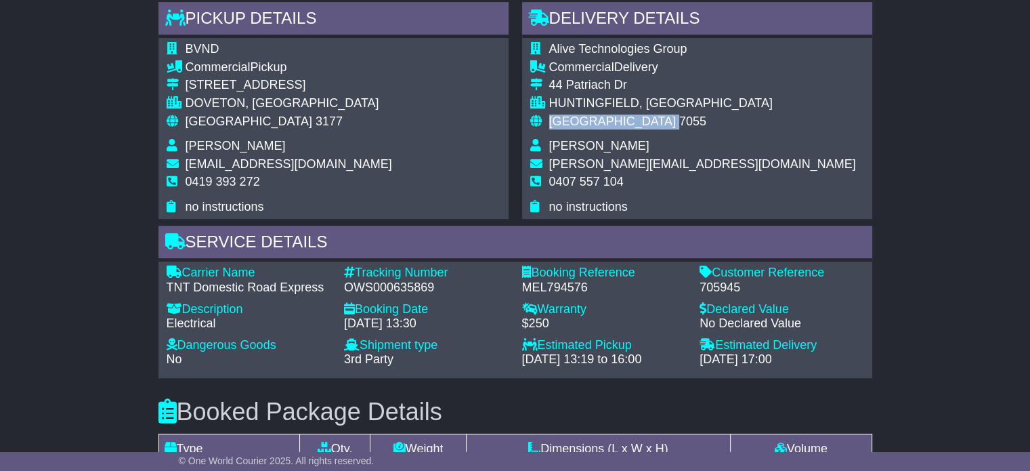
click at [581, 114] on span "[GEOGRAPHIC_DATA]" at bounding box center [612, 121] width 127 height 14
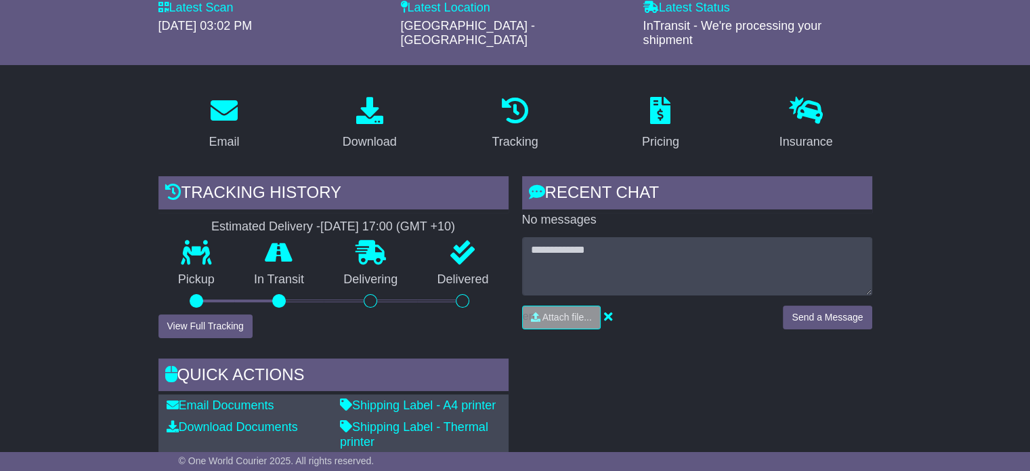
scroll to position [131, 0]
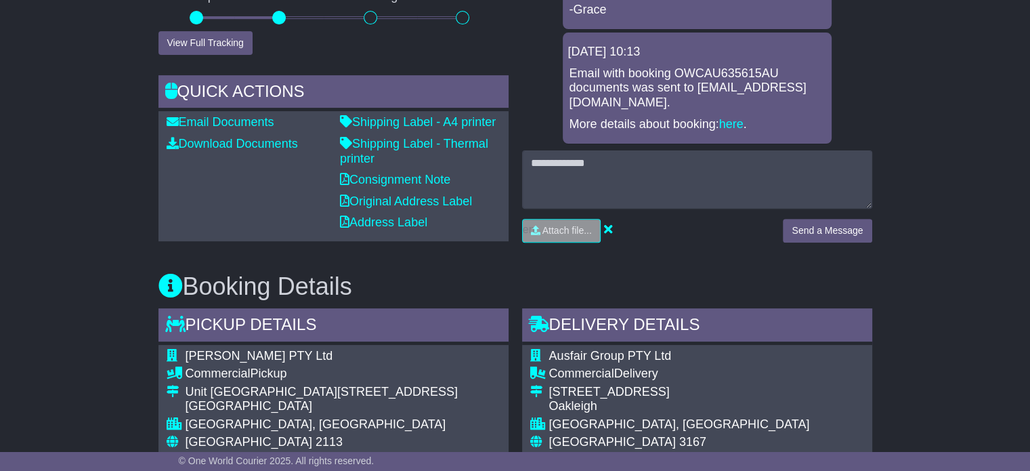
scroll to position [610, 0]
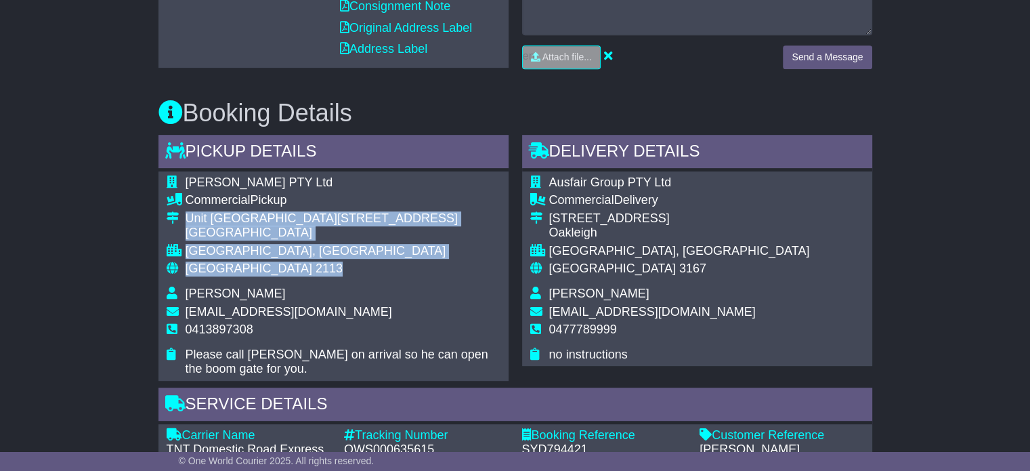
drag, startPoint x: 264, startPoint y: 267, endPoint x: 179, endPoint y: 219, distance: 97.4
click at [179, 219] on tbody "Oscar Wylee PTY Ltd Commercial Pickup Unit C 68 Waterloo Road Macquarie Park MA…" at bounding box center [334, 276] width 334 height 202
copy tbody "Unit C 68 Waterloo Road Macquarie Park MACQUARIE PARK, NSW Australia 2113"
click at [180, 218] on td at bounding box center [176, 227] width 19 height 33
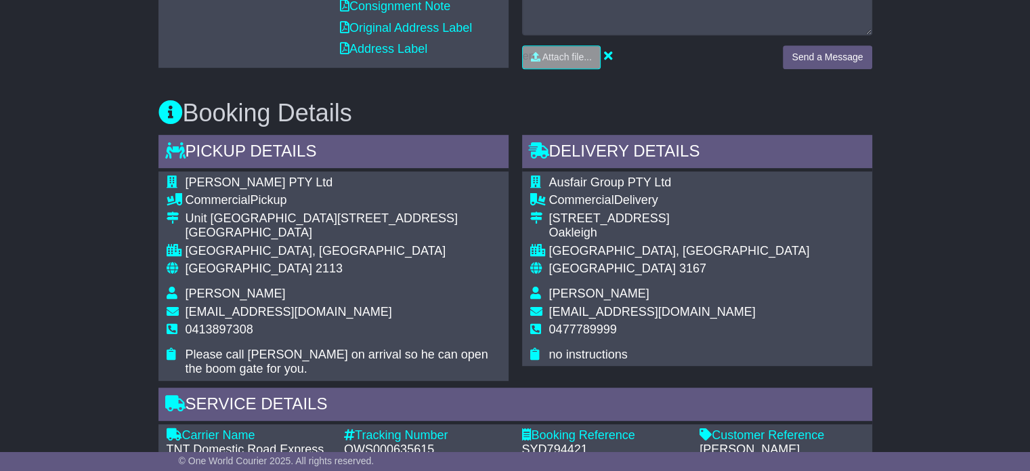
click at [180, 218] on td at bounding box center [176, 227] width 19 height 33
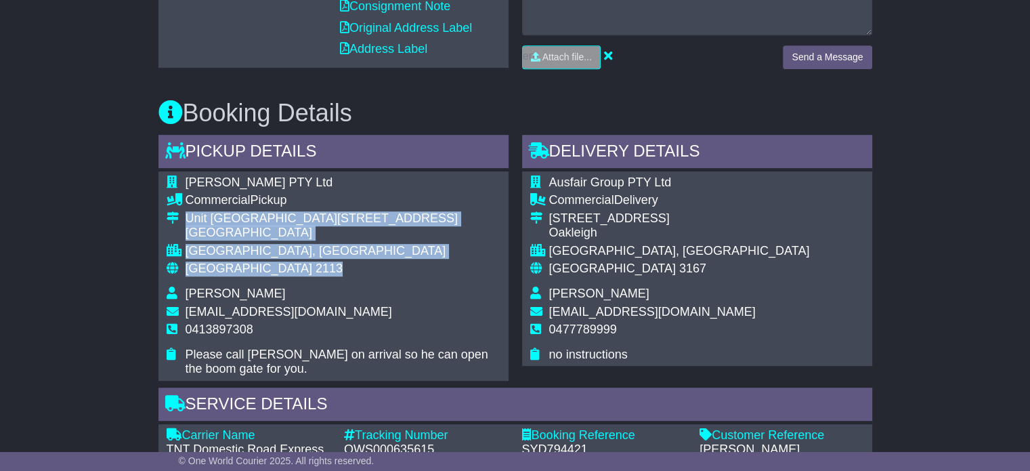
drag, startPoint x: 270, startPoint y: 271, endPoint x: 184, endPoint y: 221, distance: 99.6
click at [184, 221] on tbody "Oscar Wylee PTY Ltd Commercial Pickup Unit C 68 Waterloo Road Macquarie Park MA…" at bounding box center [334, 276] width 334 height 202
copy tbody "Unit C 68 Waterloo Road Macquarie Park MACQUARIE PARK, NSW Australia 2113"
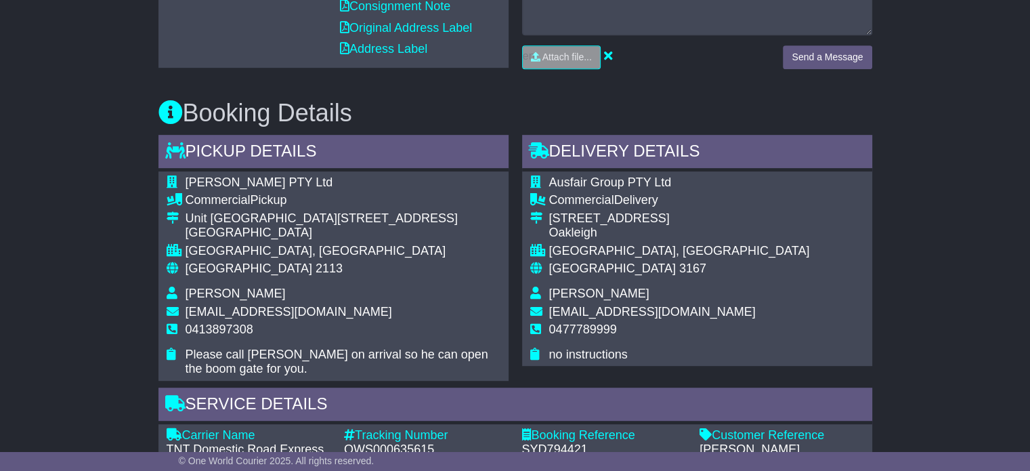
click at [235, 327] on span "0413897308" at bounding box center [220, 329] width 68 height 14
copy tbody "0413897308"
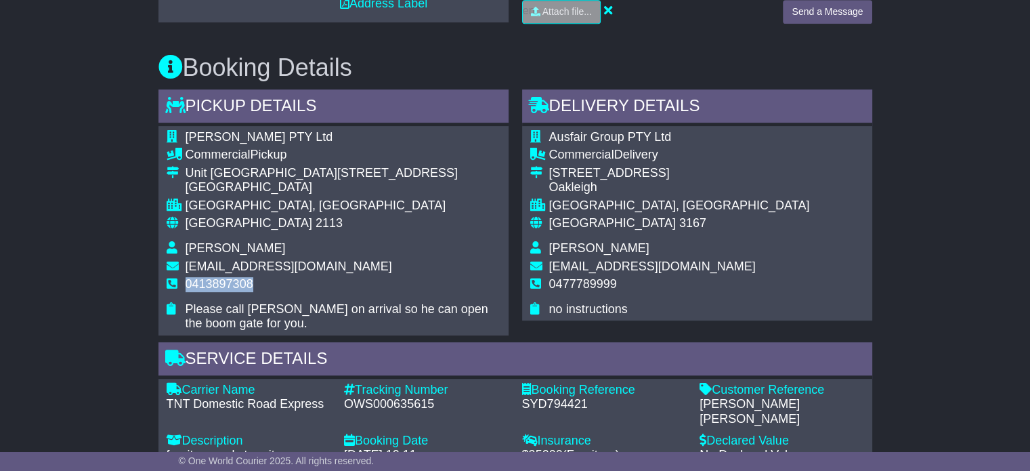
scroll to position [677, 0]
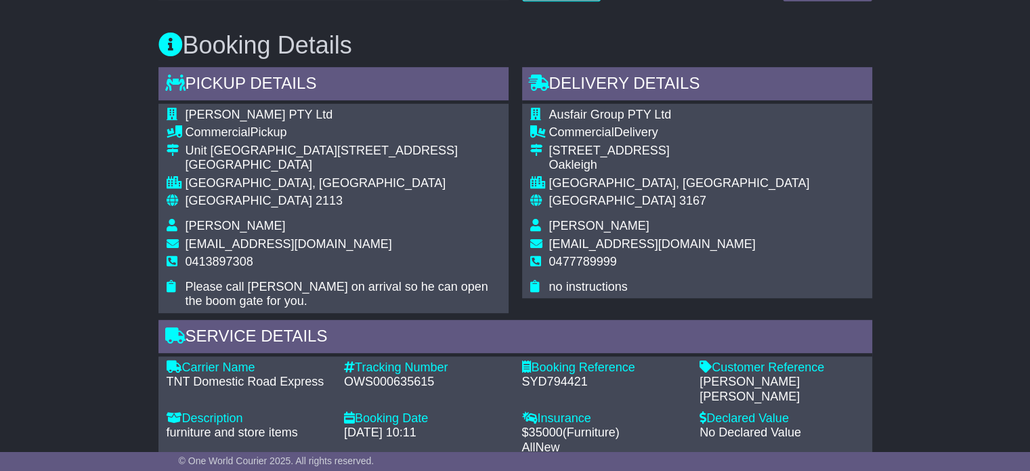
click at [383, 387] on div "OWS000635615" at bounding box center [426, 382] width 165 height 15
copy div "OWS000635615"
drag, startPoint x: 324, startPoint y: 381, endPoint x: 185, endPoint y: 368, distance: 140.1
click at [185, 368] on div "Carrier Name - TNT Domestic Road Express" at bounding box center [249, 382] width 178 height 44
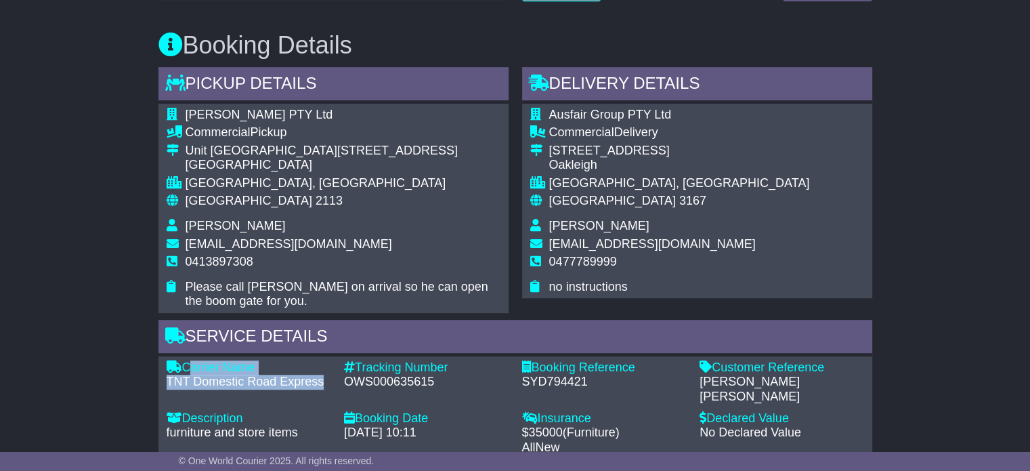
copy div "Carrier Name - TNT Domestic Road Express"
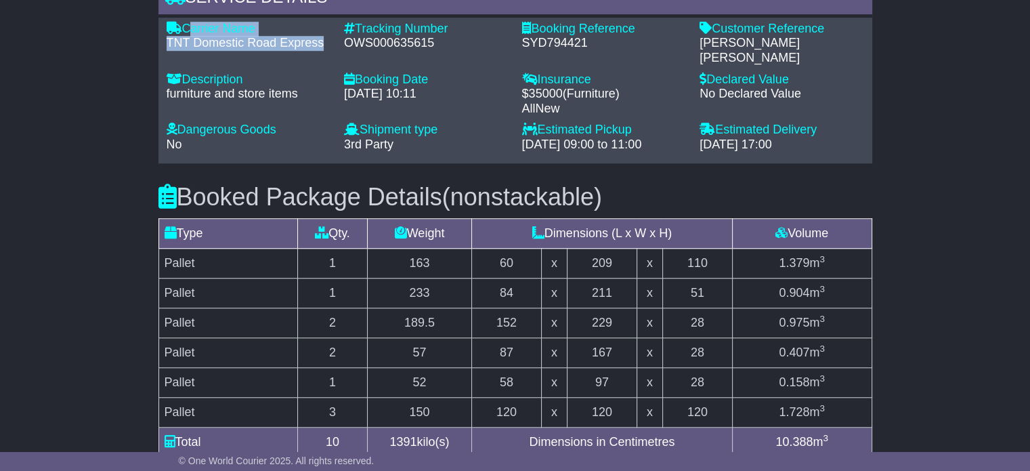
scroll to position [880, 0]
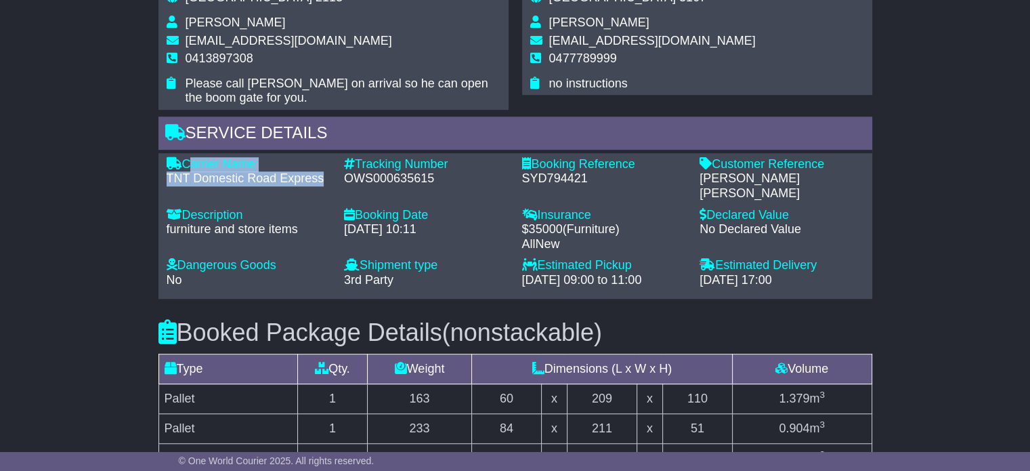
copy div "Carrier Name - TNT Domestic Road Express"
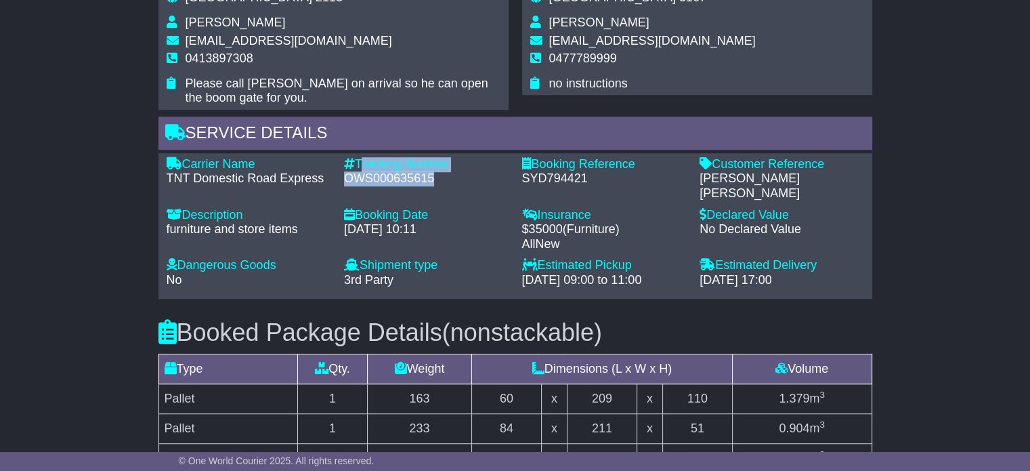
drag, startPoint x: 433, startPoint y: 175, endPoint x: 360, endPoint y: 159, distance: 74.3
click at [360, 159] on div "Tracking Number - OWS000635615" at bounding box center [426, 179] width 178 height 44
copy div "Tracking Number - OWS000635615"
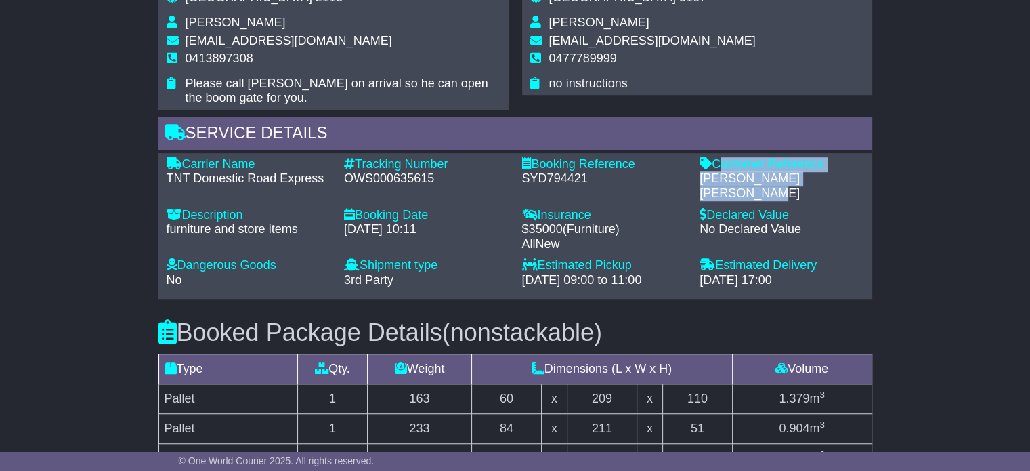
drag, startPoint x: 851, startPoint y: 175, endPoint x: 717, endPoint y: 161, distance: 134.9
click at [717, 161] on div "Customer Reference - Oscar Wylee VIC Frankston" at bounding box center [782, 179] width 178 height 44
copy div "Customer Reference - Oscar Wylee VIC Frankston"
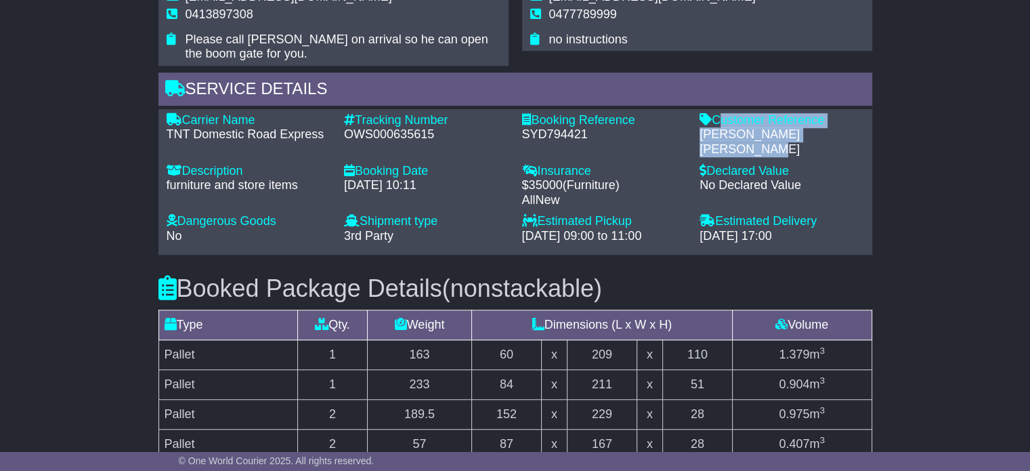
scroll to position [948, 0]
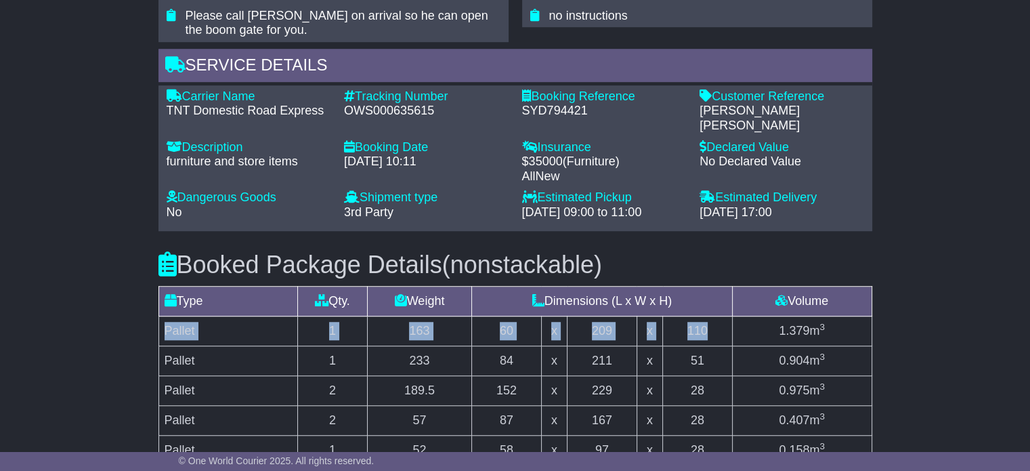
drag, startPoint x: 716, startPoint y: 309, endPoint x: 167, endPoint y: 313, distance: 549.3
click at [167, 316] on tr "Pallet 1 163 60 x 209 x 110 1.379 m 3" at bounding box center [514, 331] width 713 height 30
copy tr "Pallet 1 163 60 x 209 x 110"
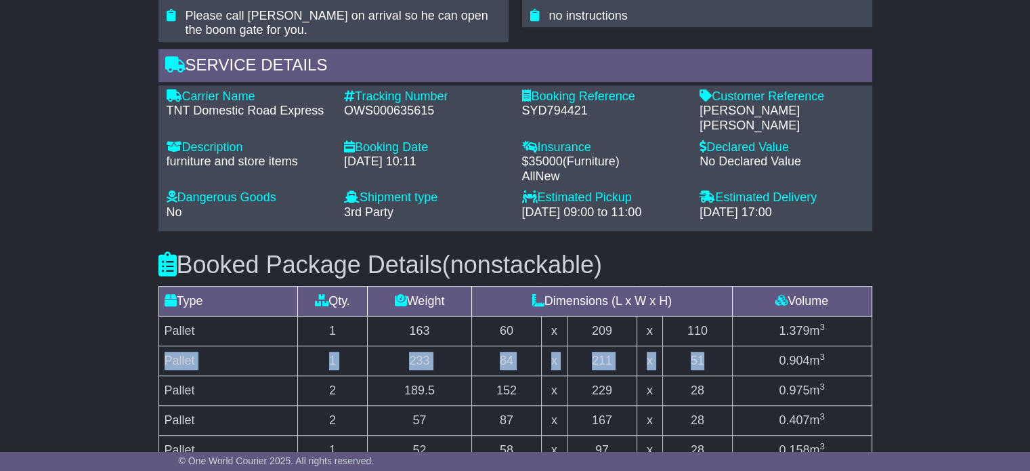
drag, startPoint x: 158, startPoint y: 343, endPoint x: 721, endPoint y: 343, distance: 562.8
click at [721, 346] on tr "Pallet 1 233 84 x 211 x 51 0.904 m 3" at bounding box center [514, 361] width 713 height 30
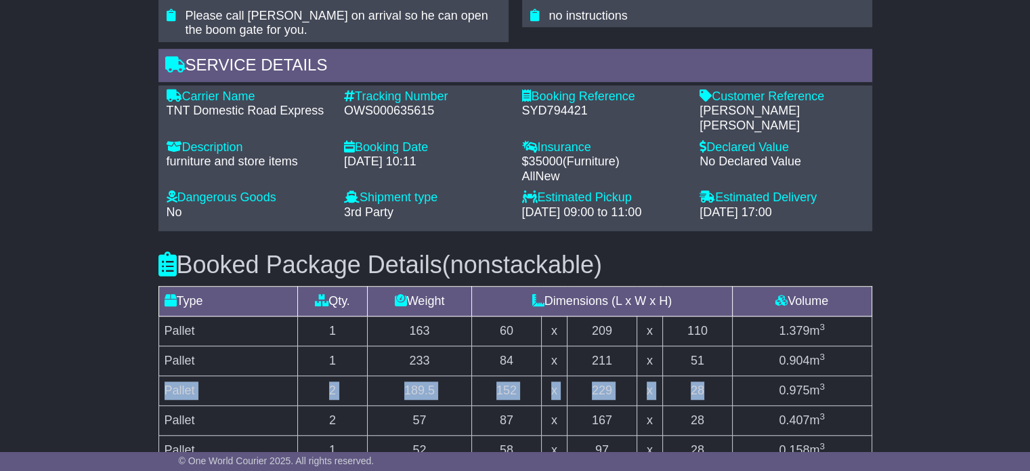
drag, startPoint x: 163, startPoint y: 372, endPoint x: 706, endPoint y: 384, distance: 544.0
click at [706, 384] on tr "Pallet 2 189.5 152 x 229 x 28 0.975 m 3" at bounding box center [514, 391] width 713 height 30
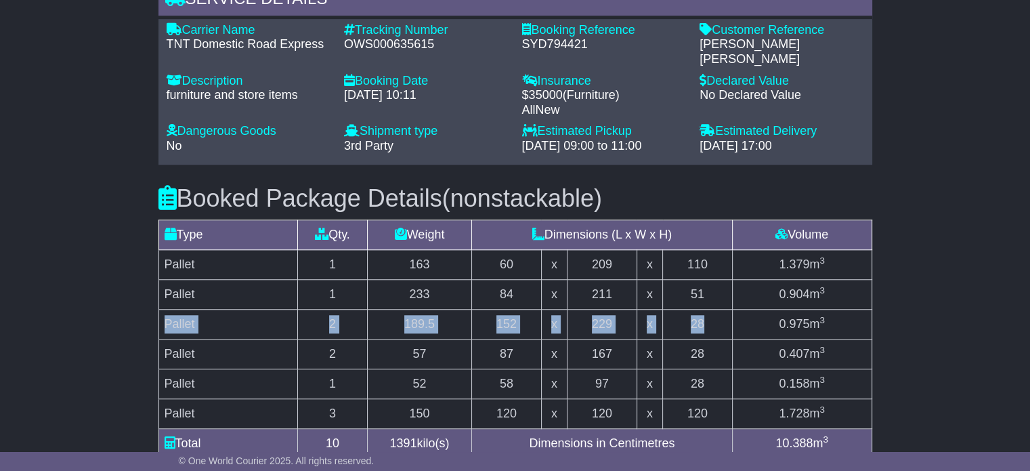
scroll to position [1084, 0]
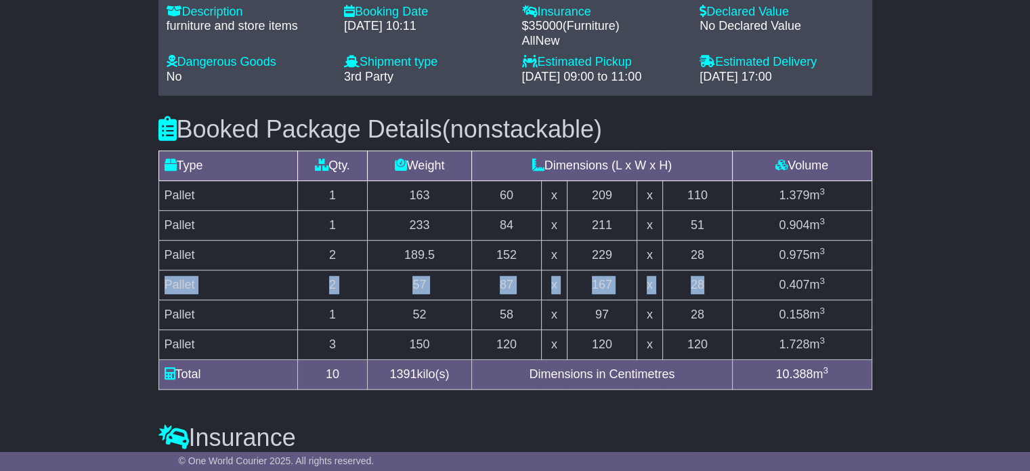
drag, startPoint x: 158, startPoint y: 268, endPoint x: 728, endPoint y: 268, distance: 570.3
click at [728, 270] on tr "Pallet 2 57 87 x 167 x 28 0.407 m 3" at bounding box center [514, 285] width 713 height 30
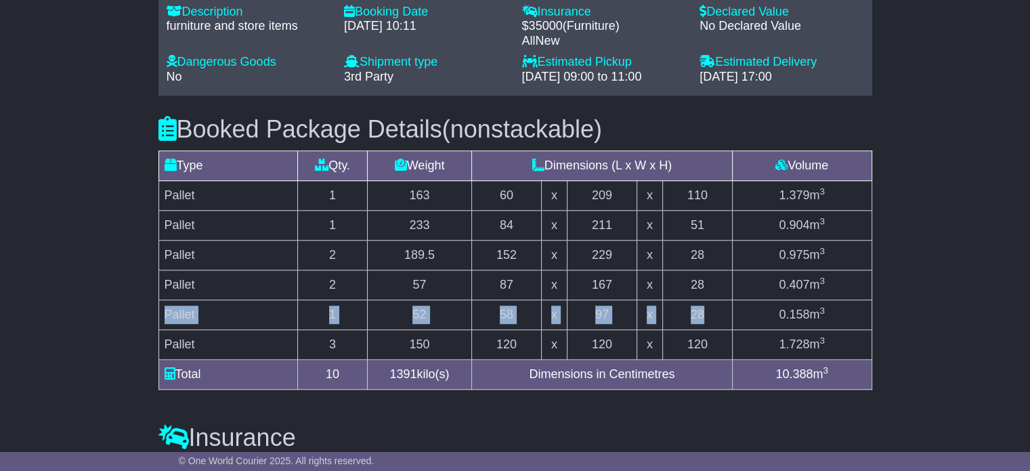
drag, startPoint x: 164, startPoint y: 297, endPoint x: 710, endPoint y: 290, distance: 545.9
click at [710, 300] on tr "Pallet 1 52 58 x 97 x 28 0.158 m 3" at bounding box center [514, 315] width 713 height 30
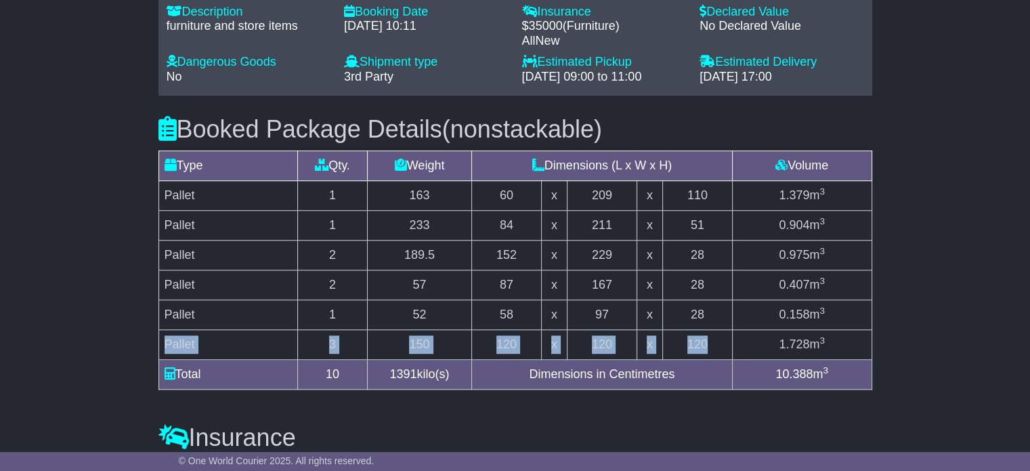
drag, startPoint x: 163, startPoint y: 322, endPoint x: 725, endPoint y: 318, distance: 562.2
click at [725, 330] on tr "Pallet 3 150 120 x 120 x 120 1.728 m 3" at bounding box center [514, 345] width 713 height 30
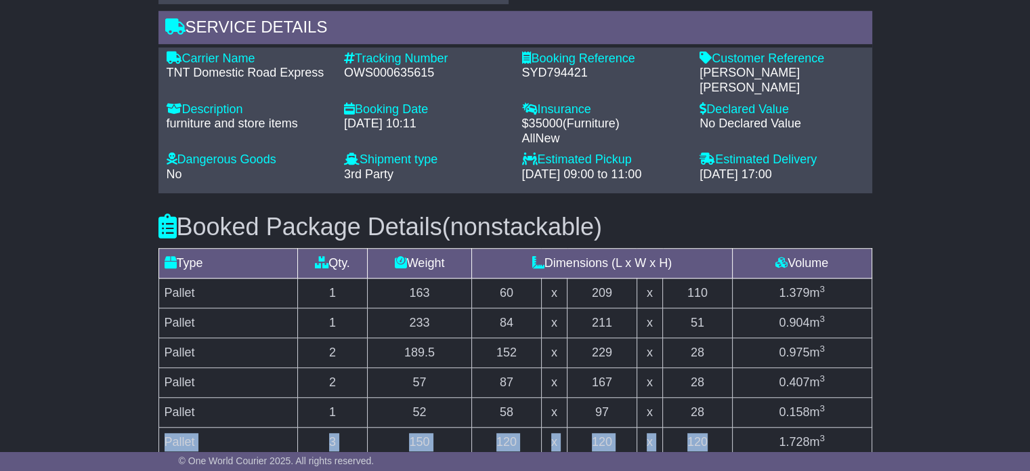
scroll to position [813, 0]
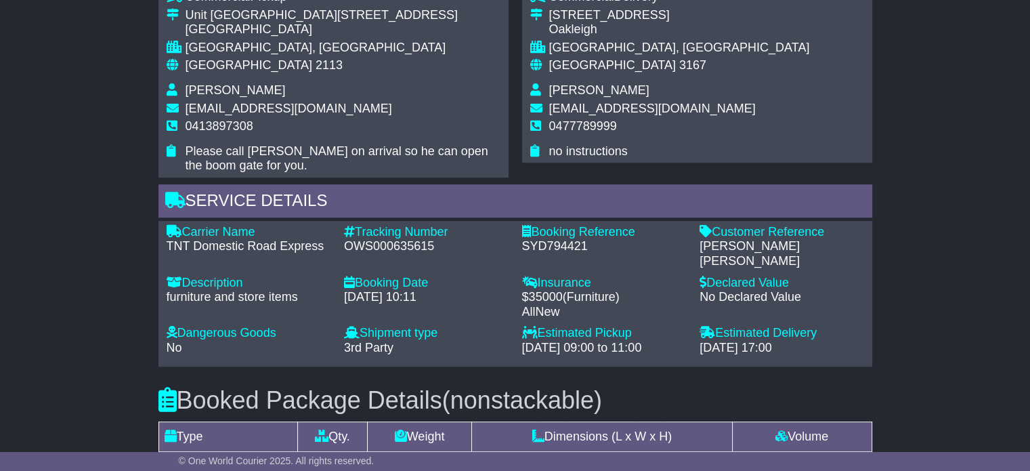
click at [559, 83] on span "Daniel" at bounding box center [599, 90] width 100 height 14
click at [568, 121] on span "0477789999" at bounding box center [583, 126] width 68 height 14
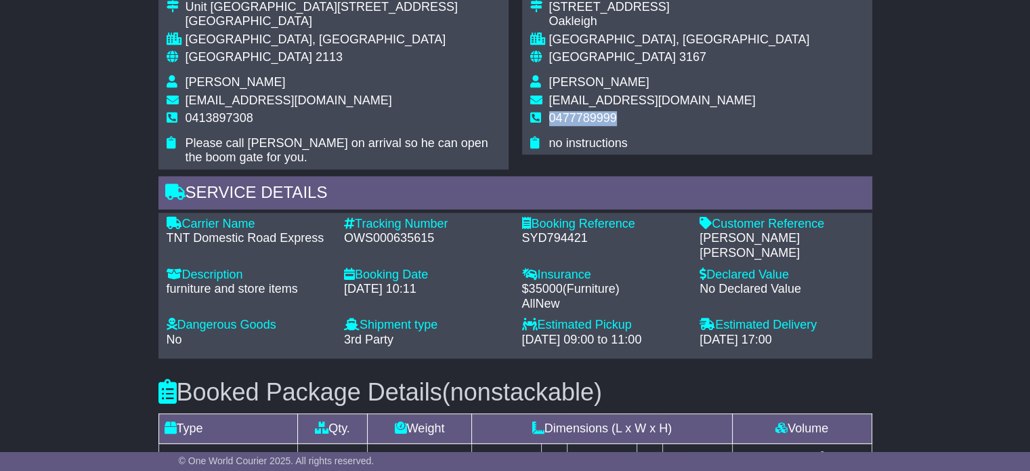
scroll to position [820, 0]
drag, startPoint x: 433, startPoint y: 235, endPoint x: 358, endPoint y: 226, distance: 75.8
click at [358, 226] on div "Tracking Number - OWS000635615" at bounding box center [426, 239] width 178 height 44
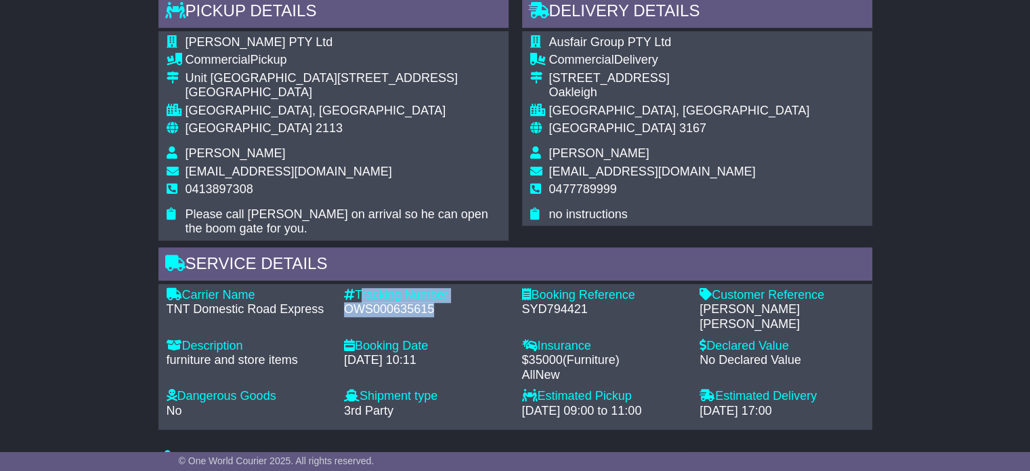
scroll to position [752, 0]
